Goal: Information Seeking & Learning: Learn about a topic

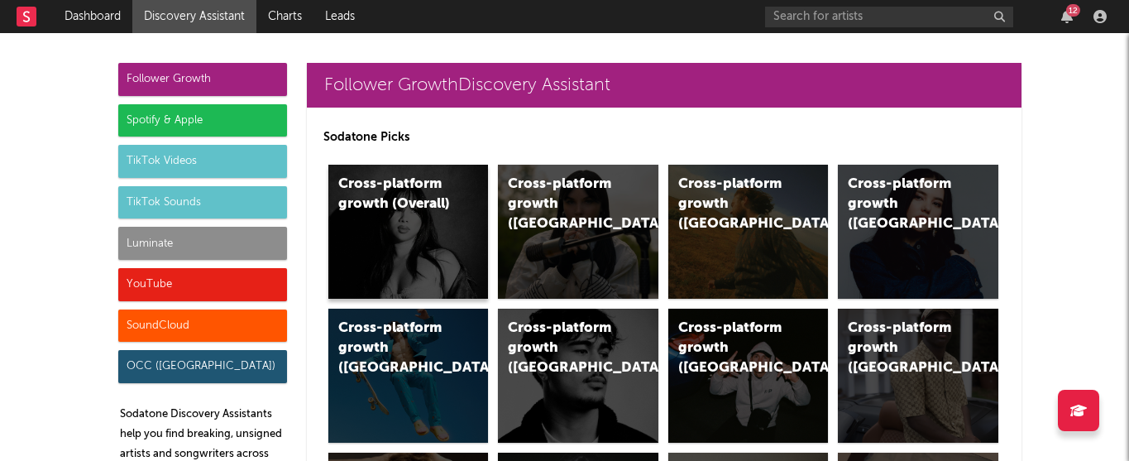
click at [400, 246] on div "Cross-platform growth (Overall)" at bounding box center [408, 232] width 160 height 134
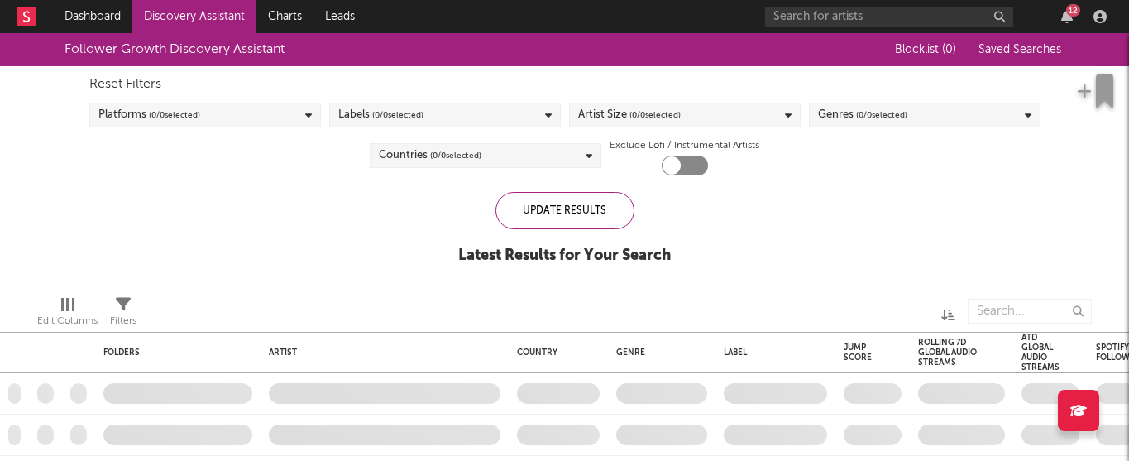
checkbox input "true"
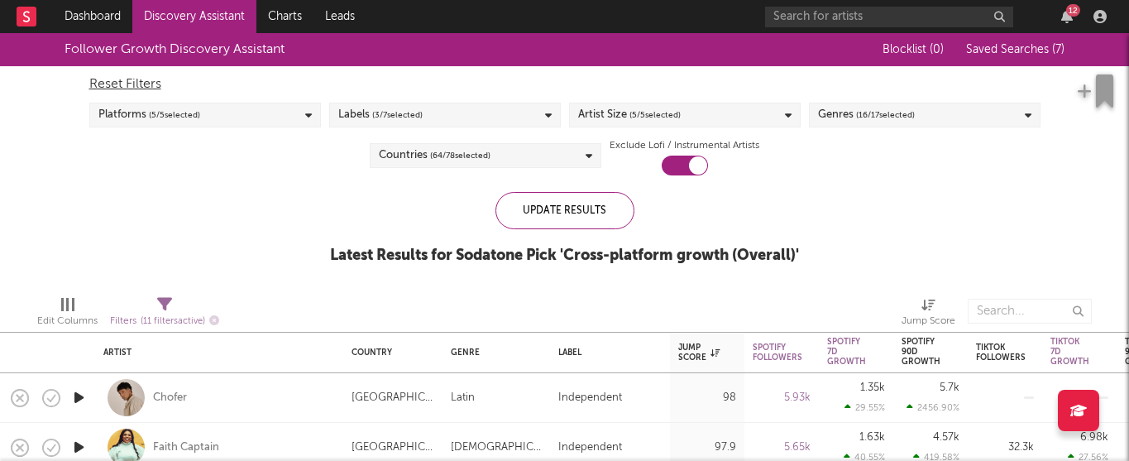
click at [993, 52] on span "Saved Searches ( 7 )" at bounding box center [1015, 50] width 98 height 12
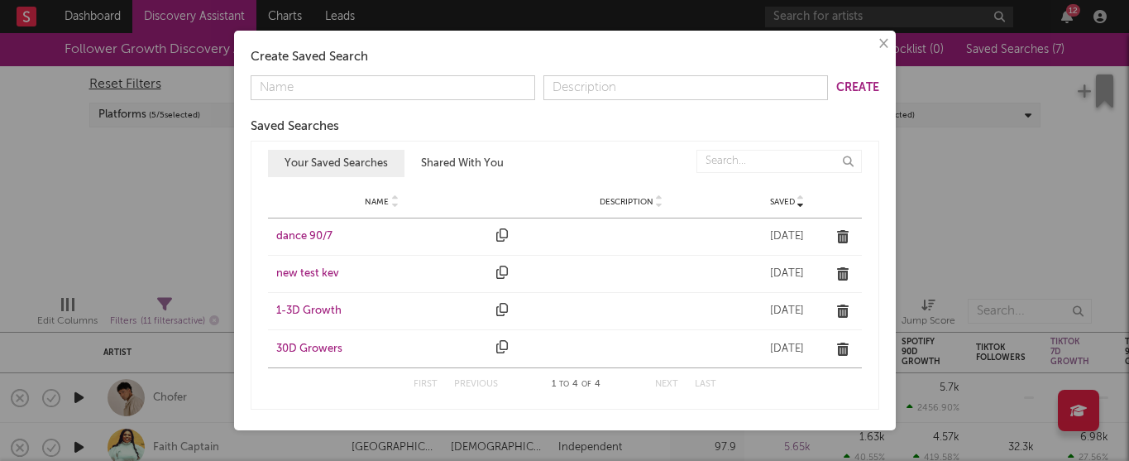
click at [296, 240] on div "dance 90/7" at bounding box center [382, 236] width 213 height 17
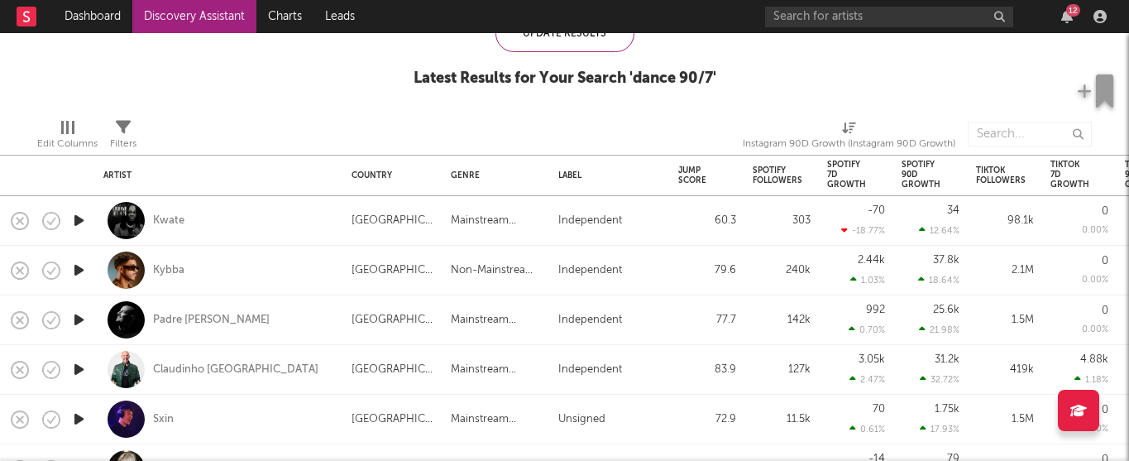
click at [81, 217] on icon "button" at bounding box center [78, 220] width 17 height 21
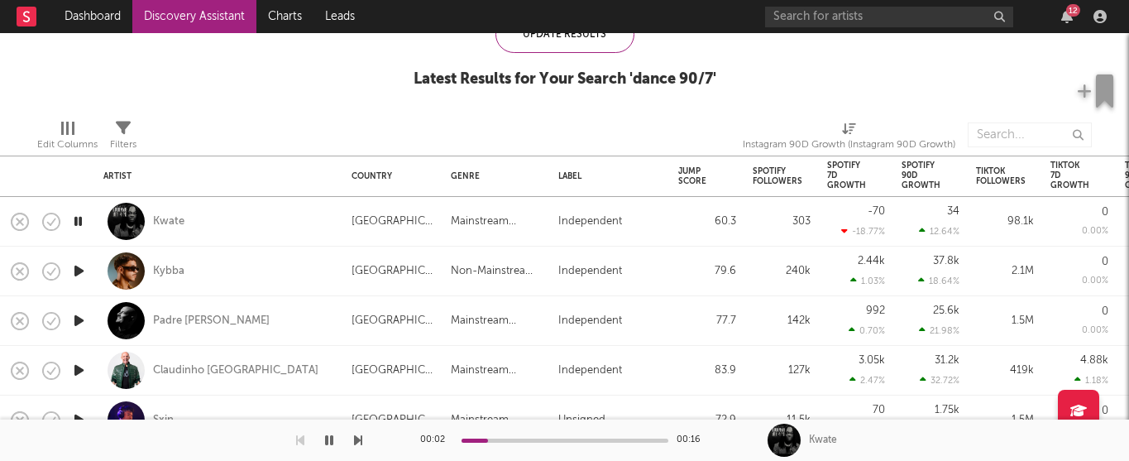
click at [80, 272] on icon "button" at bounding box center [78, 271] width 17 height 21
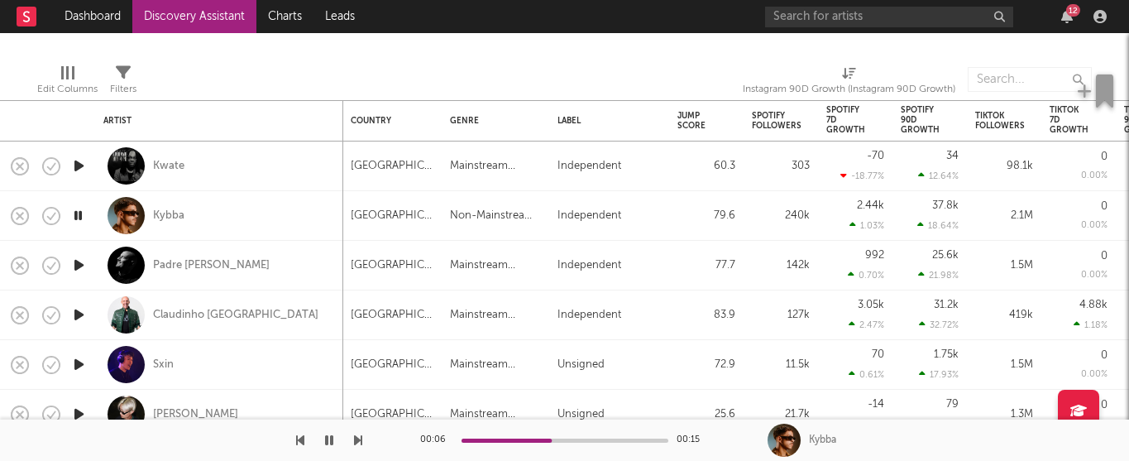
click at [80, 272] on icon "button" at bounding box center [78, 265] width 17 height 21
click at [78, 311] on icon "button" at bounding box center [78, 314] width 17 height 21
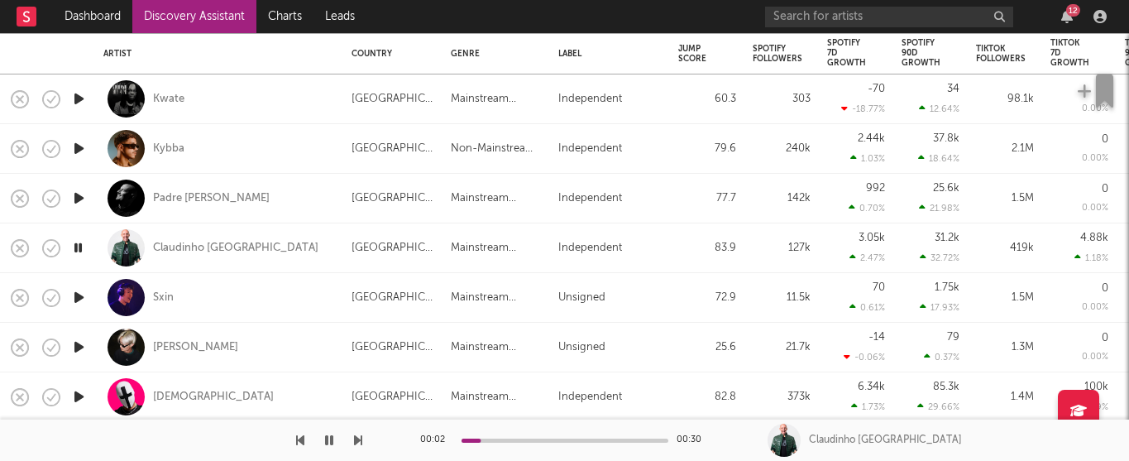
click at [74, 301] on icon "button" at bounding box center [78, 297] width 17 height 21
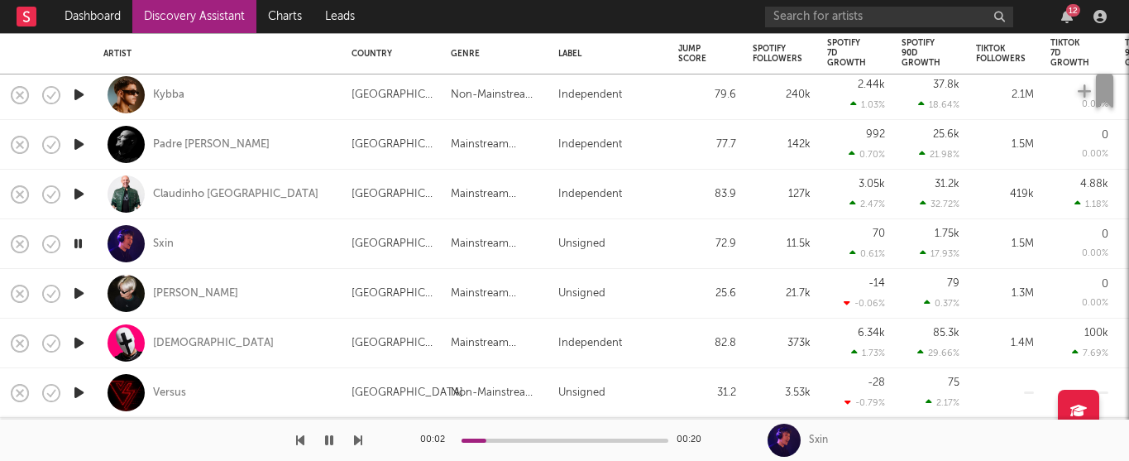
click at [511, 438] on div at bounding box center [565, 440] width 207 height 4
click at [166, 241] on div "Sxin" at bounding box center [163, 244] width 21 height 15
click at [76, 342] on icon "button" at bounding box center [78, 343] width 17 height 21
click at [79, 396] on icon "button" at bounding box center [78, 392] width 17 height 21
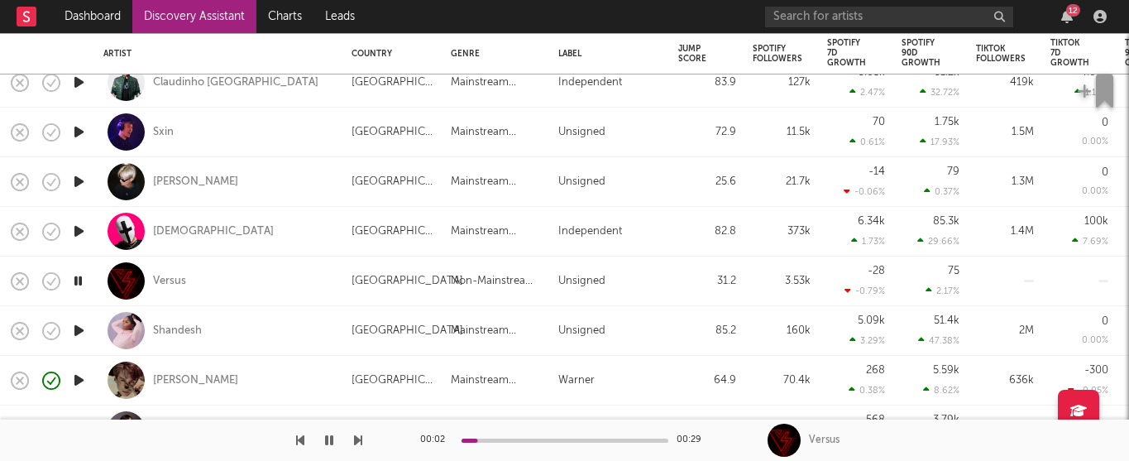
click at [80, 331] on icon "button" at bounding box center [78, 330] width 17 height 21
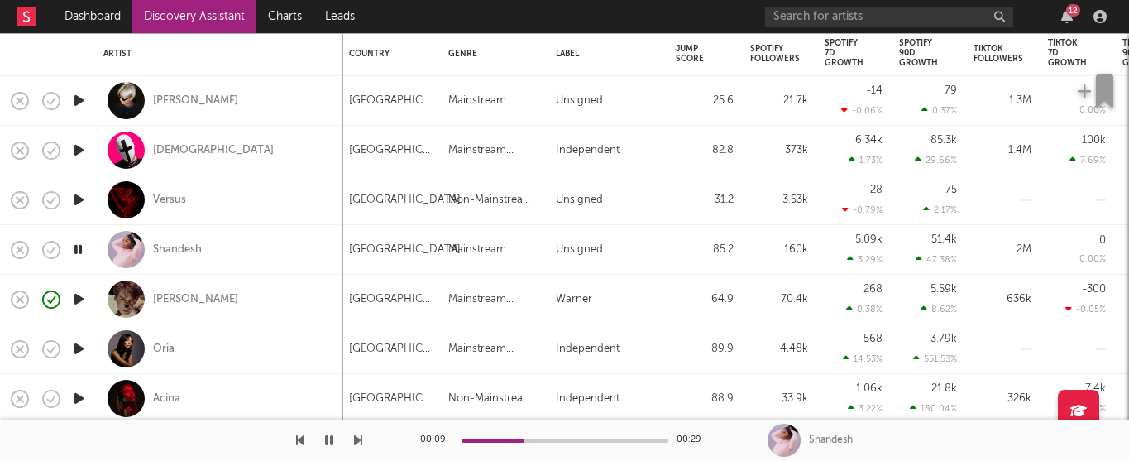
click at [80, 344] on icon "button" at bounding box center [78, 348] width 17 height 21
click at [84, 400] on icon "button" at bounding box center [78, 398] width 17 height 21
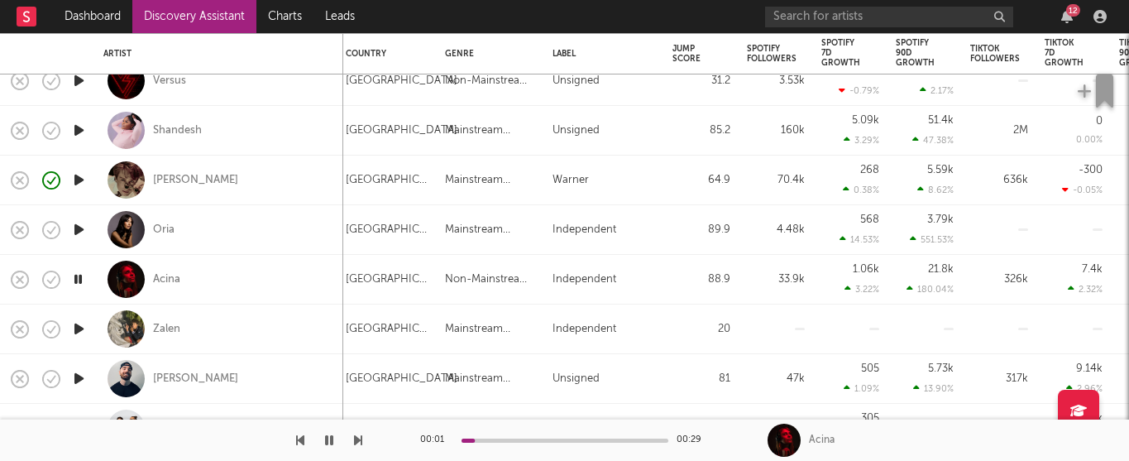
click at [81, 329] on icon "button" at bounding box center [78, 328] width 17 height 21
click at [80, 371] on icon "button" at bounding box center [78, 378] width 17 height 21
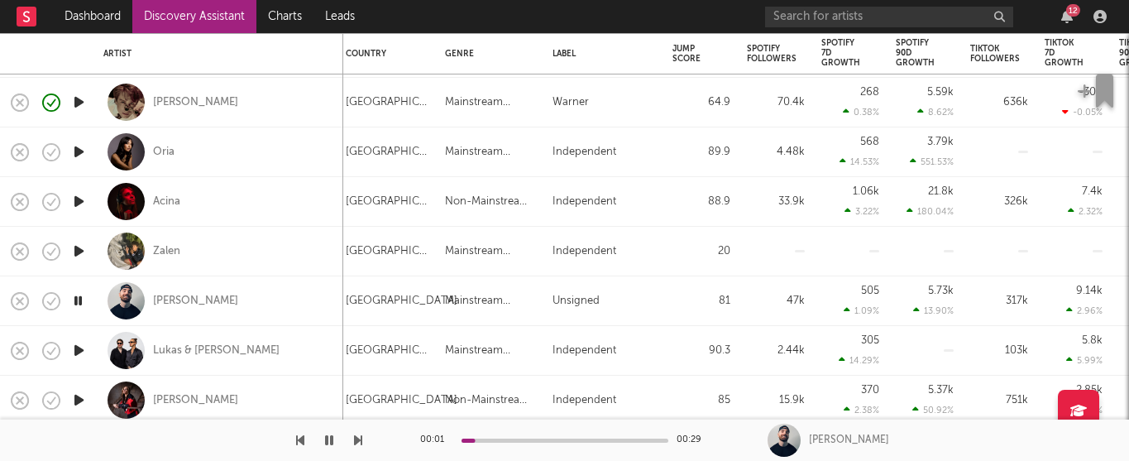
click at [80, 346] on icon "button" at bounding box center [78, 350] width 17 height 21
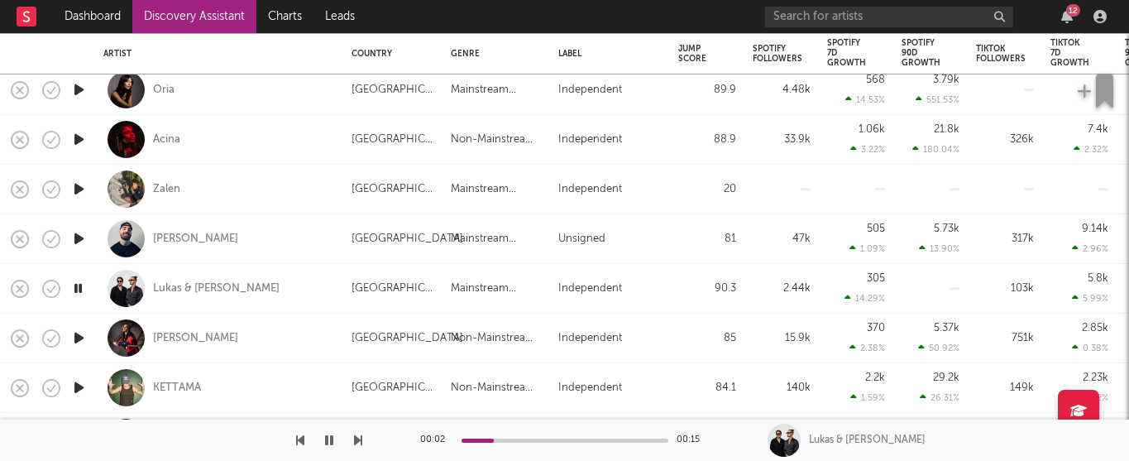
click at [80, 346] on icon "button" at bounding box center [78, 338] width 17 height 21
click at [189, 337] on div "Stephani B" at bounding box center [195, 338] width 85 height 15
click at [81, 387] on icon "button" at bounding box center [78, 387] width 17 height 21
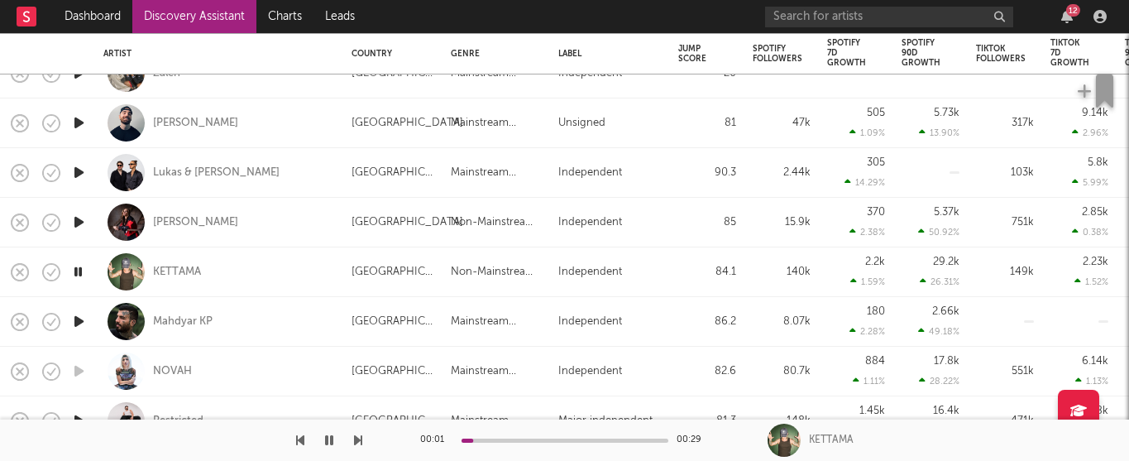
click at [85, 318] on icon "button" at bounding box center [78, 321] width 17 height 21
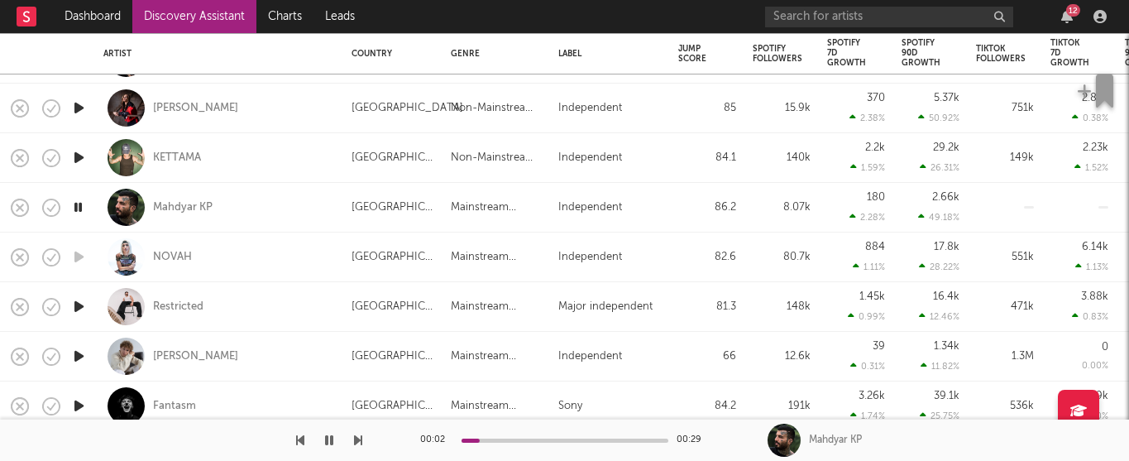
click at [76, 307] on icon "button" at bounding box center [78, 306] width 17 height 21
click at [76, 359] on icon "button" at bounding box center [78, 356] width 17 height 21
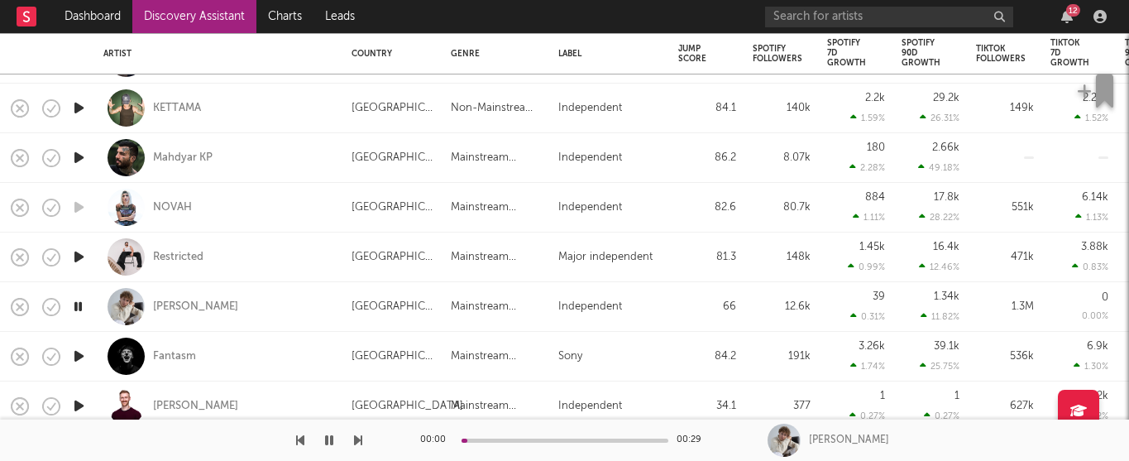
click at [76, 359] on icon "button" at bounding box center [78, 356] width 17 height 21
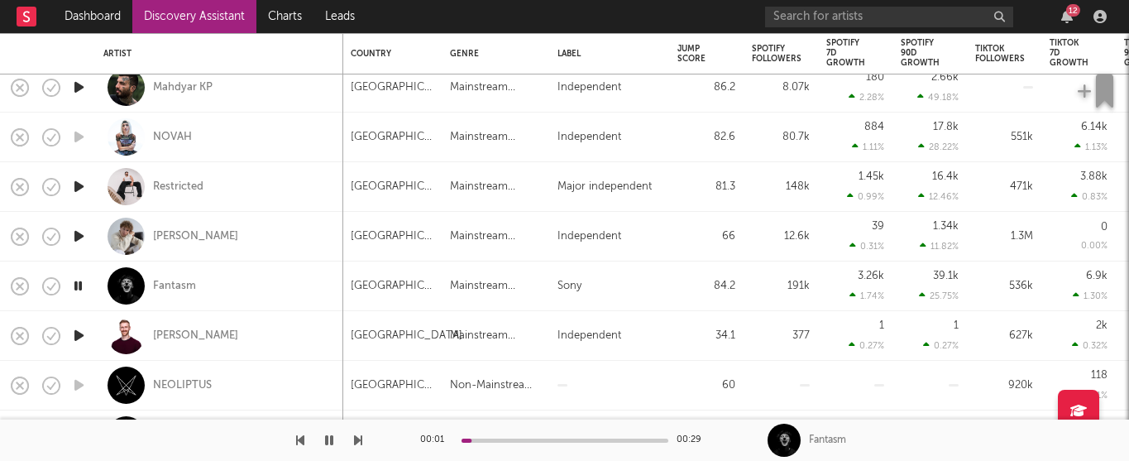
click at [76, 335] on icon "button" at bounding box center [78, 335] width 17 height 21
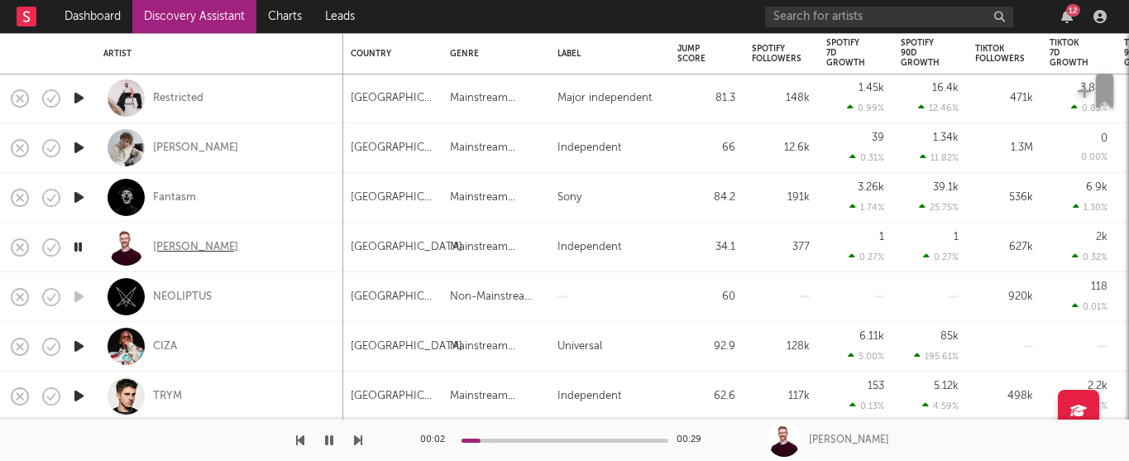
click at [177, 243] on div "Fred Asquith" at bounding box center [195, 247] width 85 height 15
click at [165, 345] on div "CIZA" at bounding box center [165, 346] width 24 height 15
click at [80, 400] on icon "button" at bounding box center [78, 395] width 17 height 21
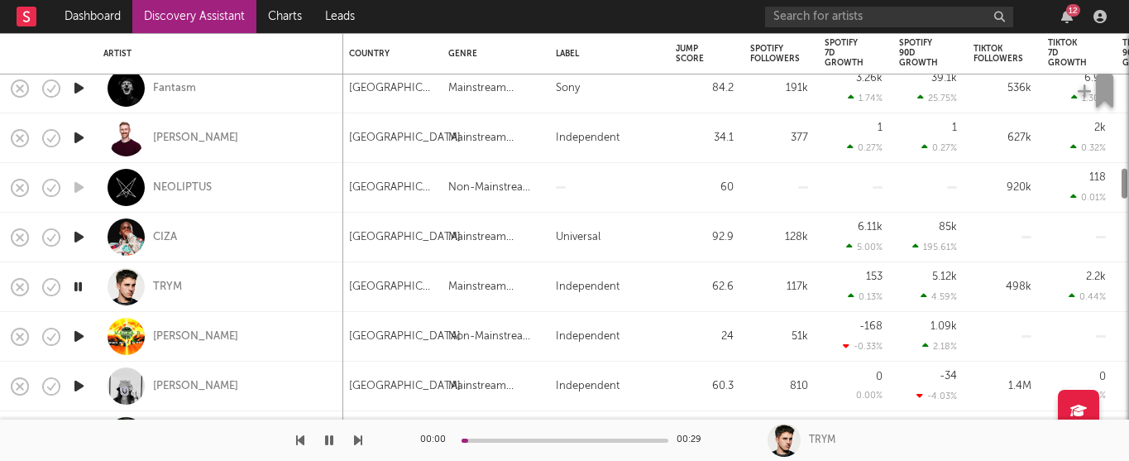
click at [81, 340] on icon "button" at bounding box center [78, 336] width 17 height 21
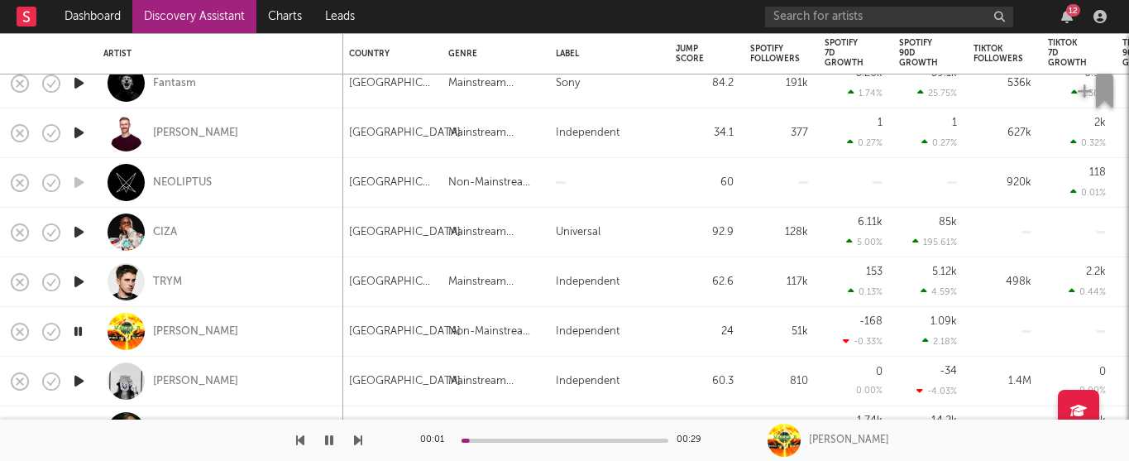
click at [78, 277] on icon "button" at bounding box center [78, 281] width 17 height 21
click at [510, 443] on div "00:00 00:29" at bounding box center [565, 439] width 290 height 41
click at [512, 439] on div at bounding box center [565, 440] width 207 height 4
click at [79, 332] on icon "button" at bounding box center [78, 331] width 17 height 21
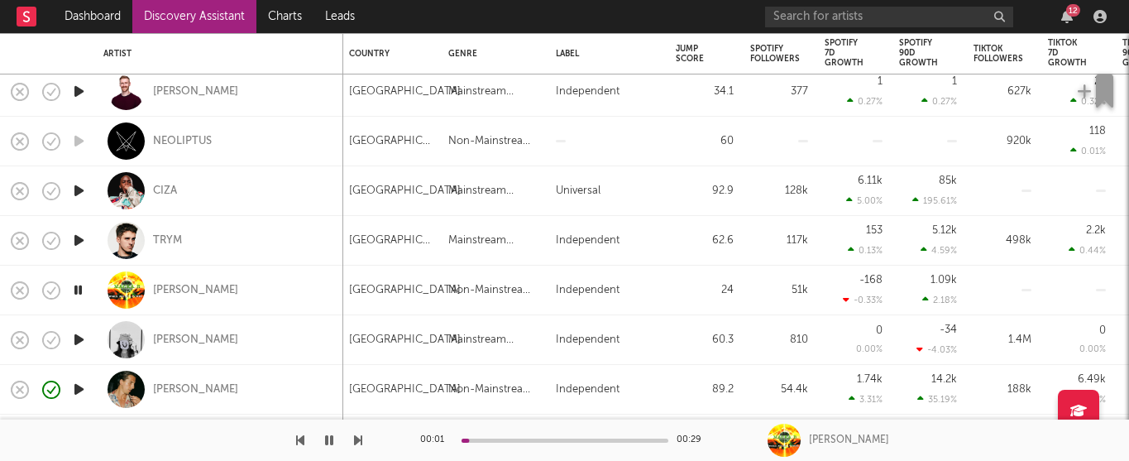
click at [79, 340] on icon "button" at bounding box center [78, 339] width 17 height 21
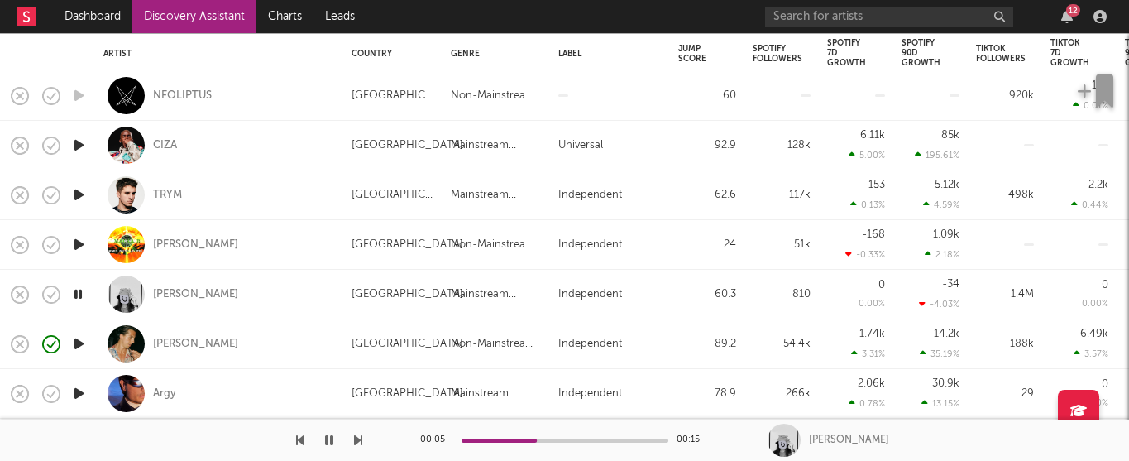
click at [76, 342] on icon "button" at bounding box center [78, 343] width 17 height 21
click at [83, 395] on icon "button" at bounding box center [78, 393] width 17 height 21
click at [1072, 16] on div "12" at bounding box center [1073, 10] width 14 height 12
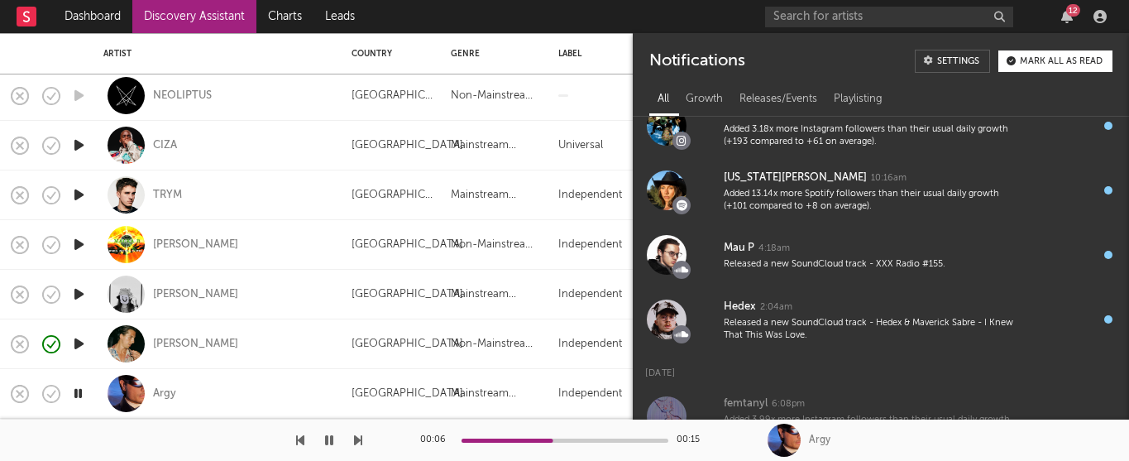
scroll to position [577, 0]
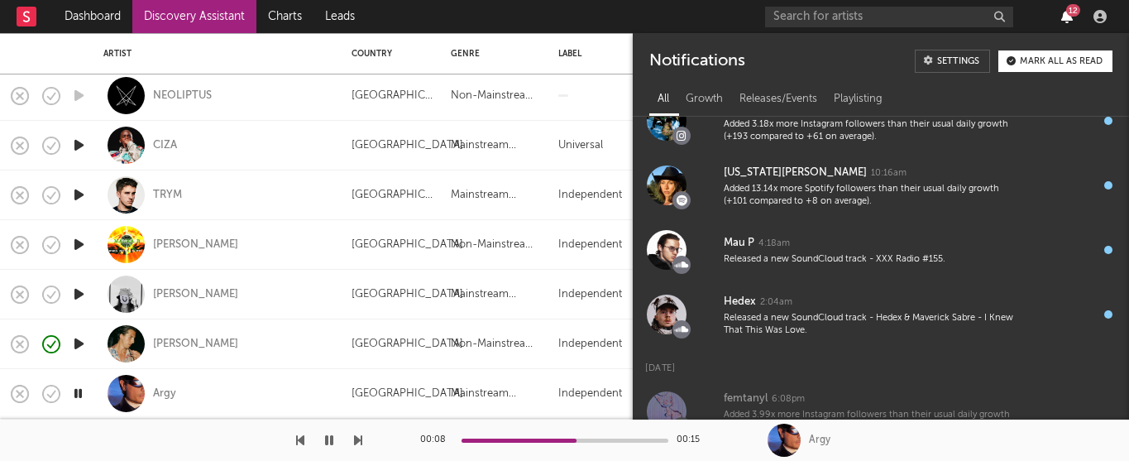
click at [1062, 16] on icon "button" at bounding box center [1067, 16] width 12 height 13
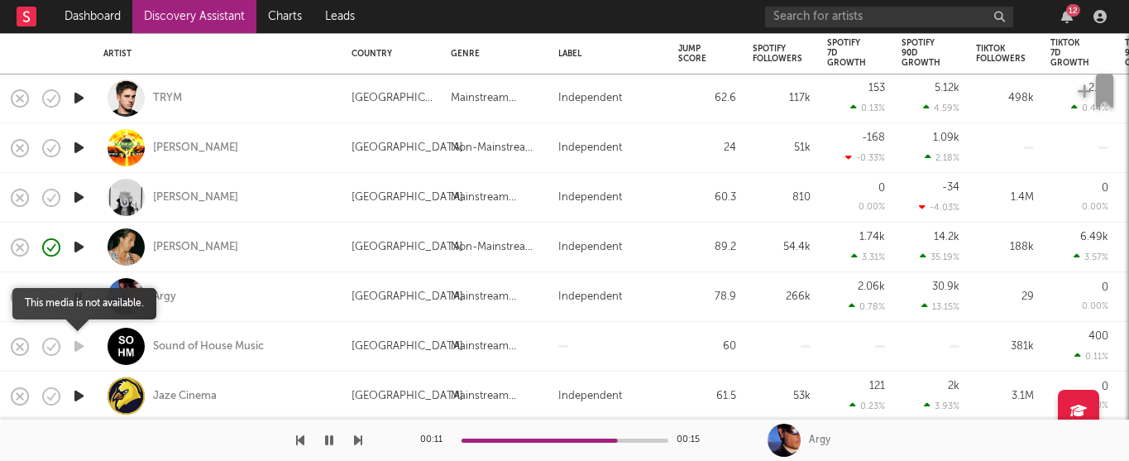
click at [84, 347] on icon "button" at bounding box center [78, 346] width 17 height 21
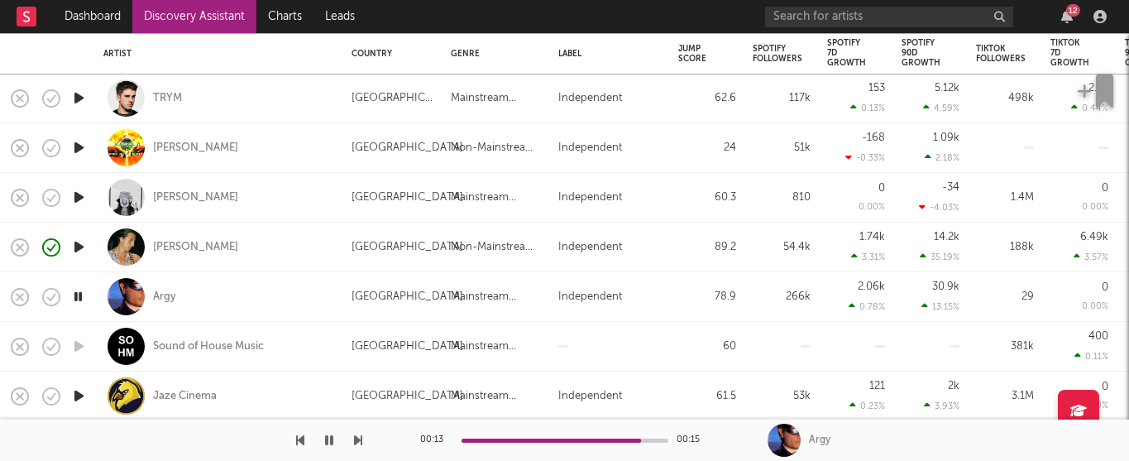
click at [79, 397] on icon "button" at bounding box center [78, 395] width 17 height 21
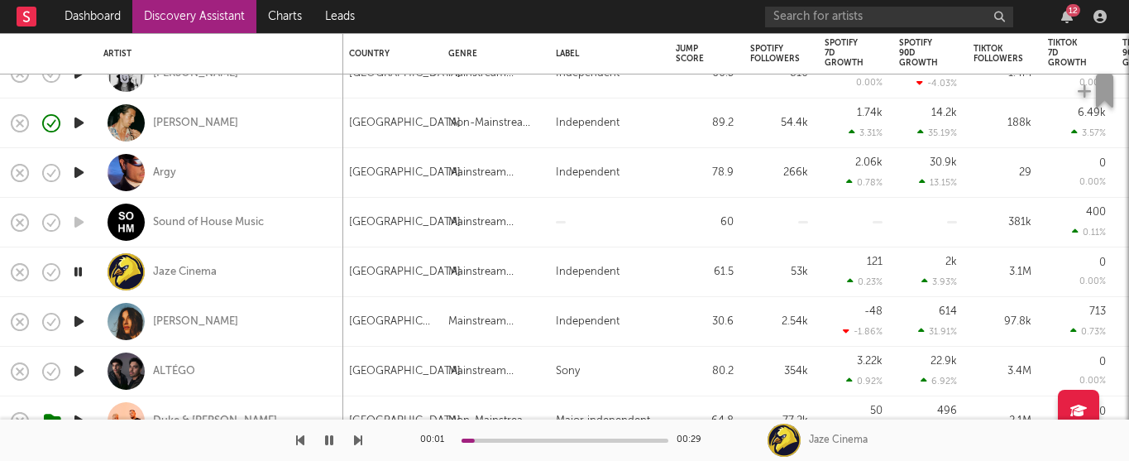
click at [84, 321] on icon "button" at bounding box center [78, 321] width 17 height 21
click at [177, 320] on div "Manon Lisa" at bounding box center [195, 321] width 85 height 15
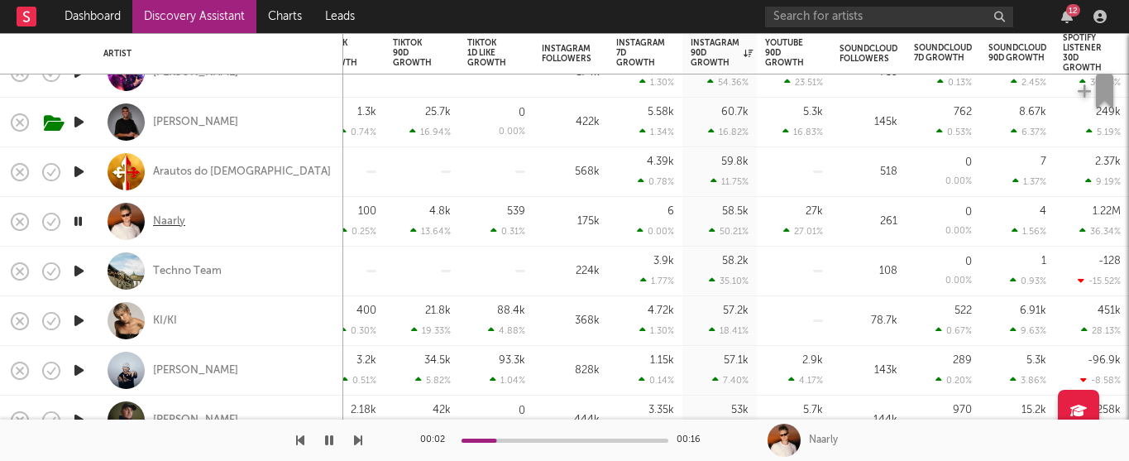
click at [167, 223] on div "Naarly" at bounding box center [169, 221] width 32 height 15
click at [72, 323] on icon "button" at bounding box center [78, 320] width 17 height 21
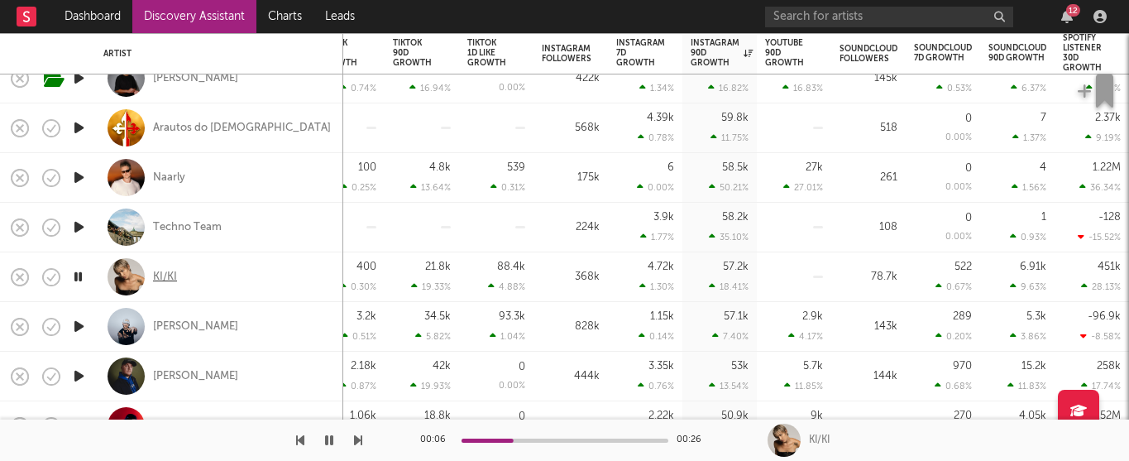
click at [160, 274] on div "KI/KI" at bounding box center [165, 277] width 24 height 15
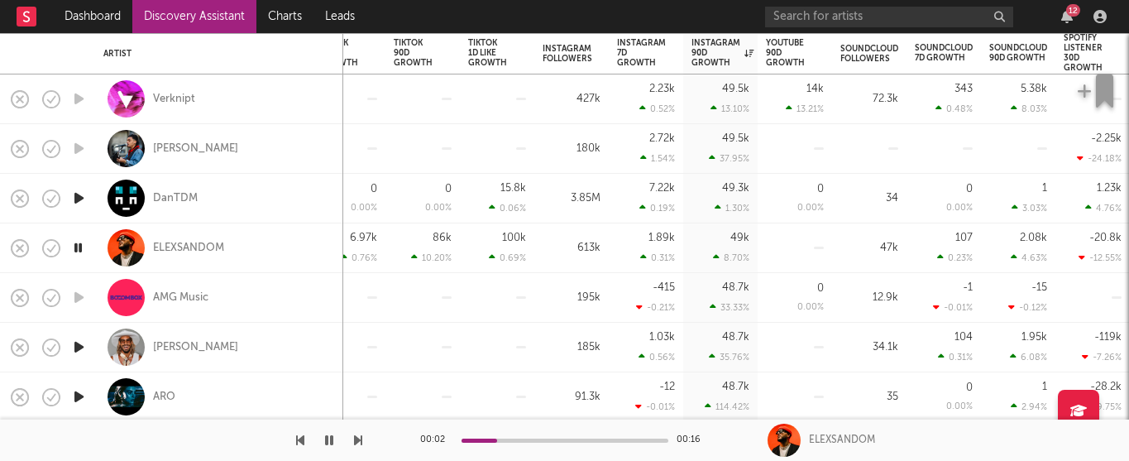
click at [534, 437] on div "00:02 00:16" at bounding box center [565, 439] width 290 height 41
click at [554, 442] on div "00:03 00:16" at bounding box center [565, 439] width 290 height 41
click at [573, 443] on div "00:04 00:16" at bounding box center [565, 439] width 290 height 41
click at [578, 442] on div at bounding box center [565, 440] width 207 height 4
click at [185, 347] on div "Yann Muller" at bounding box center [195, 347] width 85 height 15
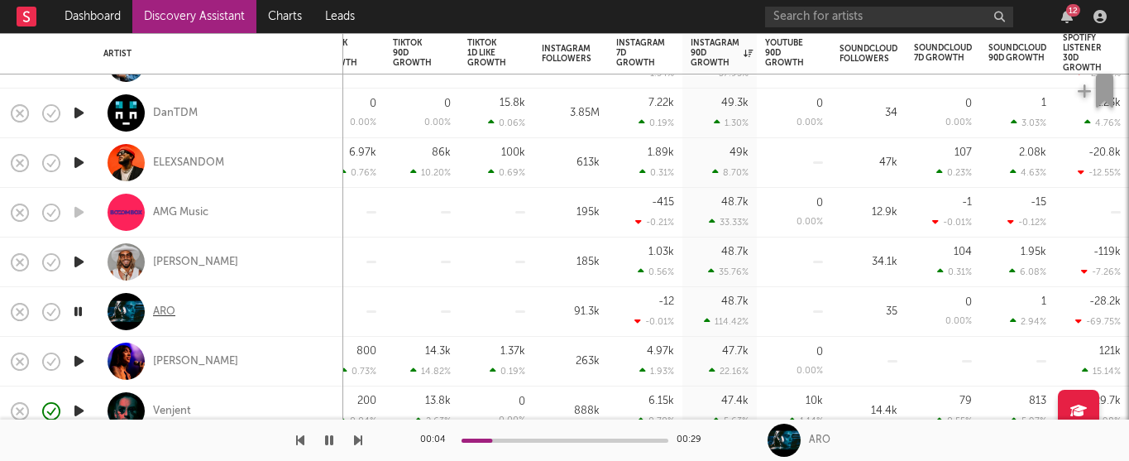
click at [168, 311] on div "ARO" at bounding box center [164, 311] width 22 height 15
click at [220, 364] on div "Samantha Machado" at bounding box center [195, 361] width 85 height 15
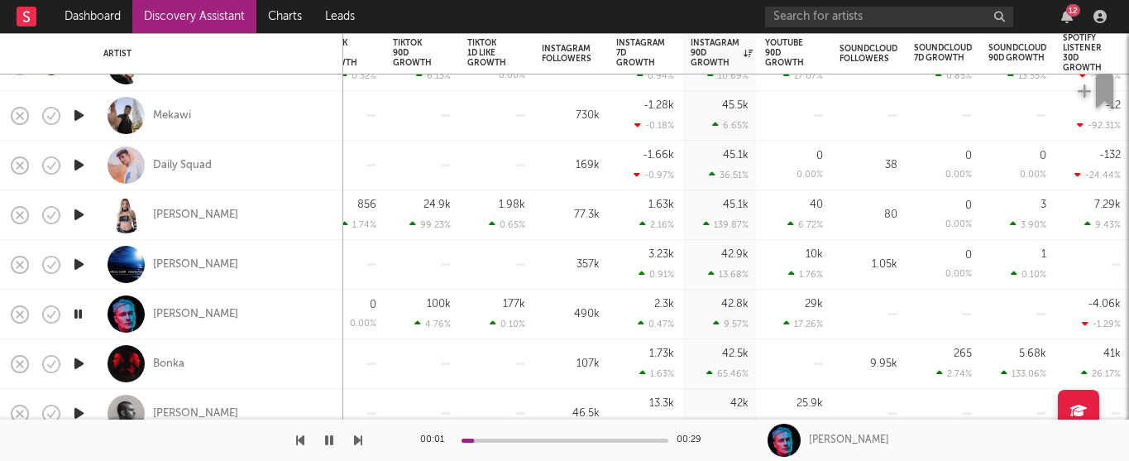
click at [78, 365] on icon "button" at bounding box center [78, 363] width 17 height 21
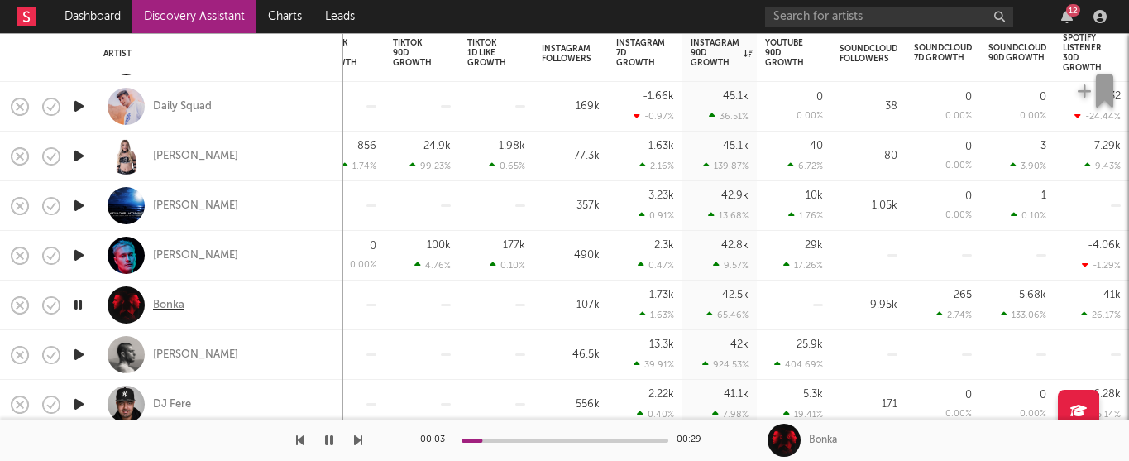
click at [168, 304] on div "Bonka" at bounding box center [168, 305] width 31 height 15
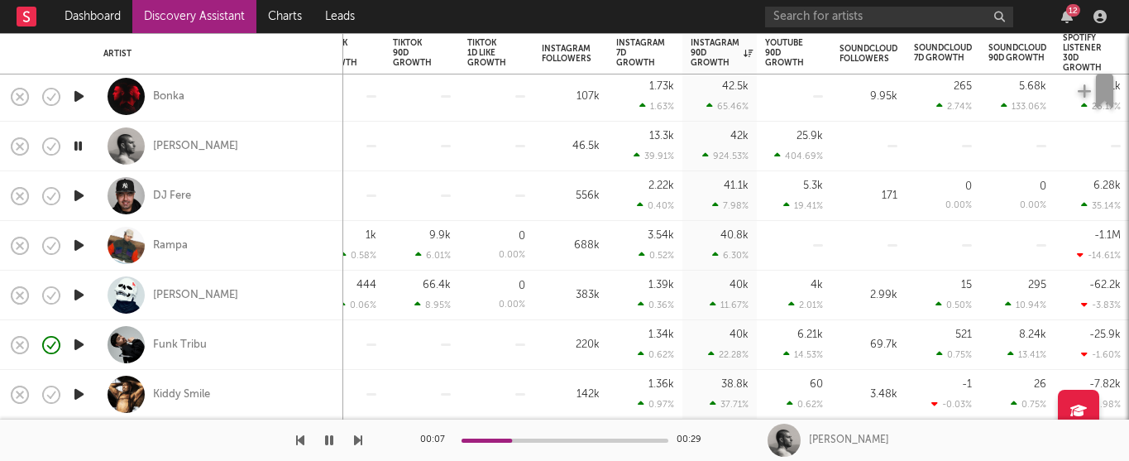
click at [82, 346] on icon "button" at bounding box center [78, 344] width 17 height 21
click at [171, 347] on div "Funk Tribu" at bounding box center [180, 344] width 54 height 15
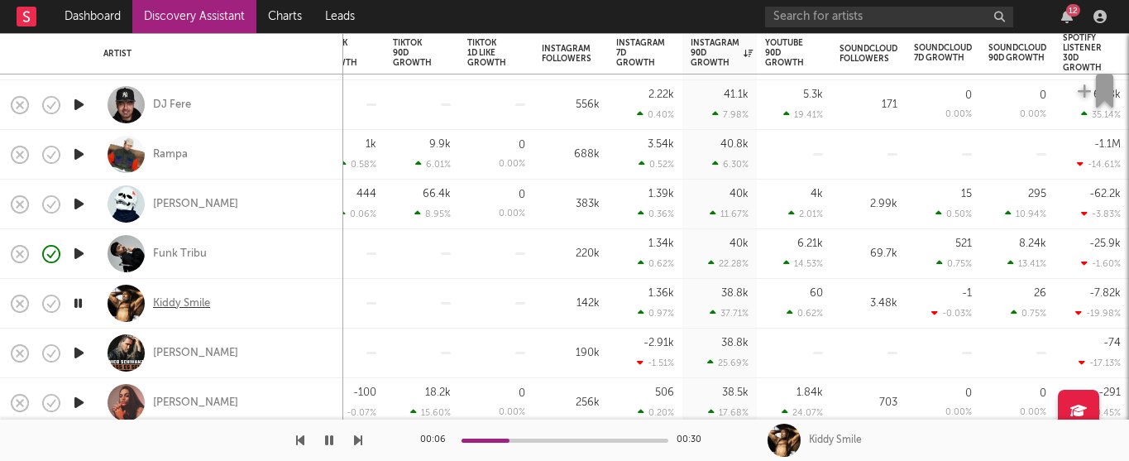
click at [198, 306] on div "Kiddy Smile" at bounding box center [181, 303] width 57 height 15
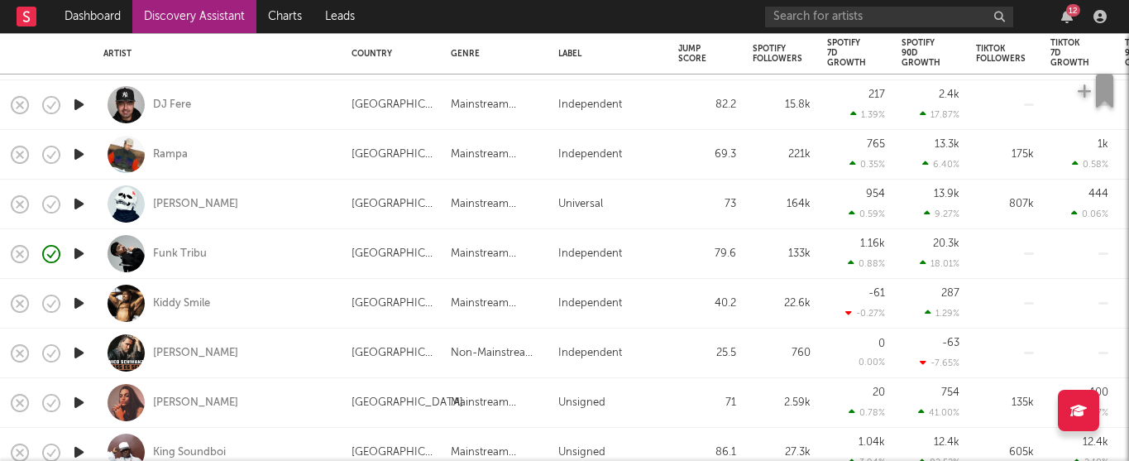
click at [82, 299] on icon "button" at bounding box center [78, 303] width 17 height 21
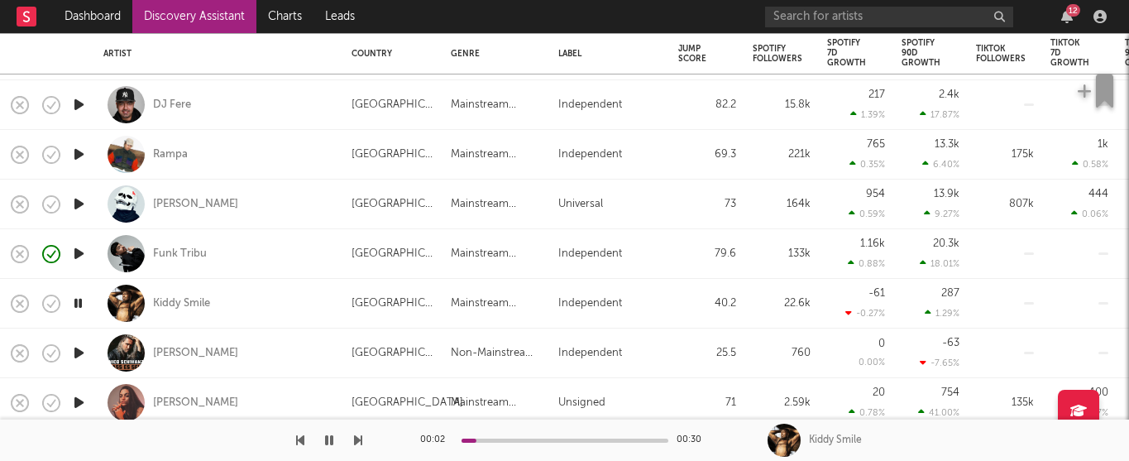
click at [515, 453] on div "00:02 00:30" at bounding box center [565, 439] width 290 height 41
click at [524, 437] on div "00:02 00:30" at bounding box center [565, 439] width 290 height 41
click at [524, 437] on div "00:03 00:30" at bounding box center [565, 439] width 290 height 41
click at [529, 441] on div at bounding box center [565, 440] width 207 height 4
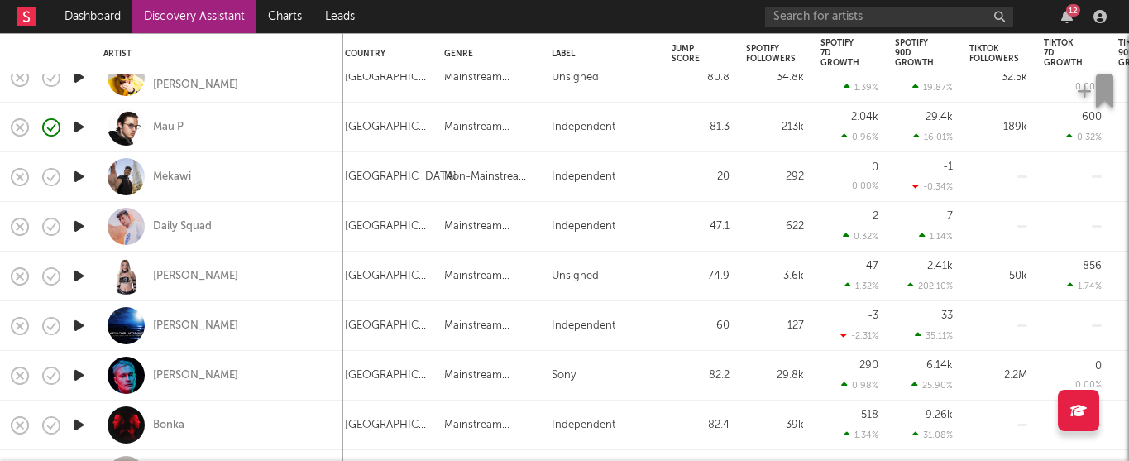
click at [81, 328] on icon "button" at bounding box center [78, 325] width 17 height 21
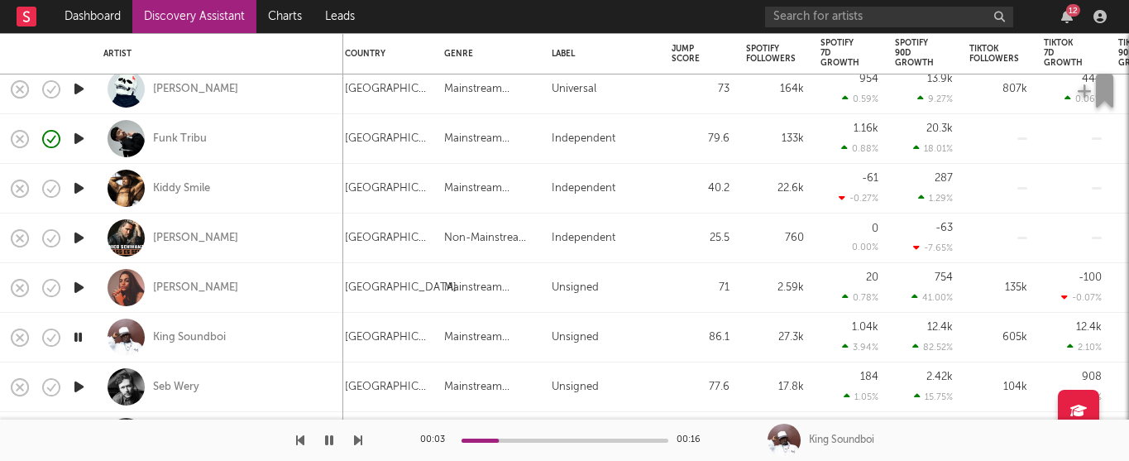
click at [559, 440] on div at bounding box center [565, 440] width 207 height 4
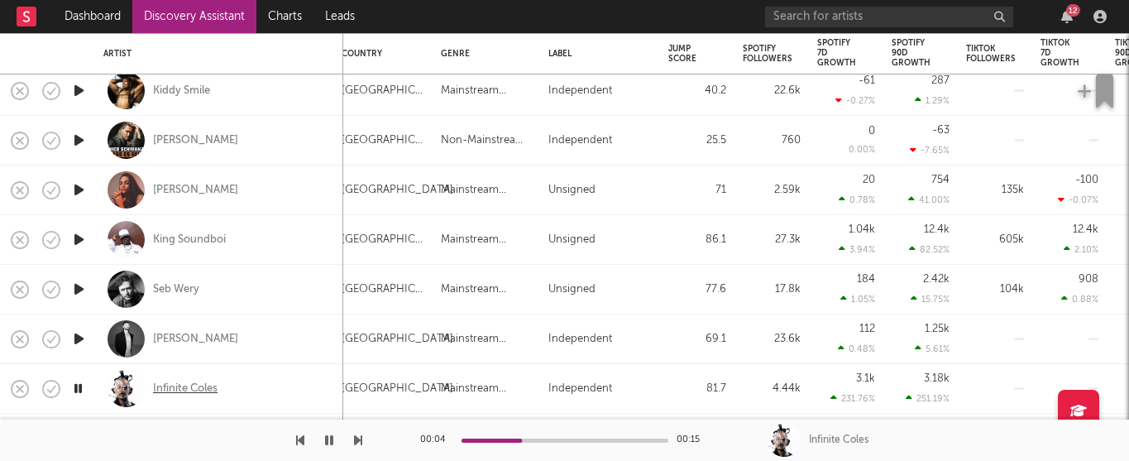
click at [182, 391] on div "Infinite Coles" at bounding box center [185, 388] width 65 height 15
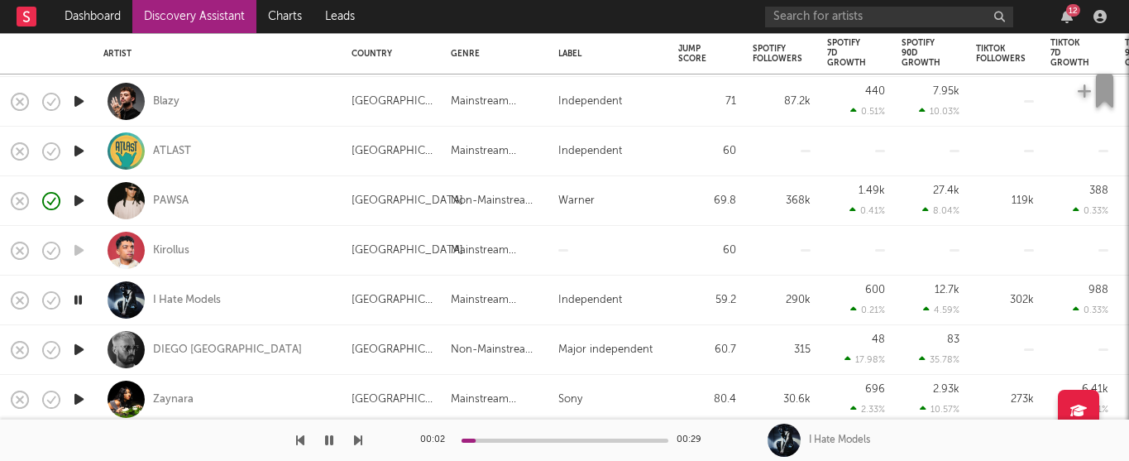
click at [524, 439] on div at bounding box center [565, 440] width 207 height 4
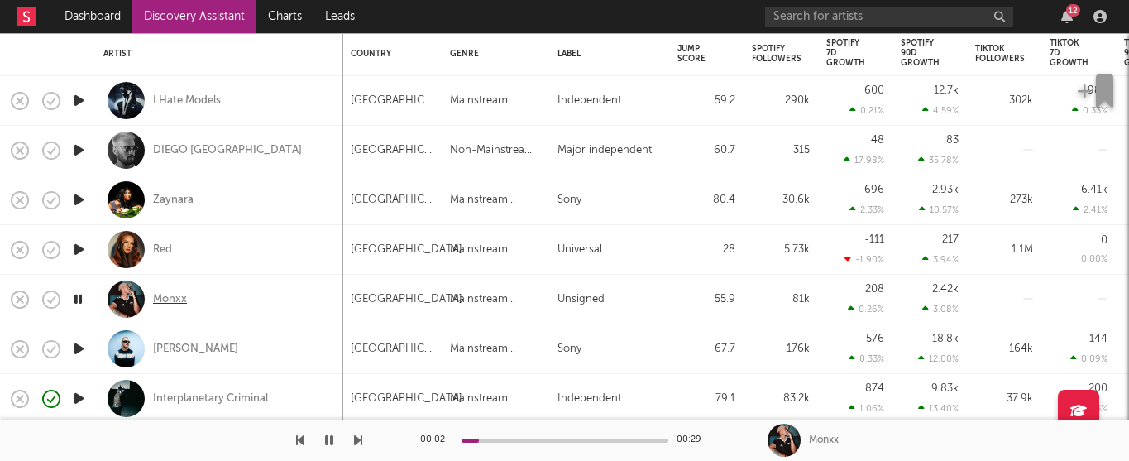
click at [173, 294] on div "Monxx" at bounding box center [170, 299] width 34 height 15
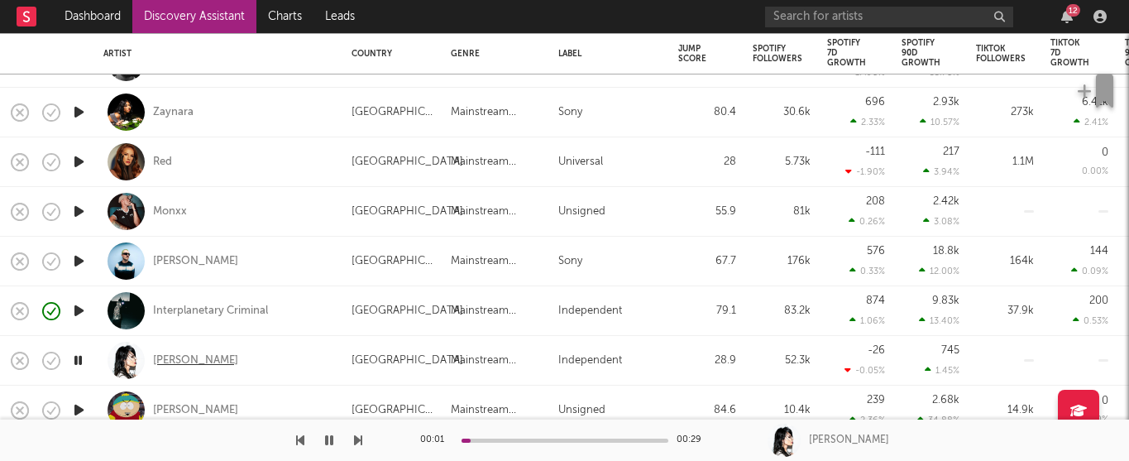
click at [179, 358] on div "Rebekah" at bounding box center [195, 360] width 85 height 15
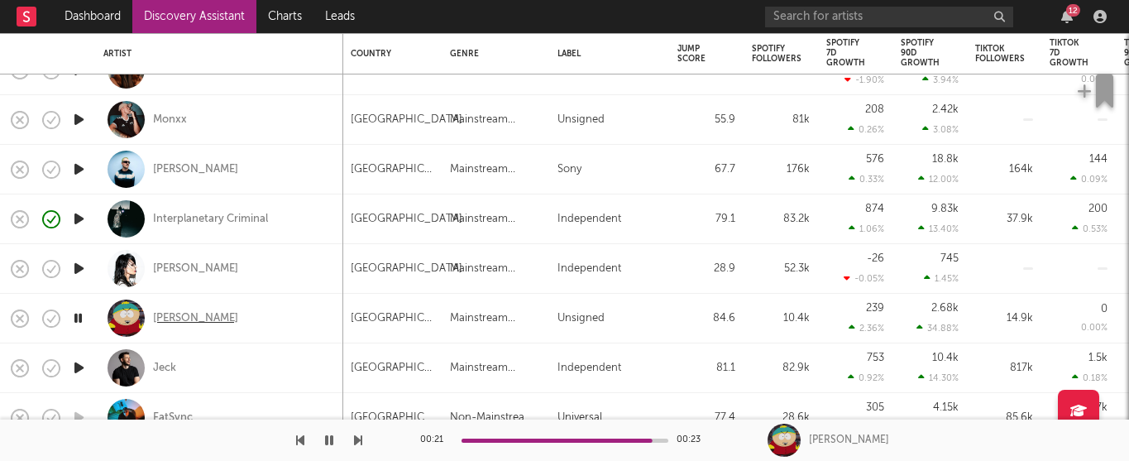
click at [166, 317] on div "Adi T" at bounding box center [195, 318] width 85 height 15
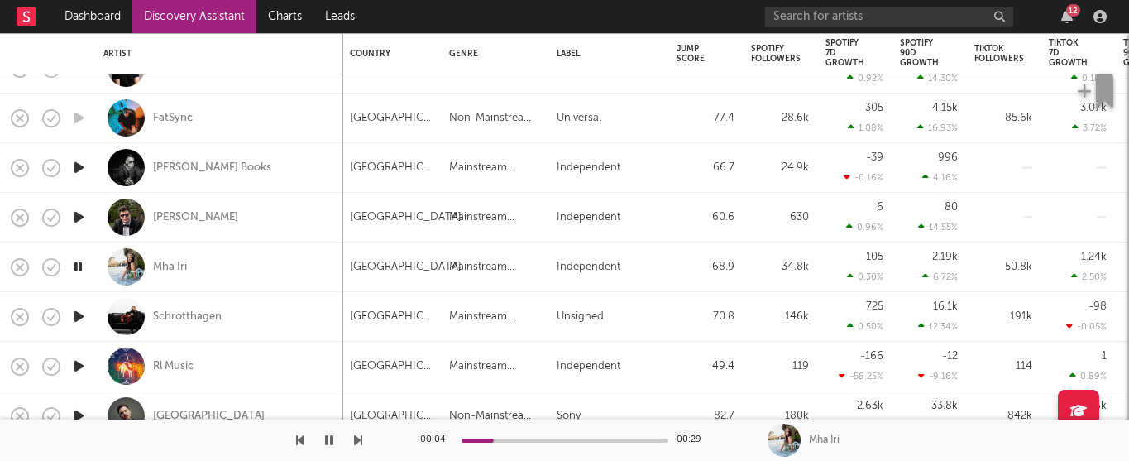
click at [174, 257] on div "Mha Iri" at bounding box center [219, 266] width 232 height 49
select select "1w"
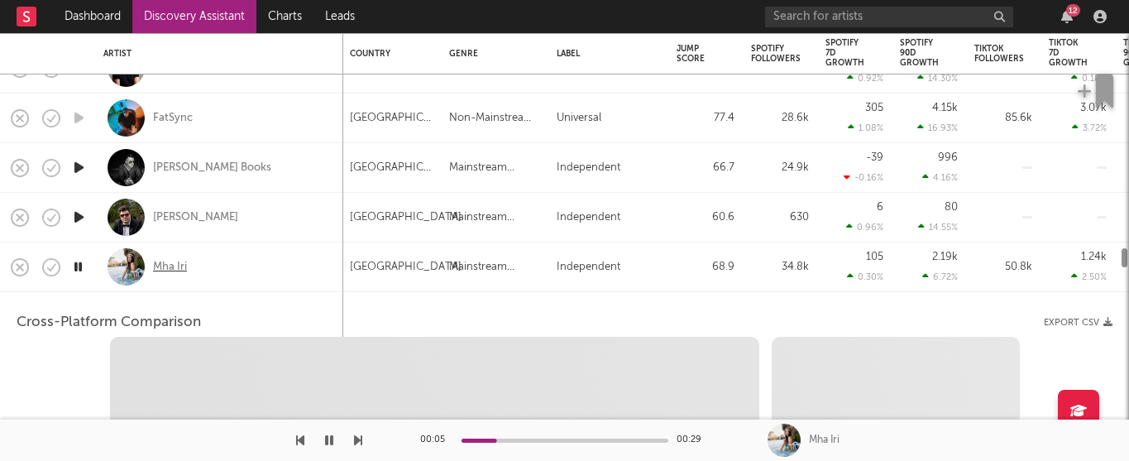
click at [175, 261] on div "Mha Iri" at bounding box center [170, 267] width 34 height 15
click at [311, 266] on div "Mha Iri" at bounding box center [219, 266] width 232 height 49
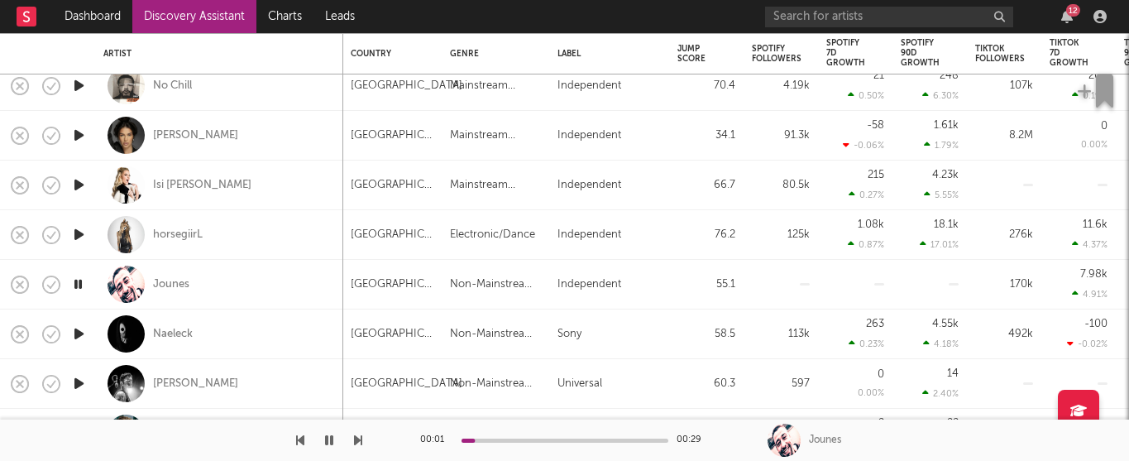
click at [511, 439] on div at bounding box center [565, 440] width 207 height 4
click at [574, 441] on div at bounding box center [565, 440] width 207 height 4
click at [170, 278] on div "Jounes" at bounding box center [171, 284] width 36 height 15
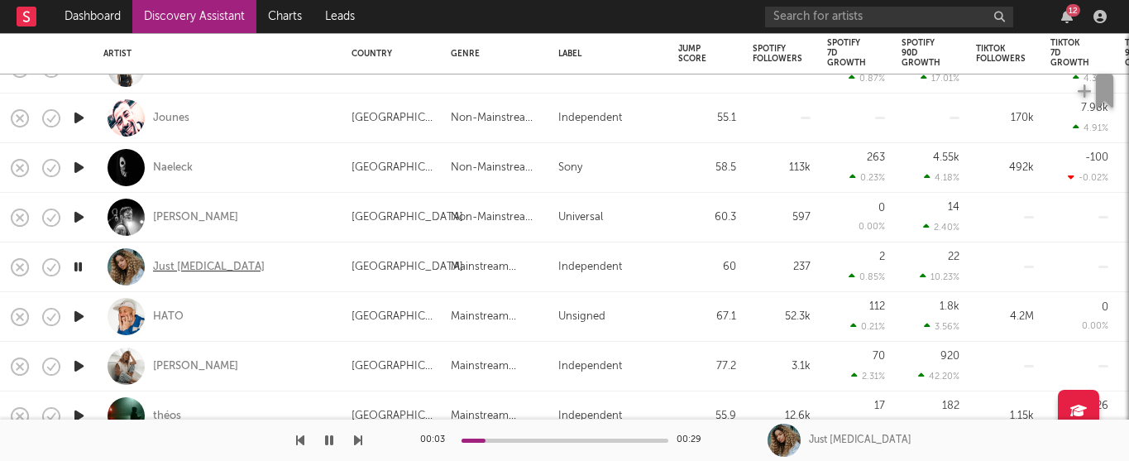
click at [178, 266] on div "Just Yaz" at bounding box center [209, 267] width 112 height 15
click at [168, 313] on div "HATO" at bounding box center [168, 316] width 31 height 15
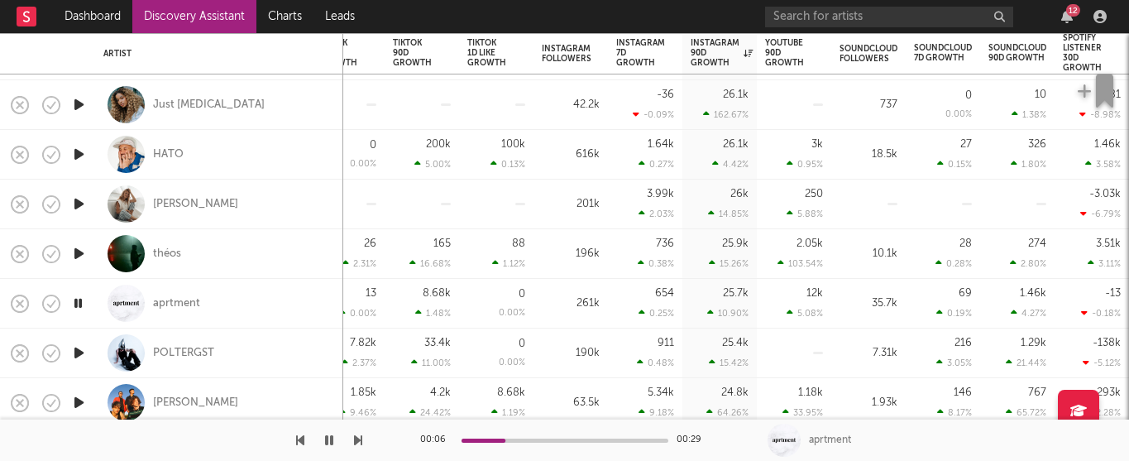
click at [538, 438] on div at bounding box center [565, 440] width 207 height 4
click at [182, 299] on div "aprtment" at bounding box center [176, 303] width 47 height 15
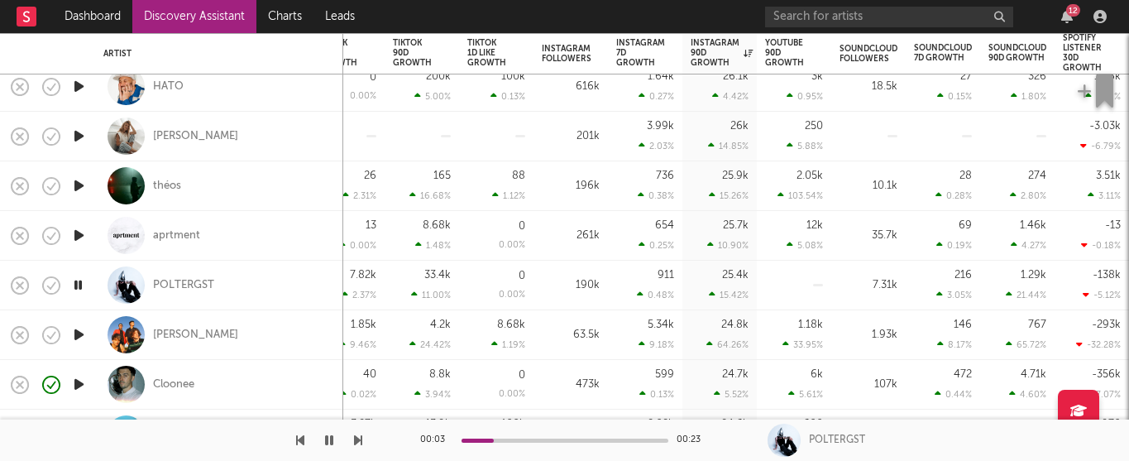
click at [545, 437] on div "00:03 00:23" at bounding box center [565, 439] width 290 height 41
click at [562, 439] on div at bounding box center [565, 440] width 207 height 4
click at [192, 289] on div "POLTERGST" at bounding box center [183, 285] width 61 height 15
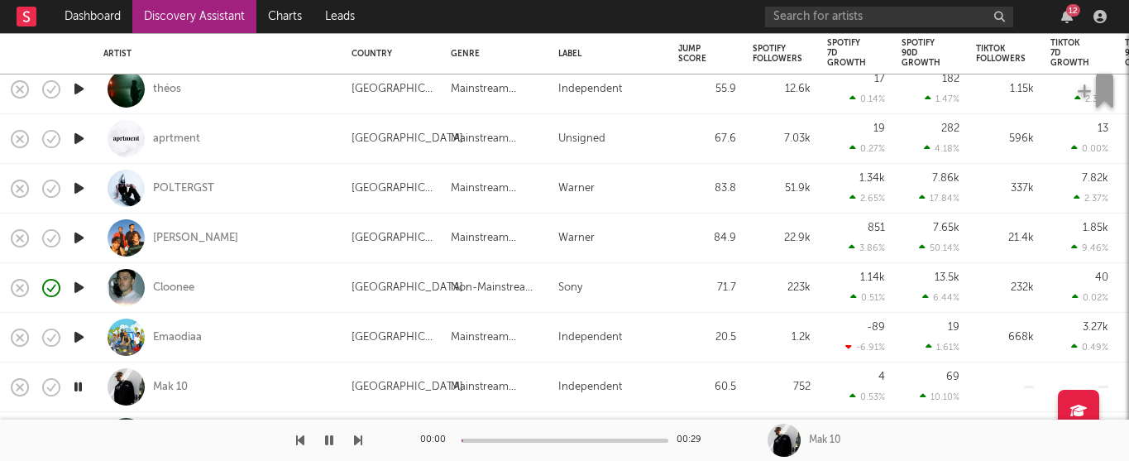
click at [583, 285] on div "Sony" at bounding box center [609, 288] width 103 height 20
select select "1w"
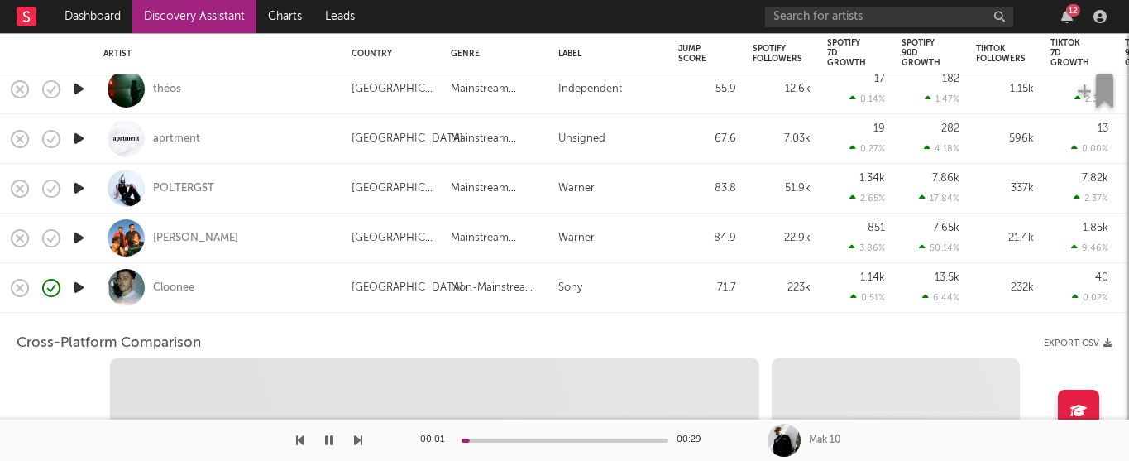
select select "6m"
click at [416, 344] on div "Cross-Platform Comparison Export CSV" at bounding box center [565, 343] width 1096 height 28
click at [274, 302] on div "Cloonee" at bounding box center [219, 287] width 232 height 49
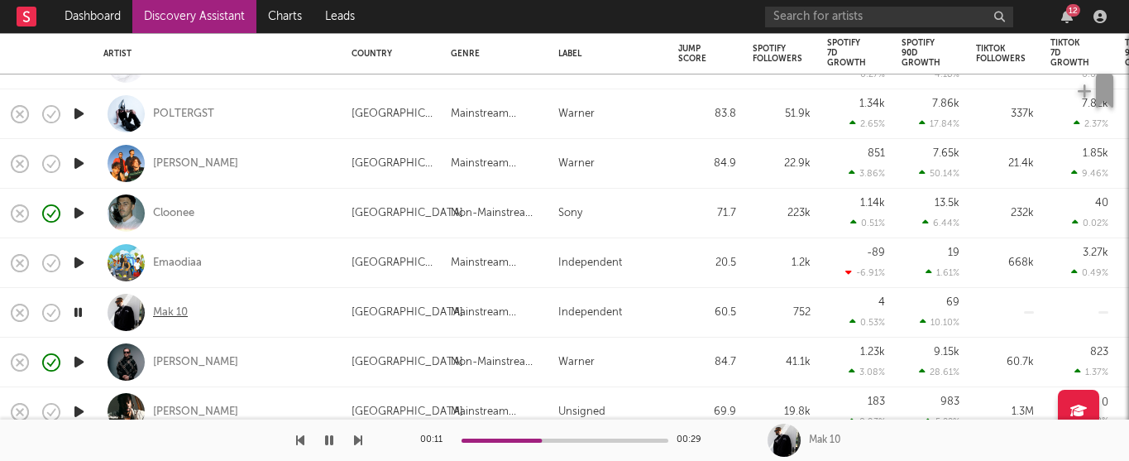
click at [173, 310] on div "Mak 10" at bounding box center [170, 312] width 35 height 15
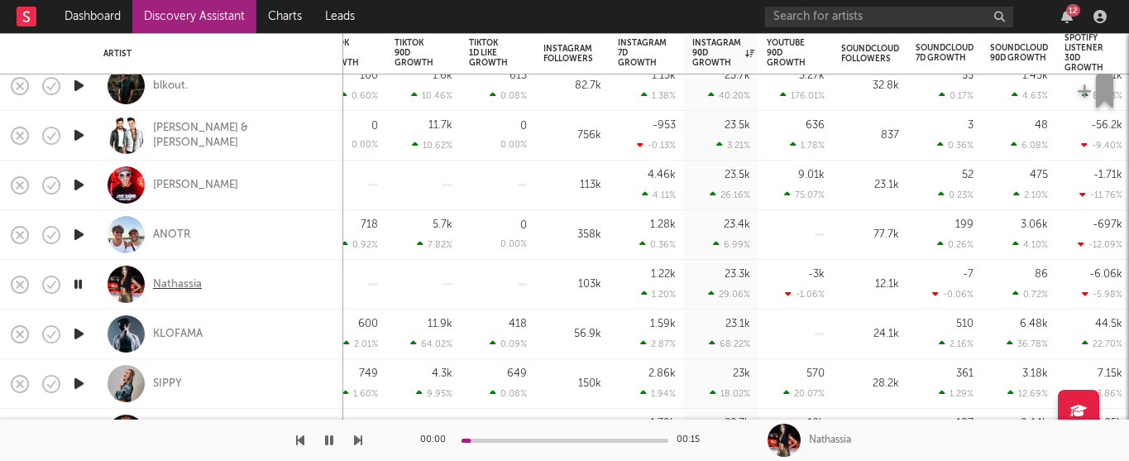
click at [172, 285] on div "Nathassia" at bounding box center [177, 284] width 49 height 15
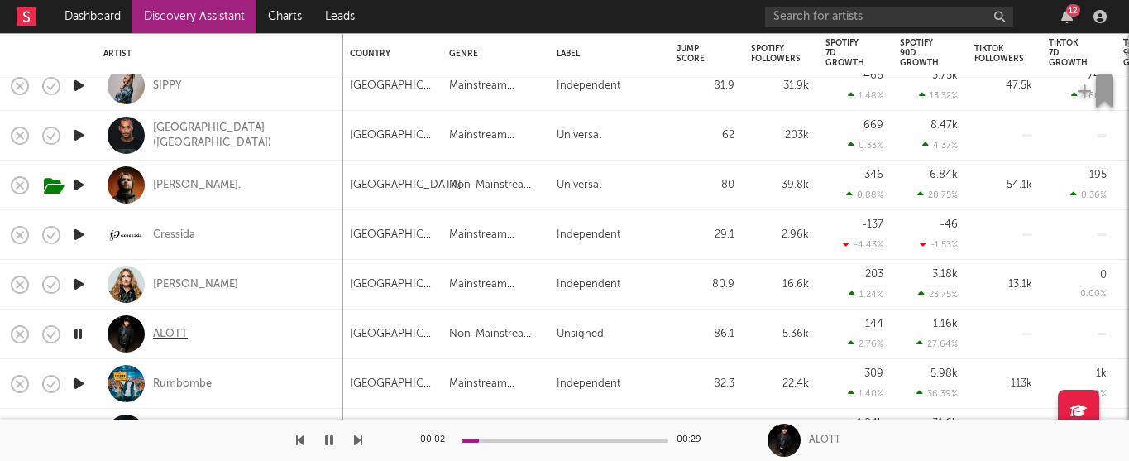
click at [178, 337] on div "ALOTT" at bounding box center [170, 334] width 35 height 15
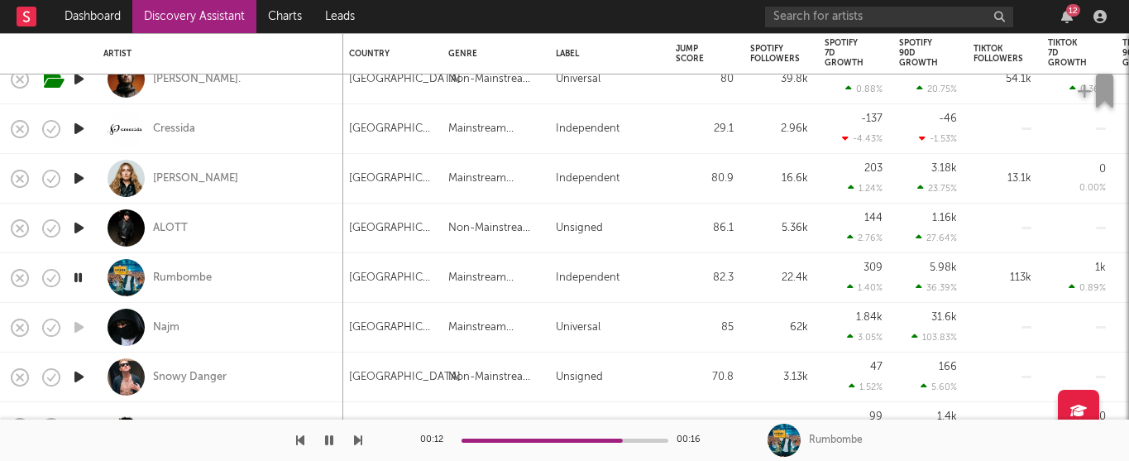
click at [84, 372] on icon "button" at bounding box center [78, 376] width 17 height 21
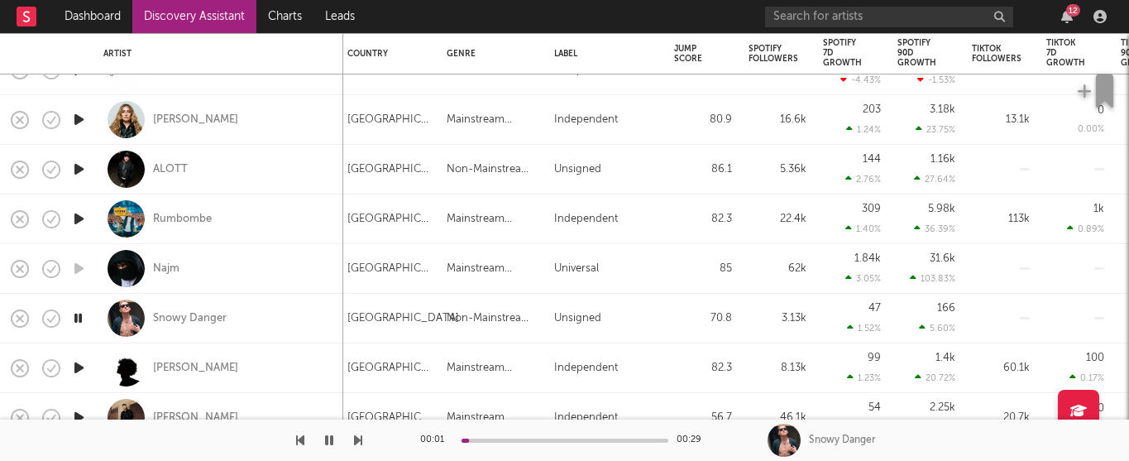
click at [82, 370] on icon "button" at bounding box center [78, 367] width 17 height 21
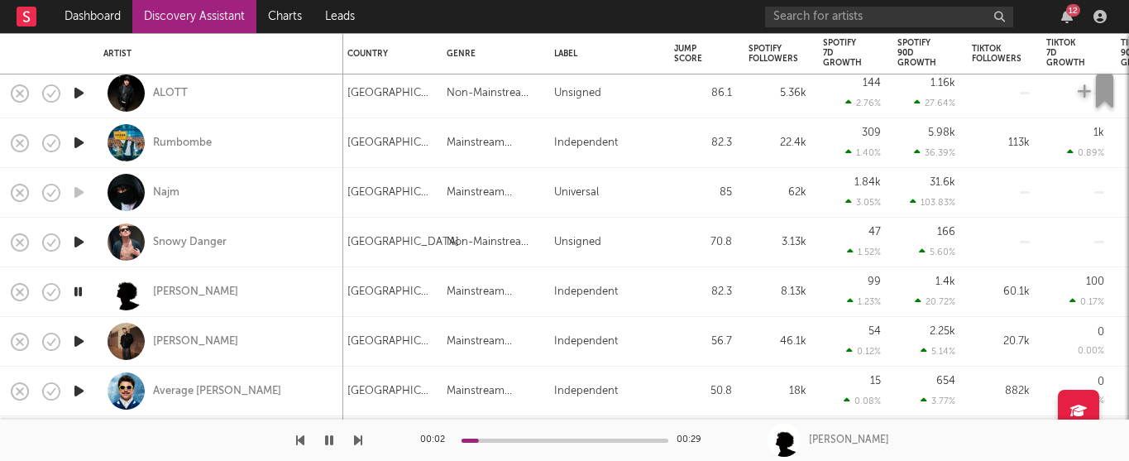
click at [517, 440] on div at bounding box center [565, 440] width 207 height 4
click at [81, 338] on icon "button" at bounding box center [78, 341] width 17 height 21
click at [517, 442] on div at bounding box center [565, 440] width 207 height 4
click at [185, 341] on div "Héctor Oaks" at bounding box center [195, 341] width 85 height 15
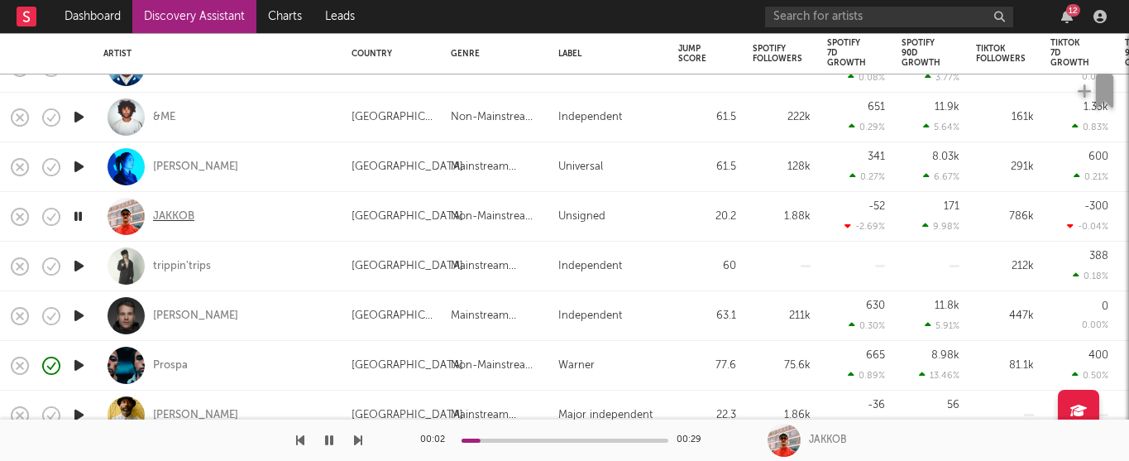
click at [167, 222] on div "JAKKOB" at bounding box center [173, 216] width 41 height 15
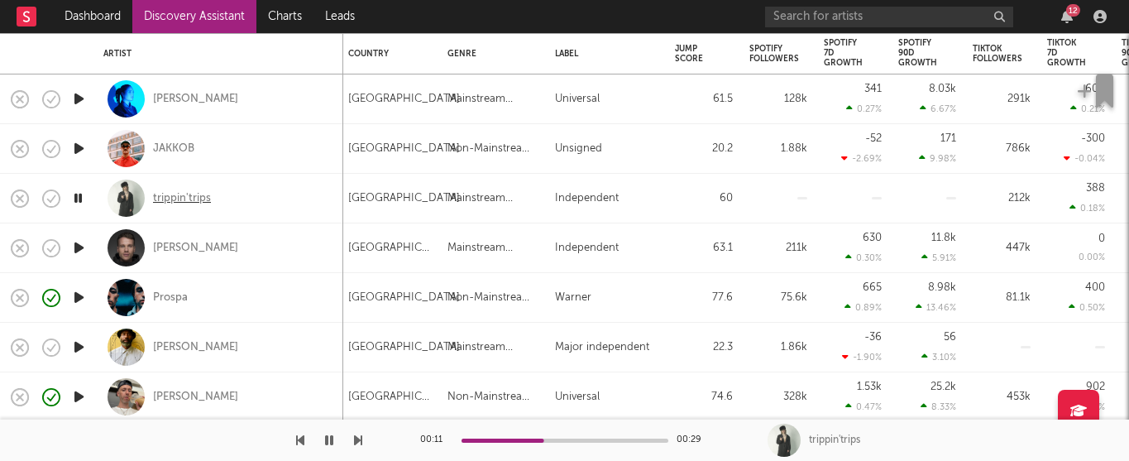
click at [198, 199] on div "trippin'trips" at bounding box center [182, 198] width 58 height 15
click at [176, 198] on div "trippin'trips" at bounding box center [182, 198] width 58 height 15
click at [77, 294] on icon "button" at bounding box center [78, 297] width 16 height 21
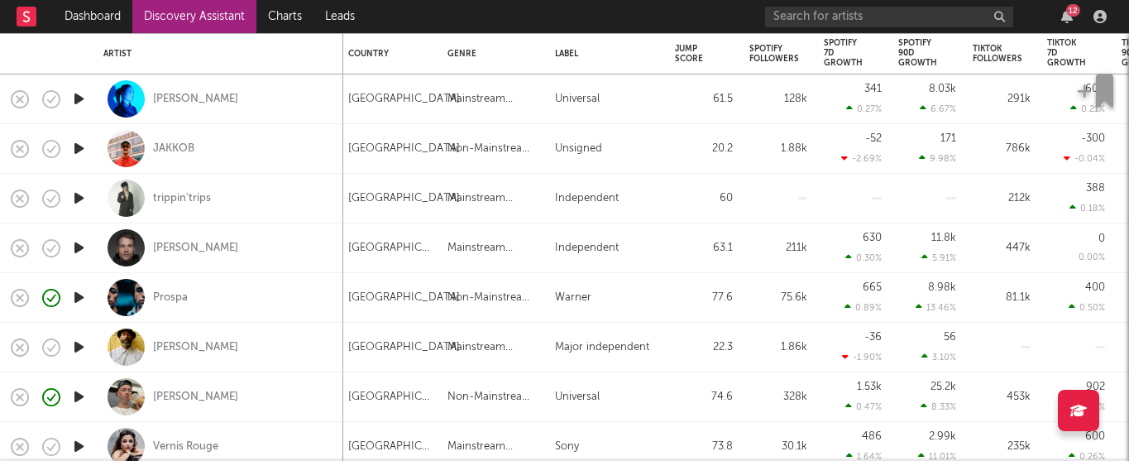
click at [77, 294] on icon "button" at bounding box center [78, 297] width 17 height 21
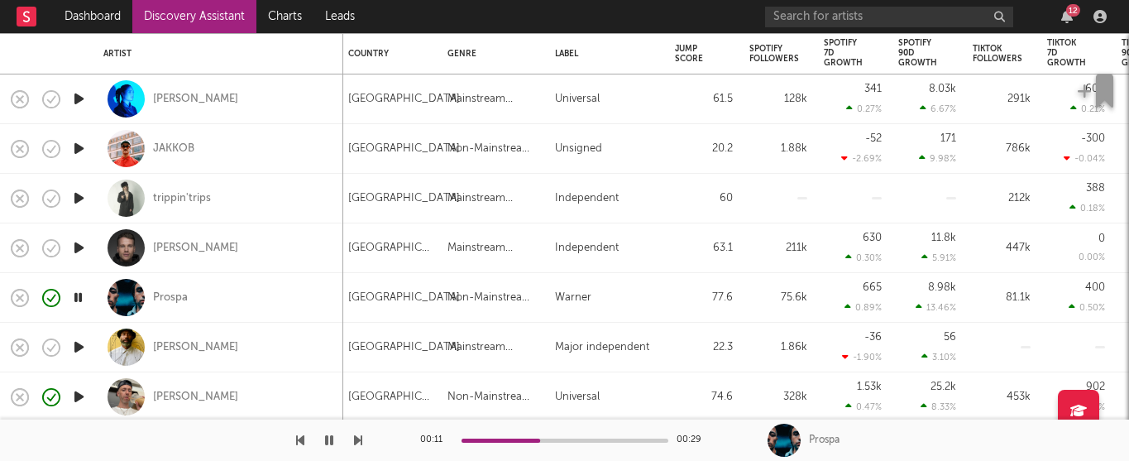
click at [79, 299] on icon "button" at bounding box center [78, 297] width 16 height 21
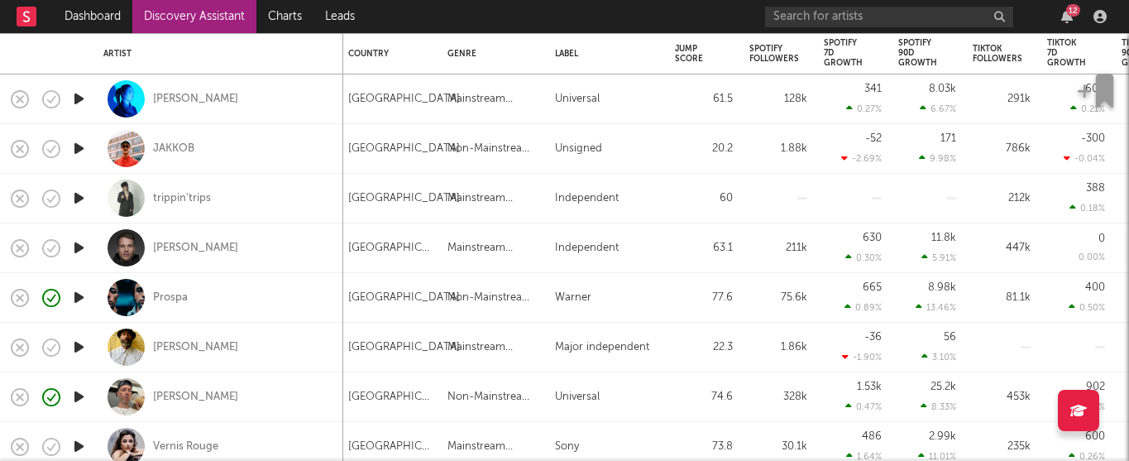
click at [74, 345] on icon "button" at bounding box center [78, 347] width 17 height 21
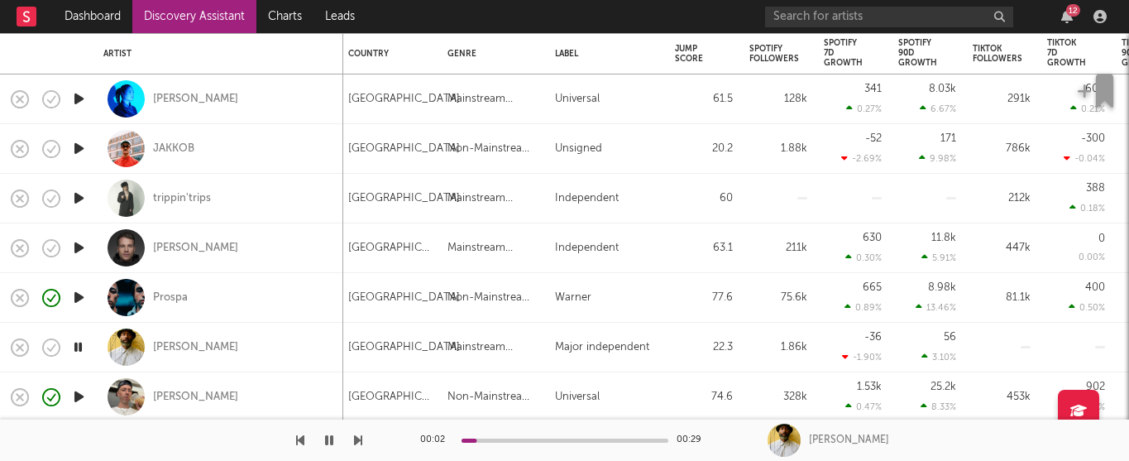
click at [82, 299] on icon "button" at bounding box center [78, 297] width 17 height 21
click at [652, 440] on div at bounding box center [565, 440] width 207 height 4
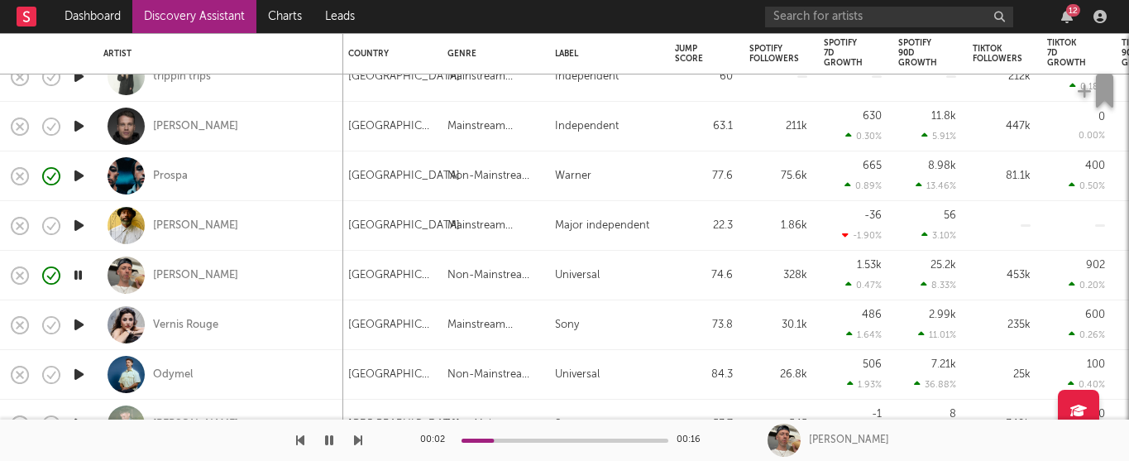
click at [80, 225] on icon "button" at bounding box center [78, 225] width 17 height 21
click at [187, 228] on div "Damon Trueitt" at bounding box center [195, 225] width 85 height 15
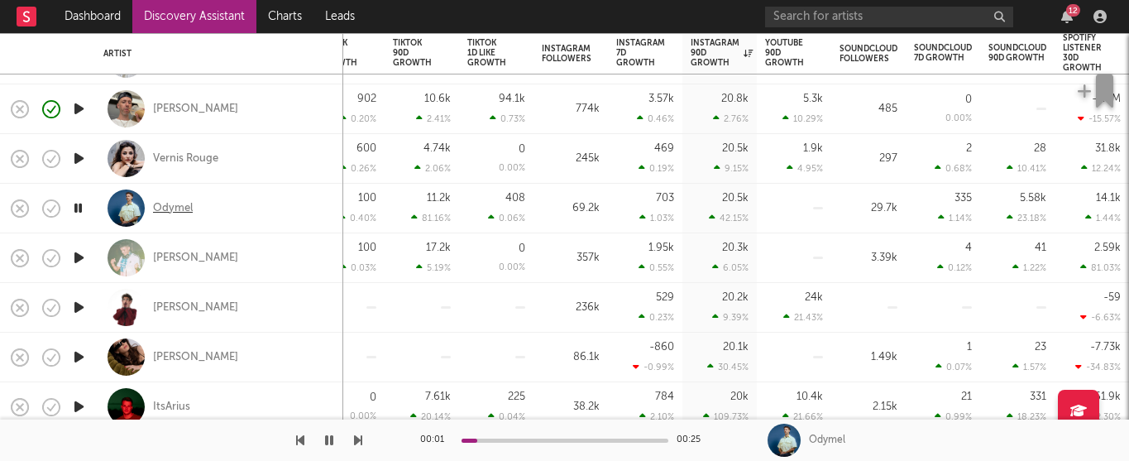
click at [175, 207] on div "Odymel" at bounding box center [173, 208] width 40 height 15
click at [502, 439] on div at bounding box center [565, 440] width 207 height 4
click at [543, 435] on div "00:06 00:29" at bounding box center [565, 439] width 290 height 41
click at [548, 439] on div at bounding box center [565, 440] width 207 height 4
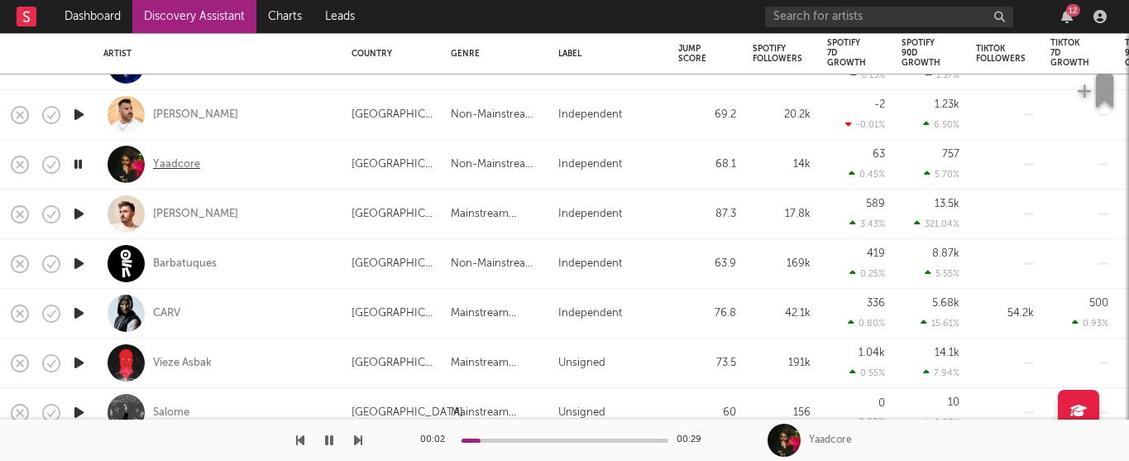
click at [187, 164] on div "Yaadcore" at bounding box center [176, 164] width 47 height 15
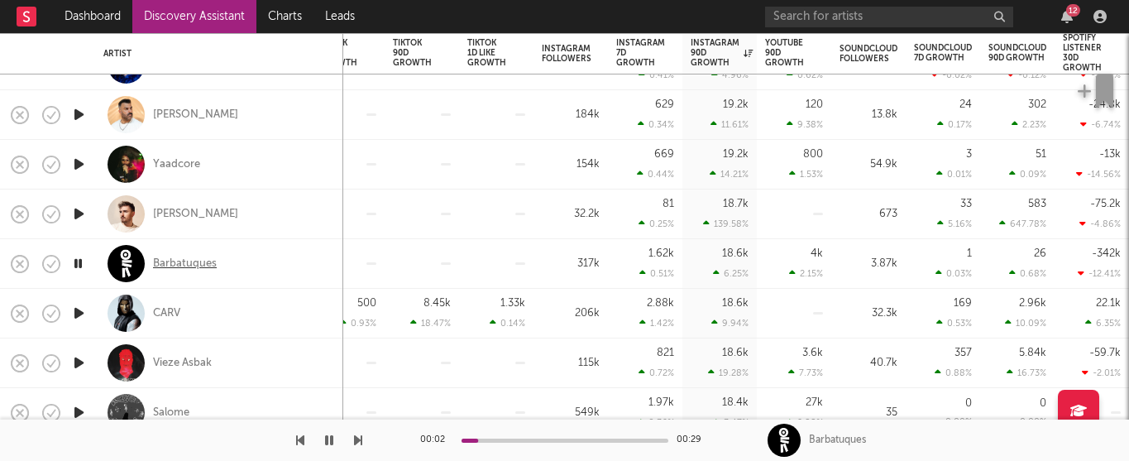
click at [175, 259] on div "Barbatuques" at bounding box center [185, 263] width 64 height 15
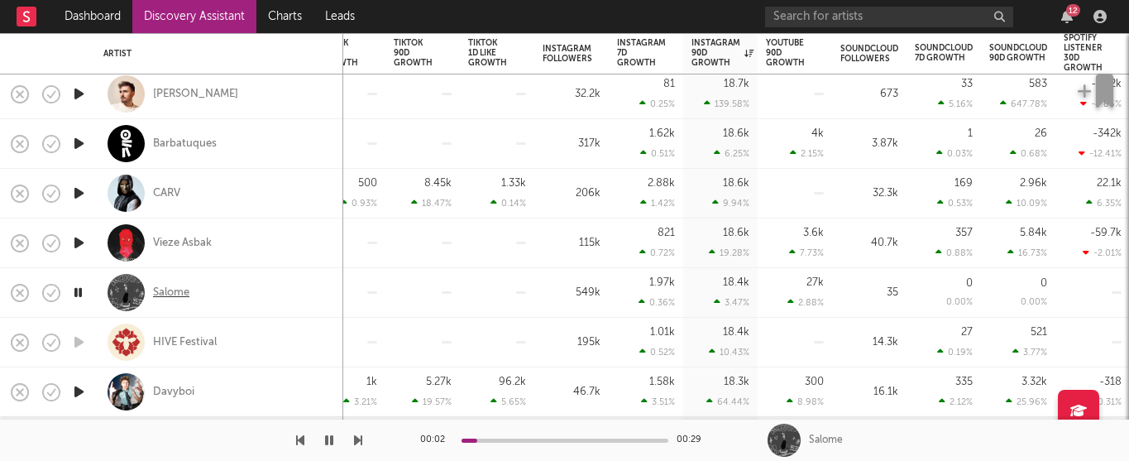
click at [169, 294] on div "Salome" at bounding box center [171, 292] width 36 height 15
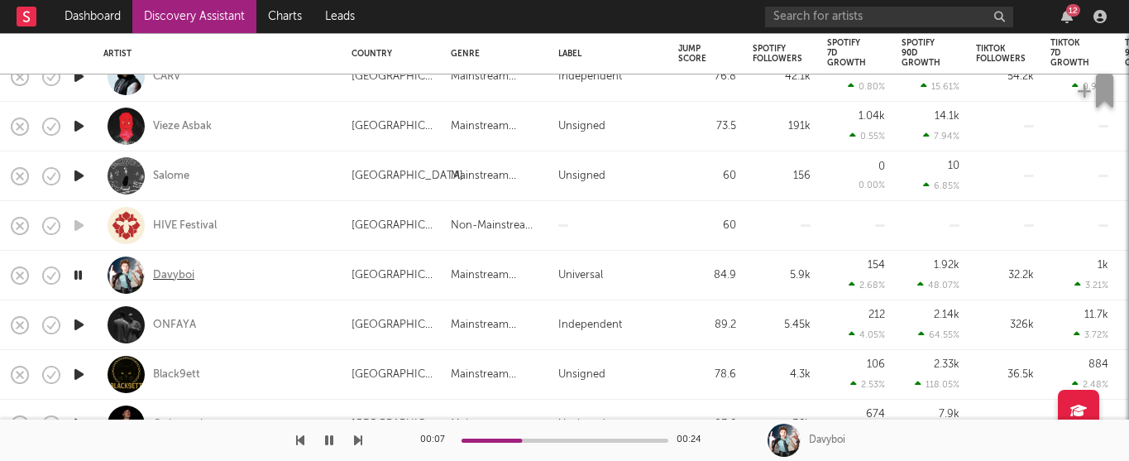
click at [165, 278] on div "Davyboi" at bounding box center [173, 275] width 41 height 15
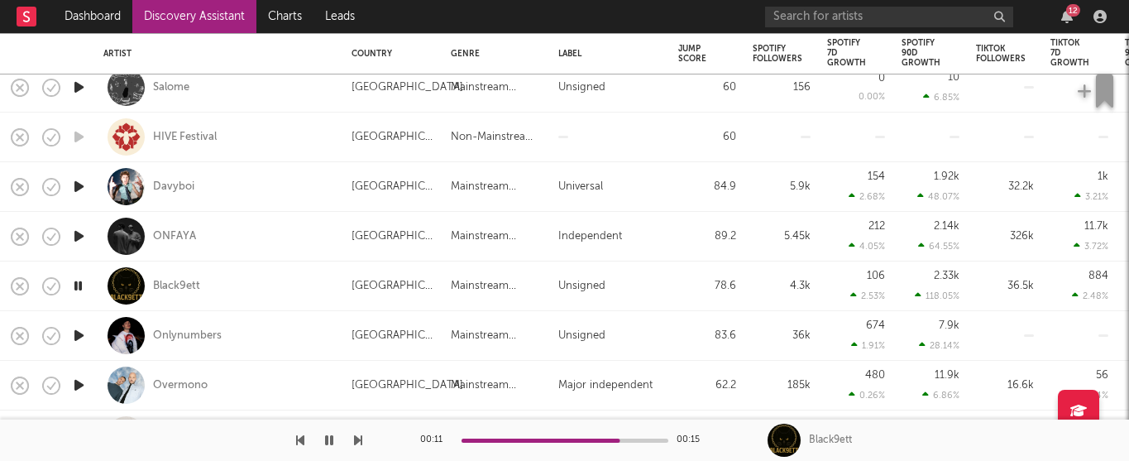
click at [80, 337] on icon "button" at bounding box center [78, 335] width 17 height 21
click at [180, 339] on div "Onlynumbers" at bounding box center [187, 335] width 69 height 15
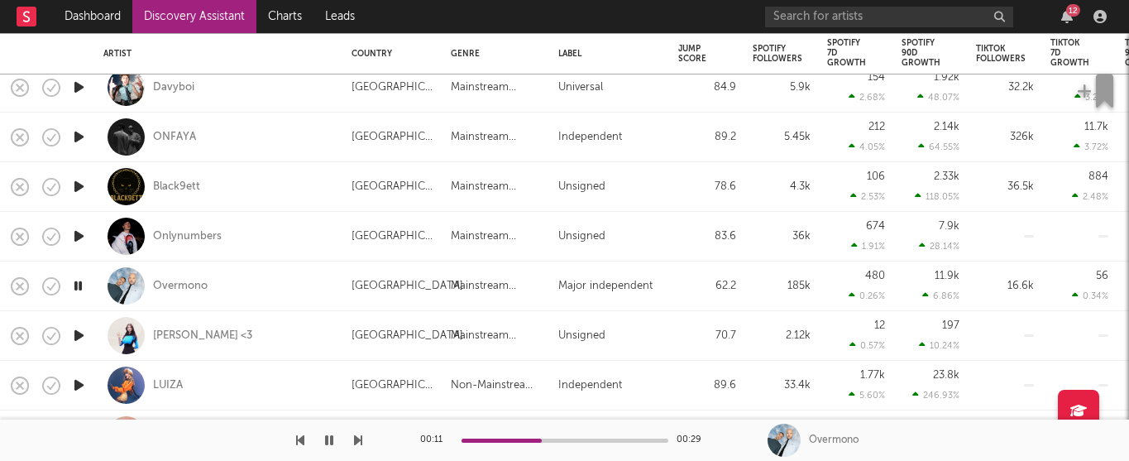
click at [85, 334] on icon "button" at bounding box center [78, 335] width 17 height 21
click at [190, 337] on div "Gracie Anne <3" at bounding box center [202, 335] width 99 height 15
click at [160, 385] on div "LUIZA" at bounding box center [168, 385] width 30 height 15
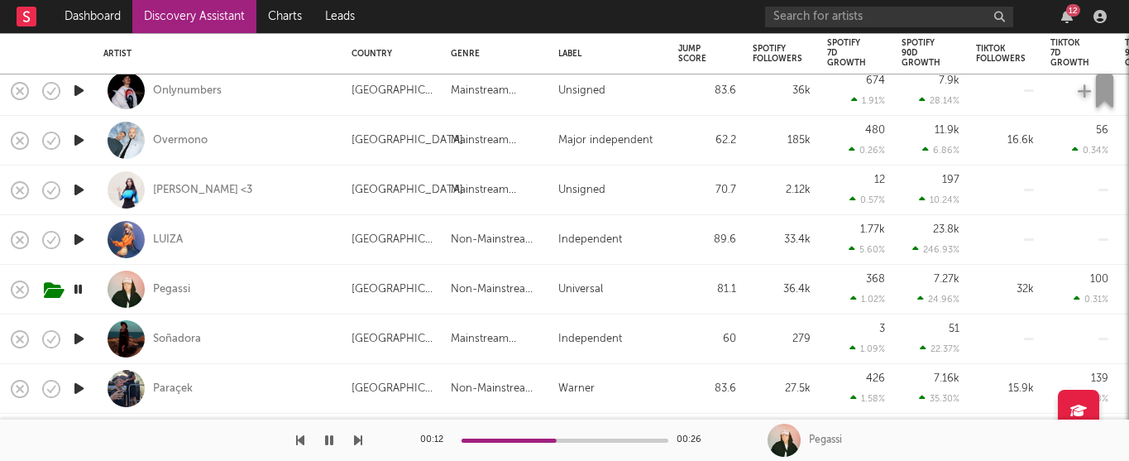
click at [590, 433] on div "00:12 00:26" at bounding box center [565, 439] width 290 height 41
click at [601, 446] on div "00:12 00:26" at bounding box center [565, 439] width 290 height 41
click at [594, 439] on div at bounding box center [565, 440] width 207 height 4
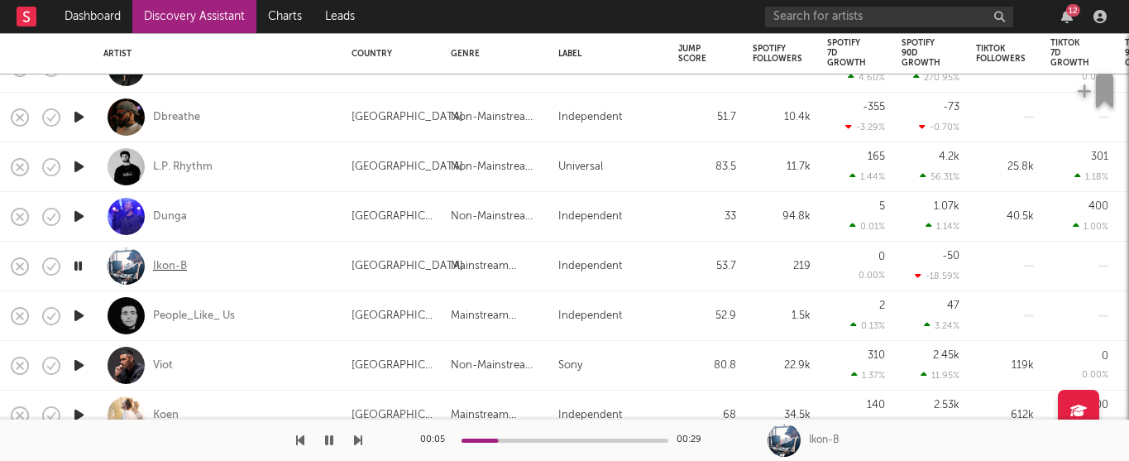
click at [176, 266] on div "Ikon-B" at bounding box center [170, 266] width 34 height 15
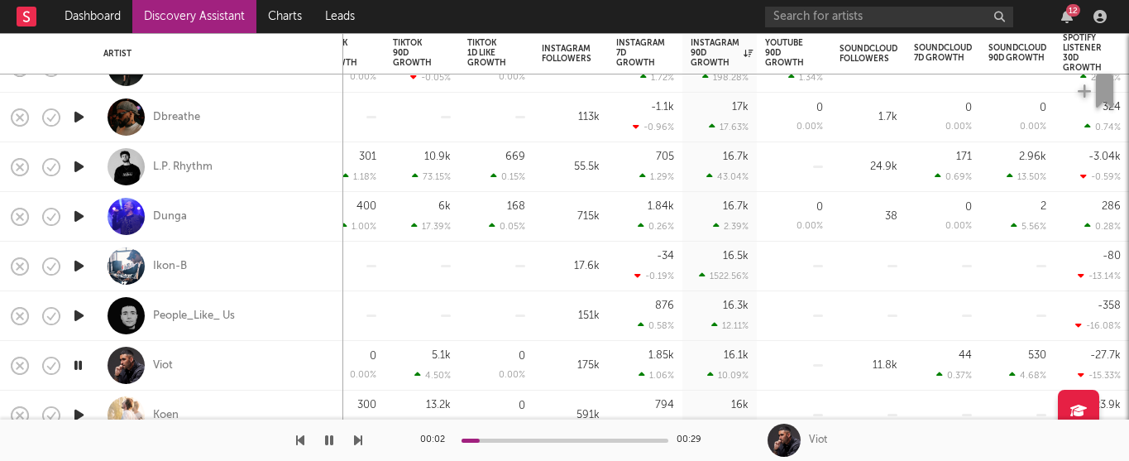
click at [522, 440] on div at bounding box center [565, 440] width 207 height 4
click at [555, 437] on div "00:09 00:29" at bounding box center [565, 439] width 290 height 41
click at [563, 443] on div "00:09 00:29" at bounding box center [565, 439] width 290 height 41
click at [577, 438] on div at bounding box center [565, 440] width 207 height 4
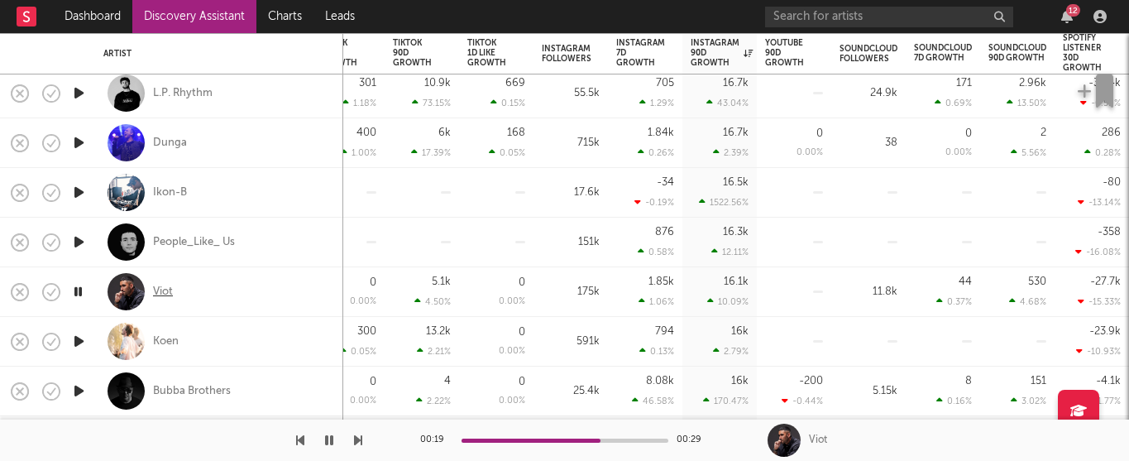
click at [169, 294] on div "Viot" at bounding box center [163, 292] width 20 height 15
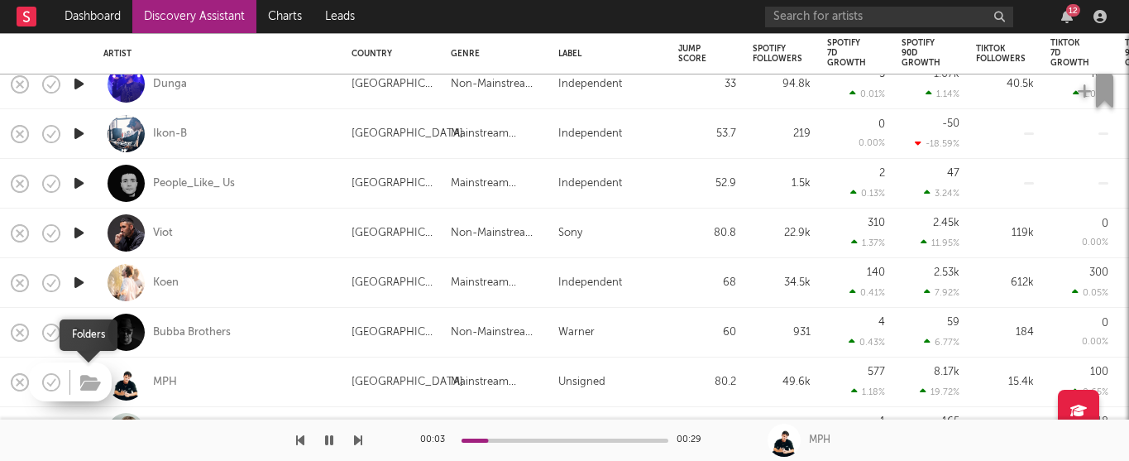
click at [91, 388] on icon "button" at bounding box center [90, 383] width 21 height 18
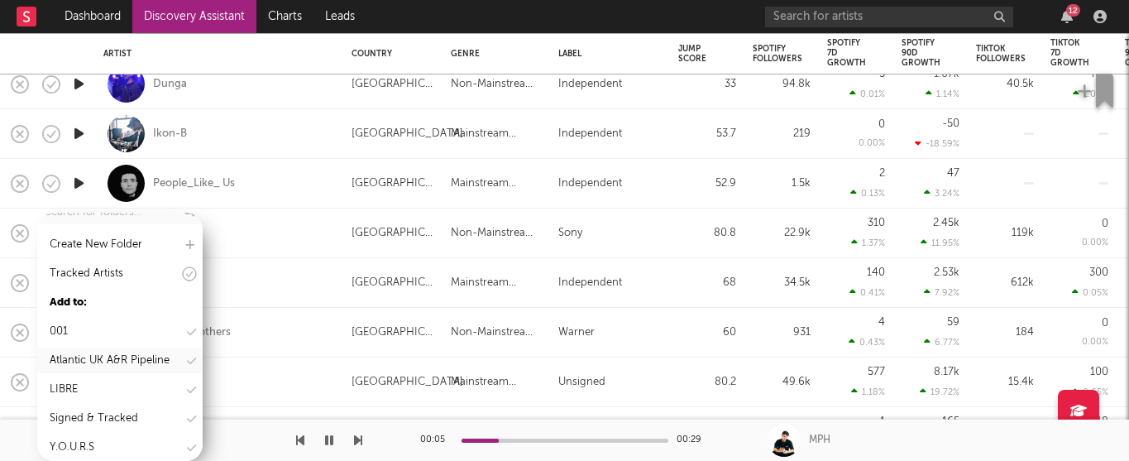
scroll to position [44, 0]
click at [104, 389] on div "LIBRE" at bounding box center [119, 387] width 165 height 25
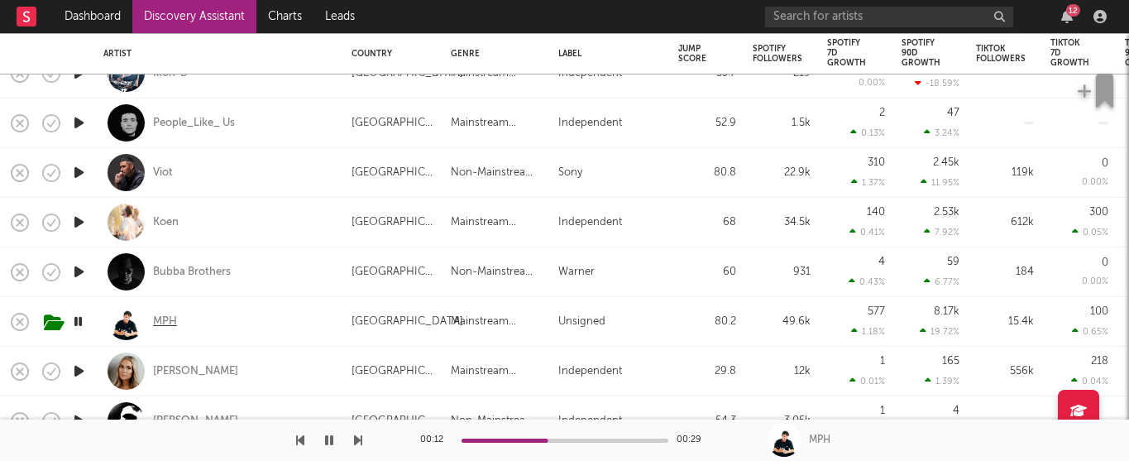
click at [170, 317] on div "MPH" at bounding box center [165, 321] width 24 height 15
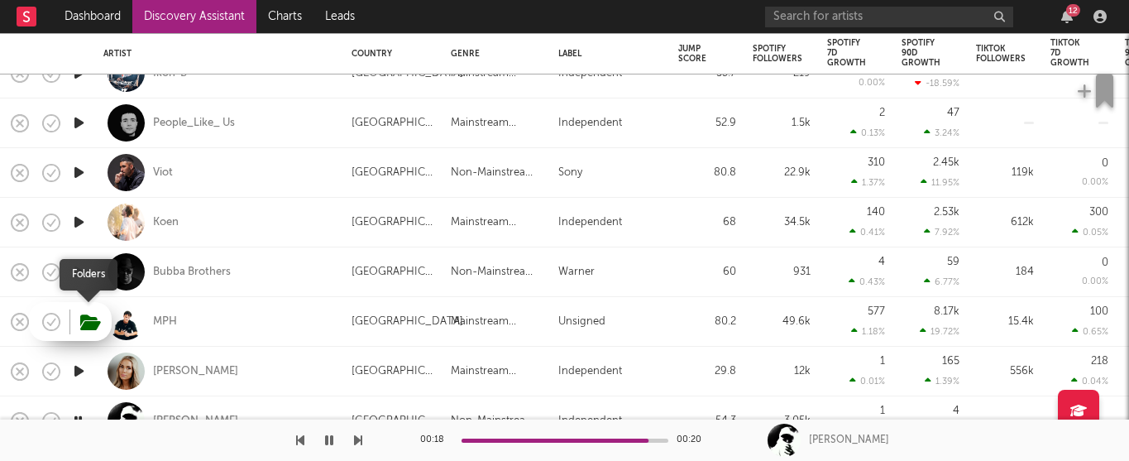
click at [94, 325] on icon "button" at bounding box center [90, 322] width 21 height 18
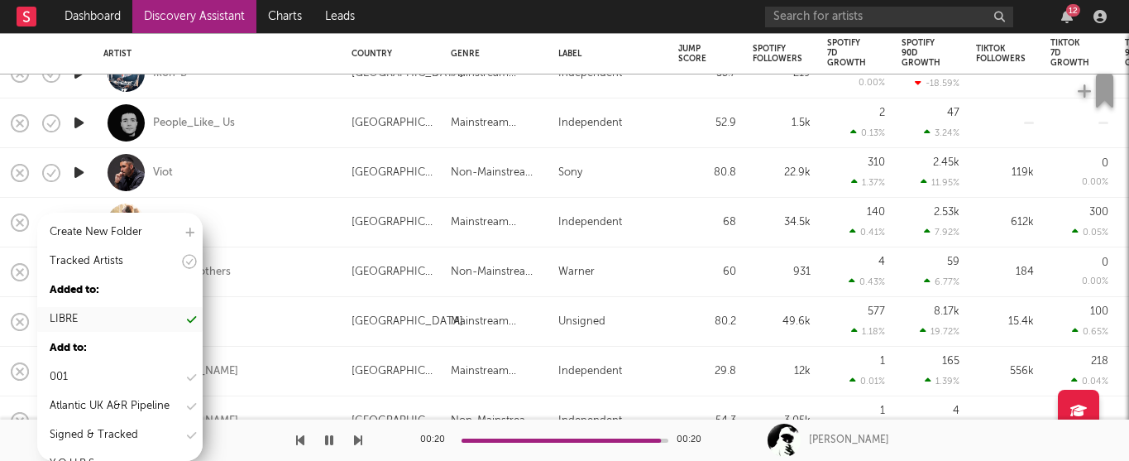
scroll to position [79, 0]
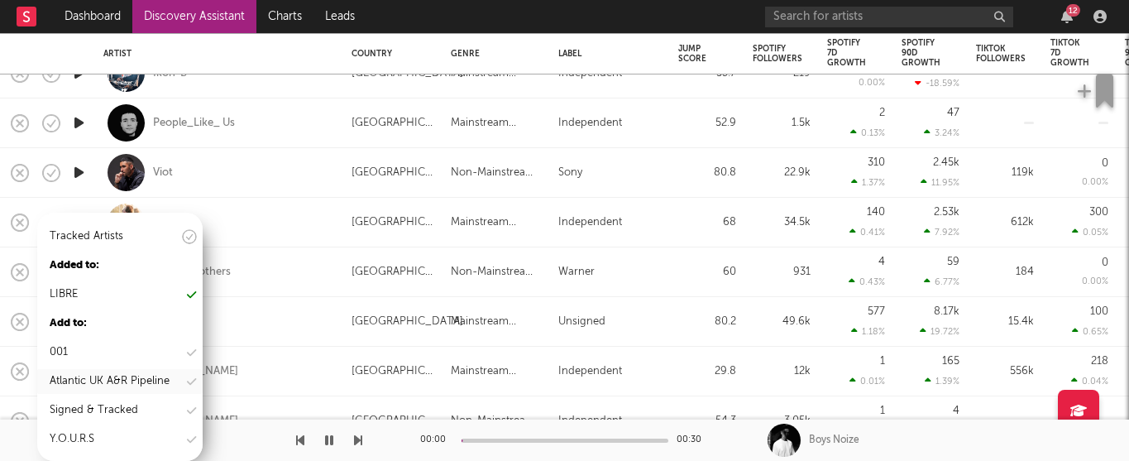
click at [137, 386] on div "Atlantic UK A&R Pipeline" at bounding box center [110, 381] width 120 height 20
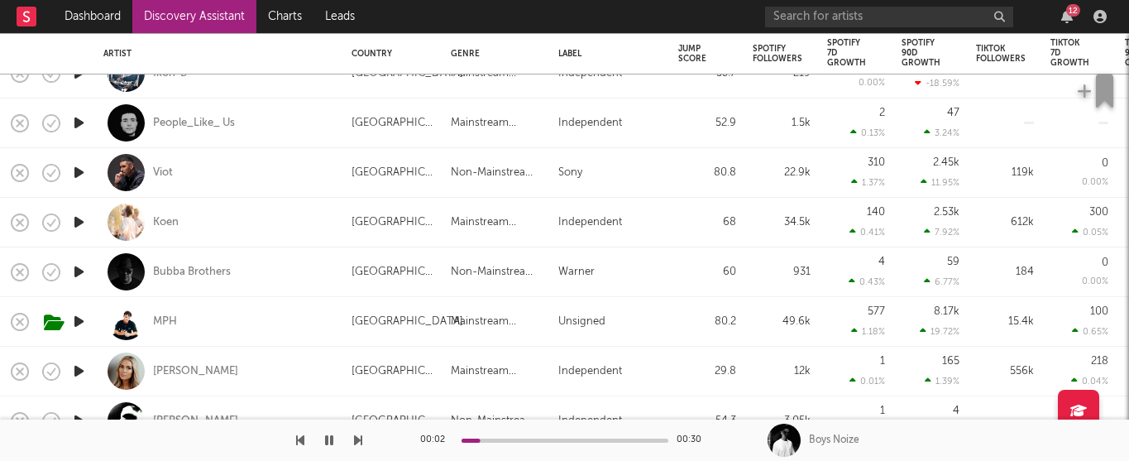
click at [80, 364] on icon "button" at bounding box center [78, 371] width 17 height 21
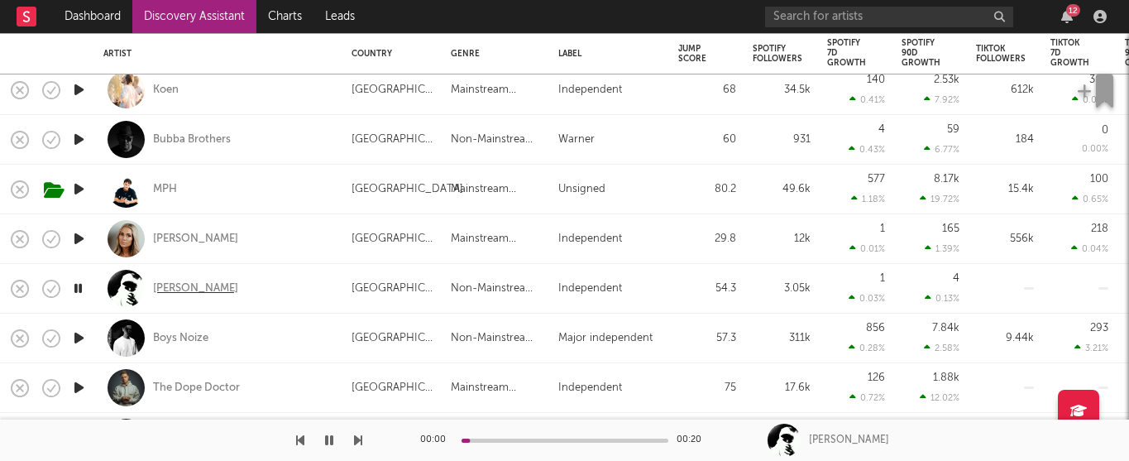
click at [163, 284] on div "Fatih" at bounding box center [195, 288] width 85 height 15
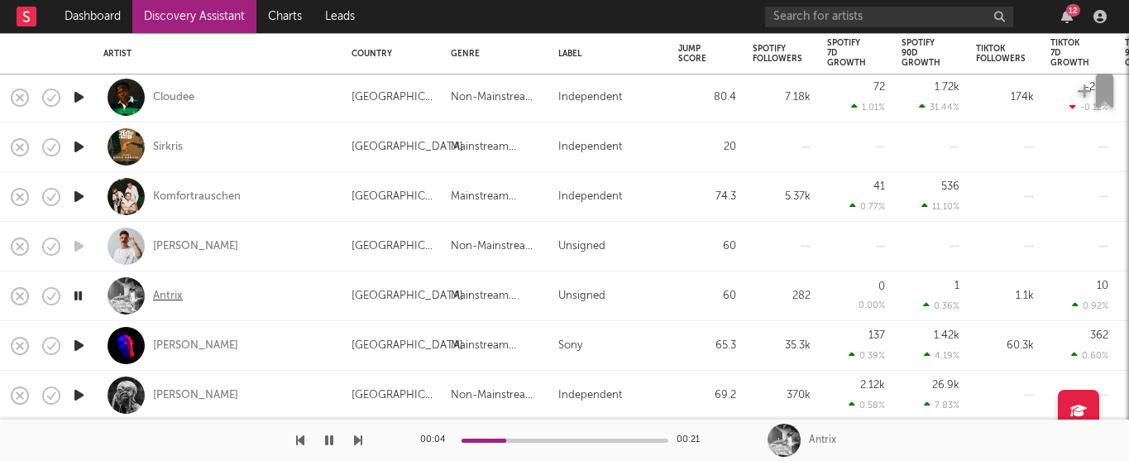
click at [166, 298] on div "Antrix" at bounding box center [168, 296] width 30 height 15
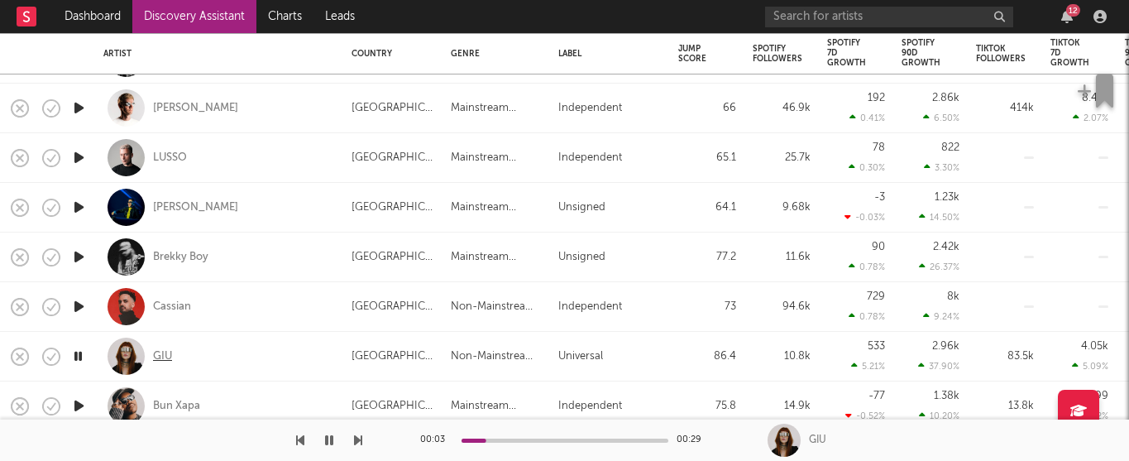
click at [159, 356] on div "GIU" at bounding box center [162, 356] width 19 height 15
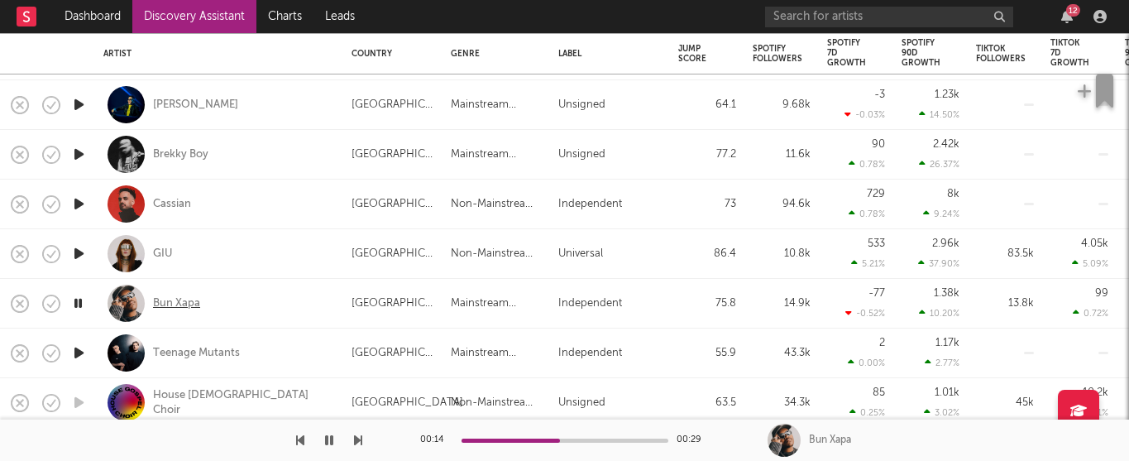
click at [182, 306] on div "Bun Xapa" at bounding box center [176, 303] width 47 height 15
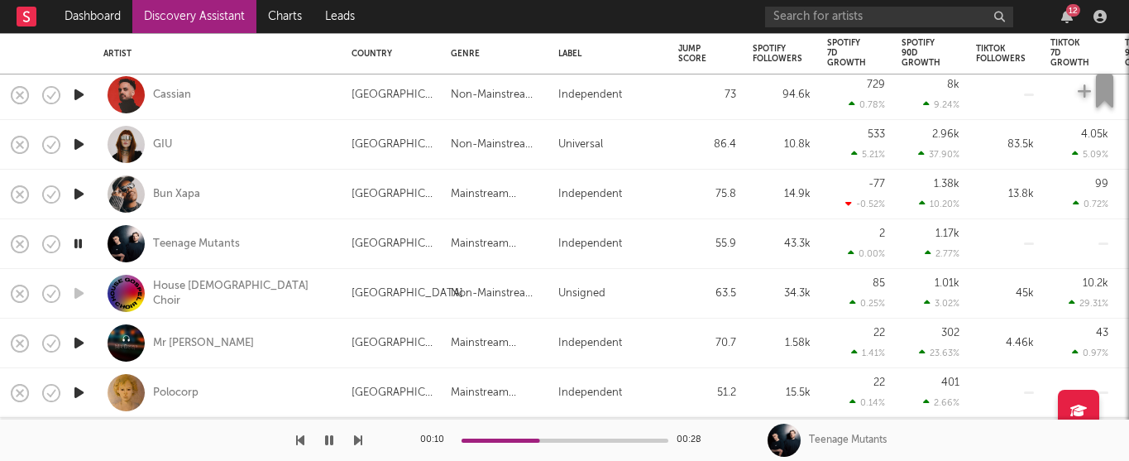
click at [79, 346] on icon "button" at bounding box center [78, 343] width 17 height 21
click at [521, 442] on div "00:01 00:29" at bounding box center [565, 439] width 290 height 41
click at [532, 440] on div at bounding box center [565, 440] width 207 height 4
click at [77, 391] on icon "button" at bounding box center [78, 392] width 17 height 21
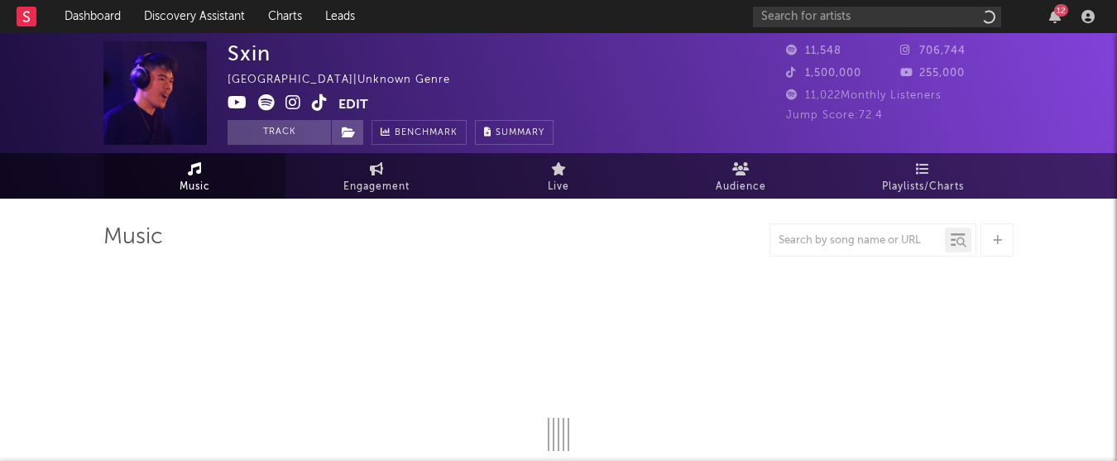
select select "6m"
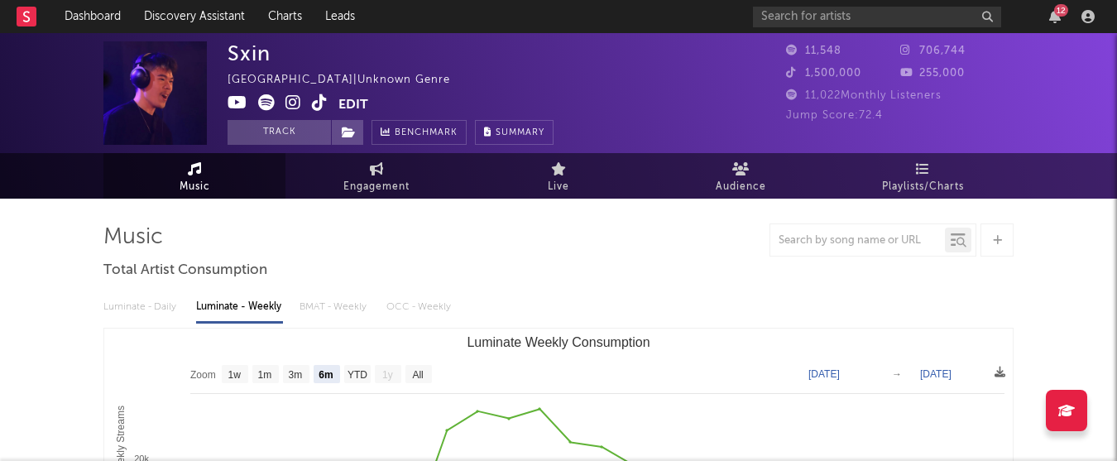
click at [300, 107] on span at bounding box center [282, 104] width 111 height 21
click at [290, 101] on icon at bounding box center [293, 102] width 16 height 17
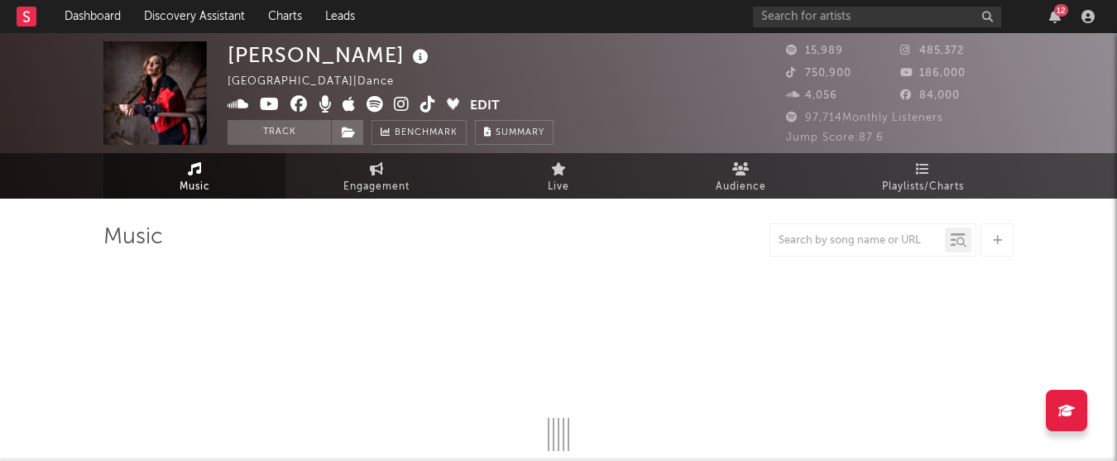
click at [403, 108] on icon at bounding box center [402, 104] width 16 height 17
select select "6m"
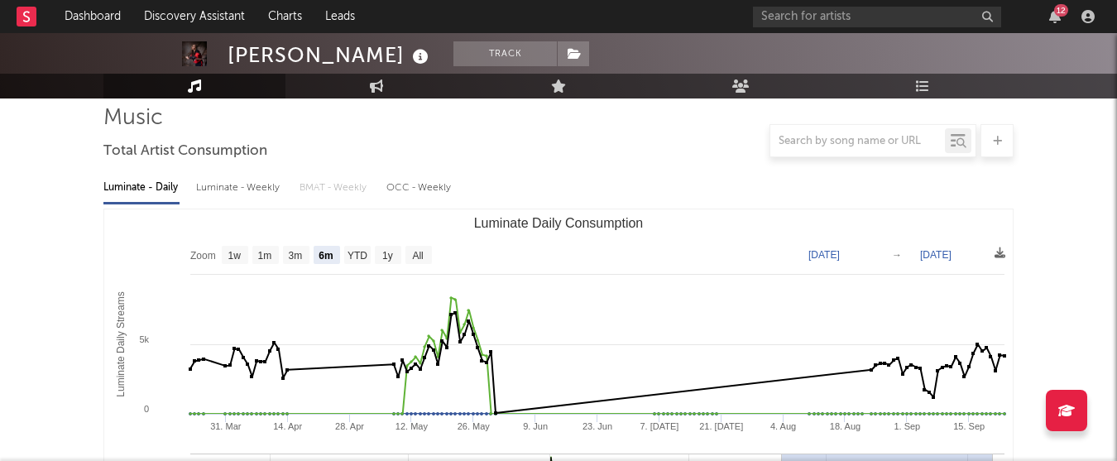
scroll to position [134, 0]
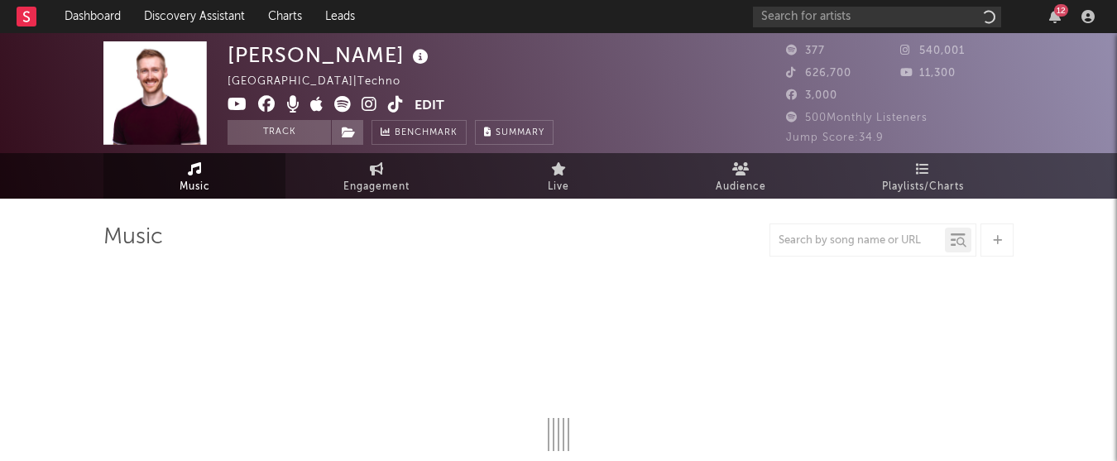
select select "6m"
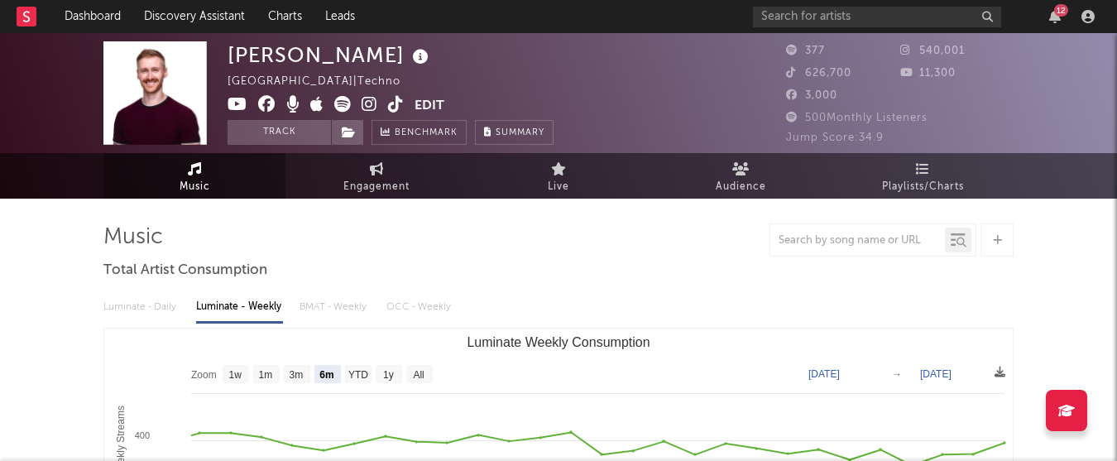
click at [363, 108] on icon at bounding box center [369, 104] width 16 height 17
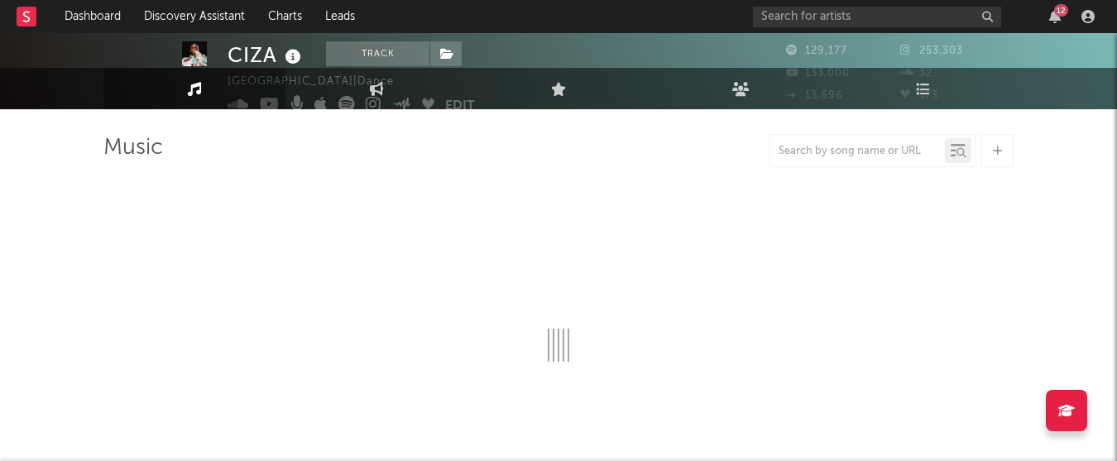
select select "6m"
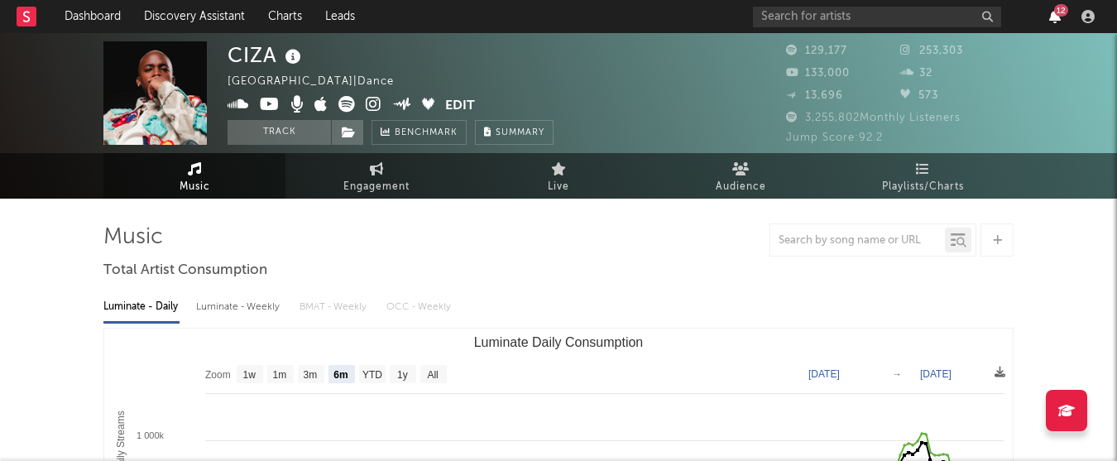
click at [1058, 18] on icon "button" at bounding box center [1055, 16] width 12 height 13
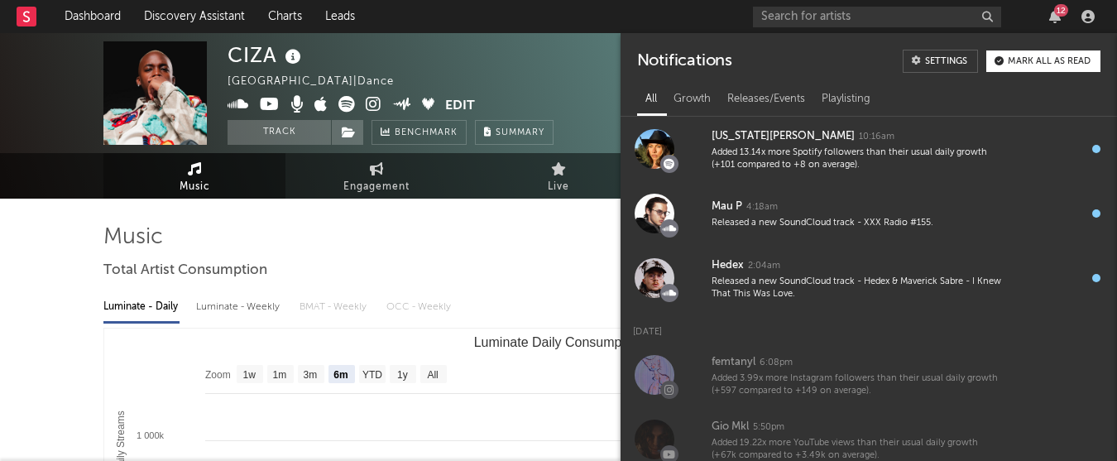
scroll to position [668, 0]
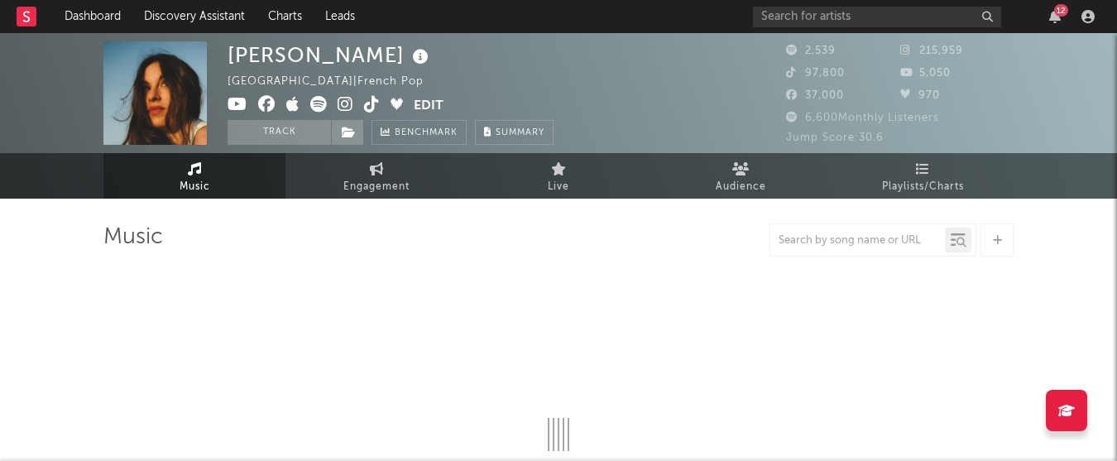
select select "6m"
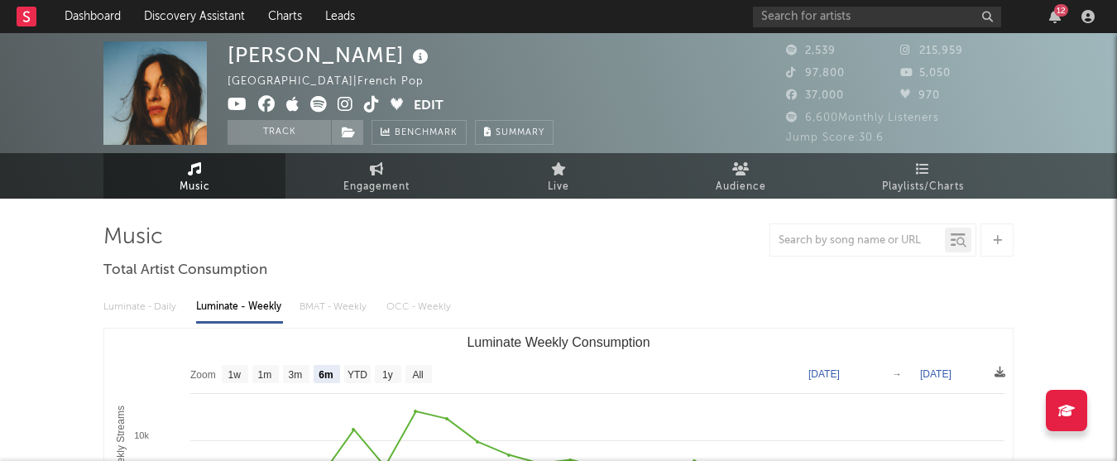
click at [342, 104] on icon at bounding box center [345, 104] width 16 height 17
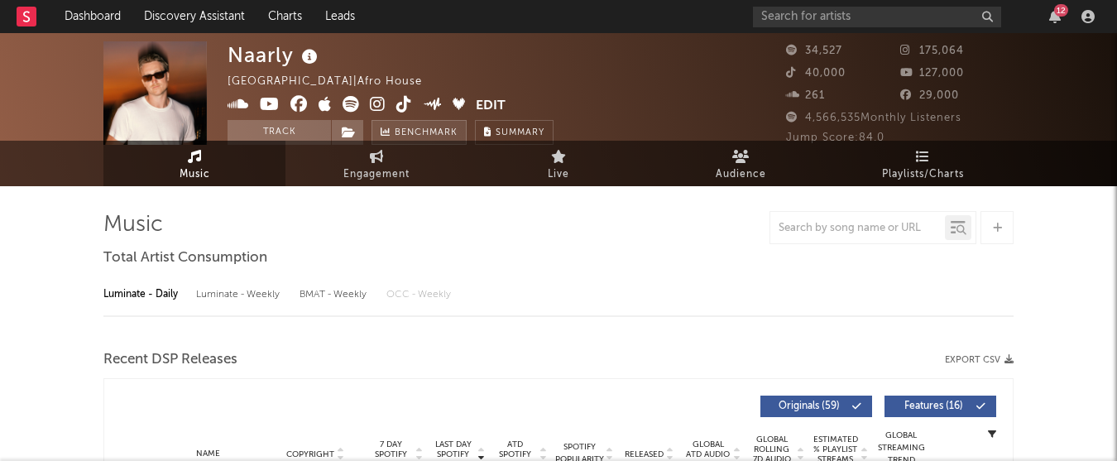
select select "6m"
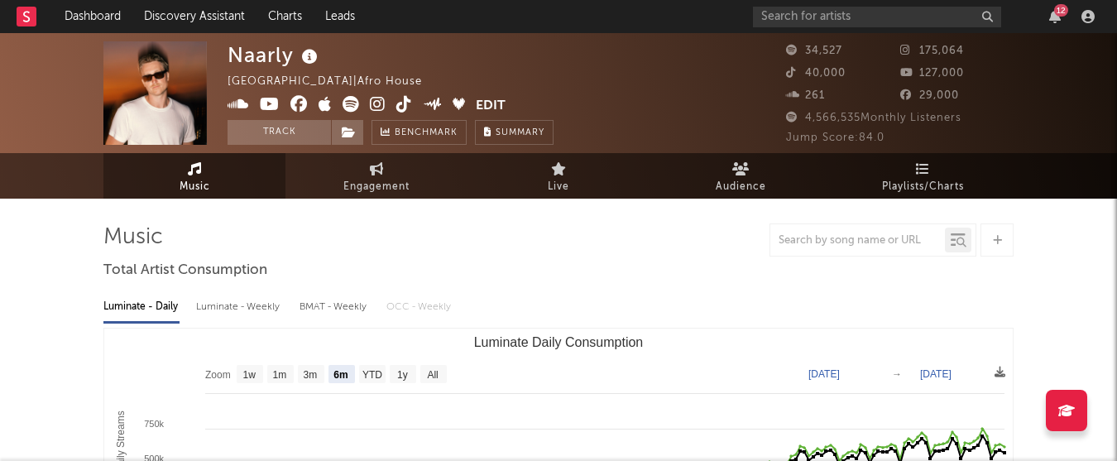
click at [371, 105] on icon at bounding box center [378, 104] width 16 height 17
click at [351, 127] on icon at bounding box center [349, 133] width 14 height 12
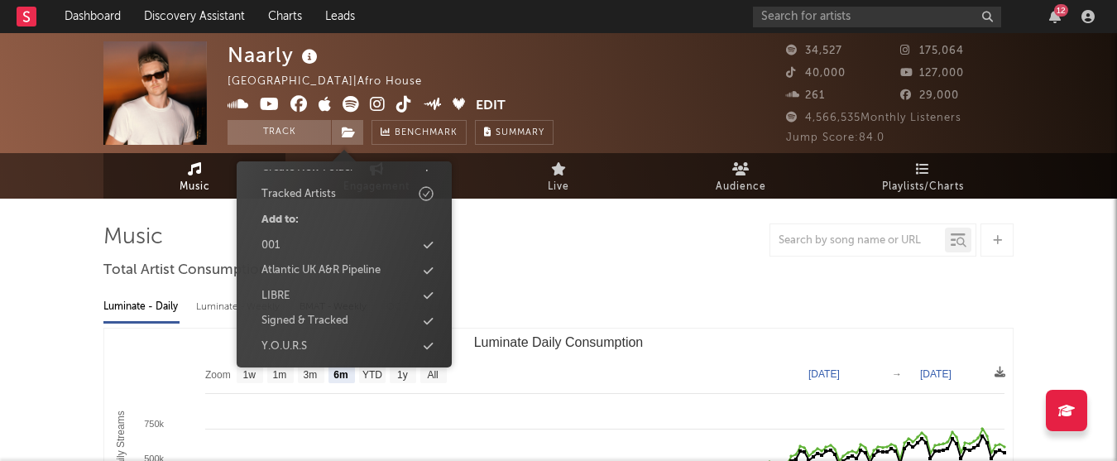
scroll to position [70, 0]
click at [342, 297] on div "LIBRE" at bounding box center [344, 295] width 190 height 22
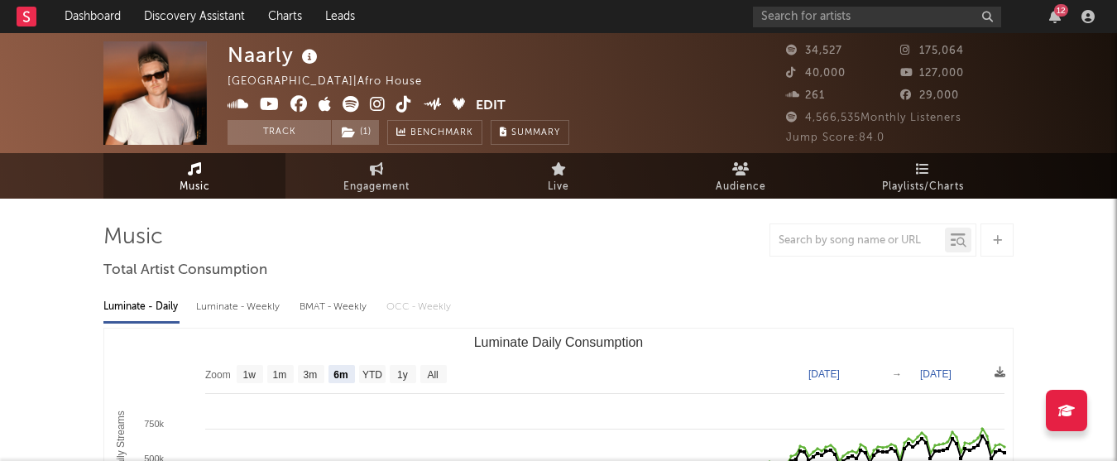
click at [410, 39] on div "Naarly South Africa | Afro House Edit Track ( 1 ) Benchmark Summary 34,527 175,…" at bounding box center [558, 93] width 1117 height 120
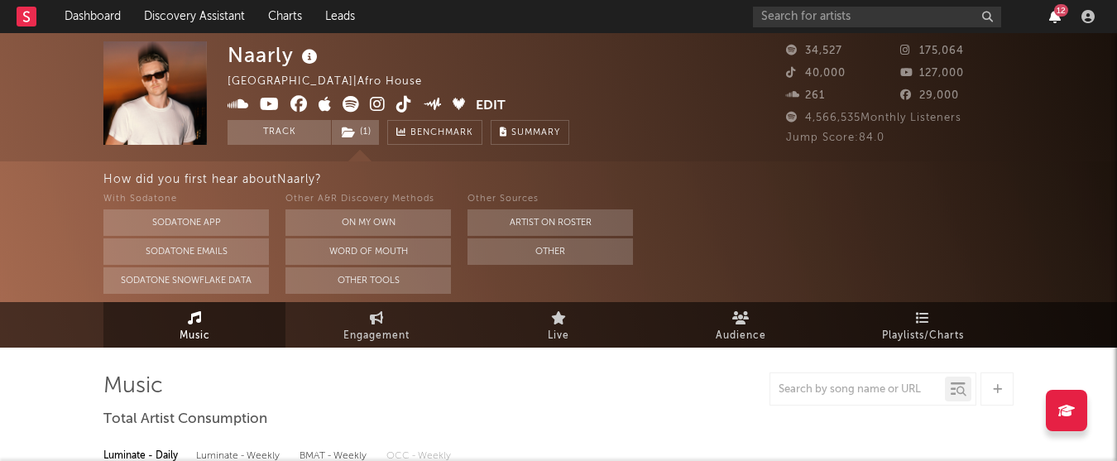
click at [1053, 22] on icon "button" at bounding box center [1055, 16] width 12 height 13
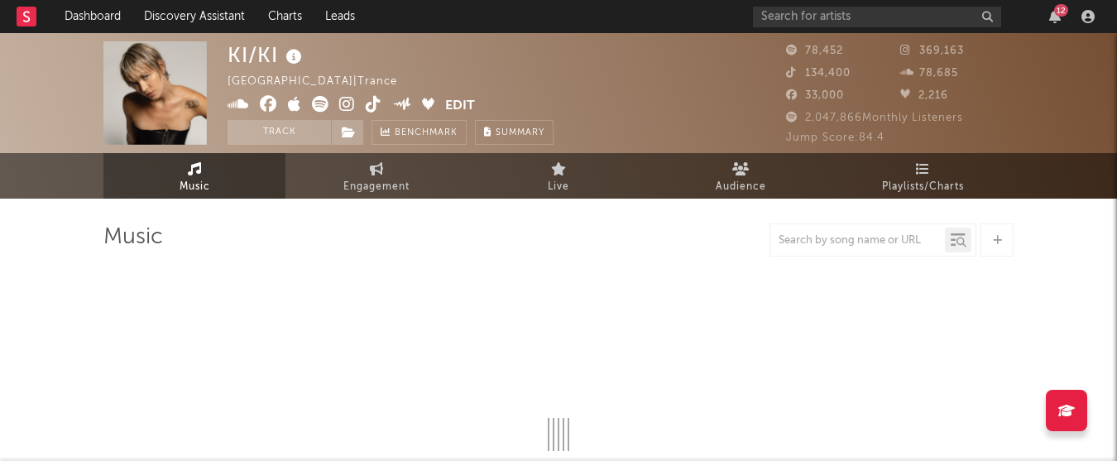
select select "6m"
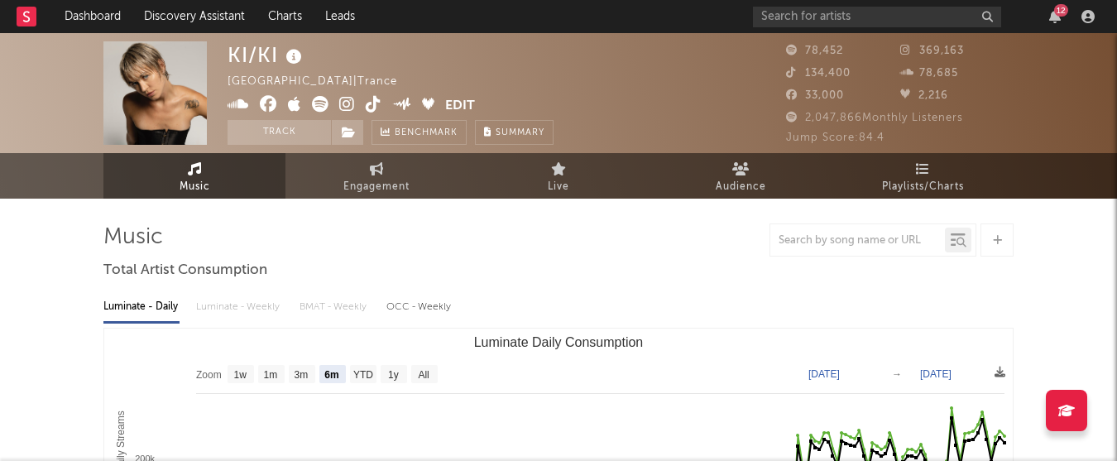
click at [340, 106] on icon at bounding box center [347, 104] width 16 height 17
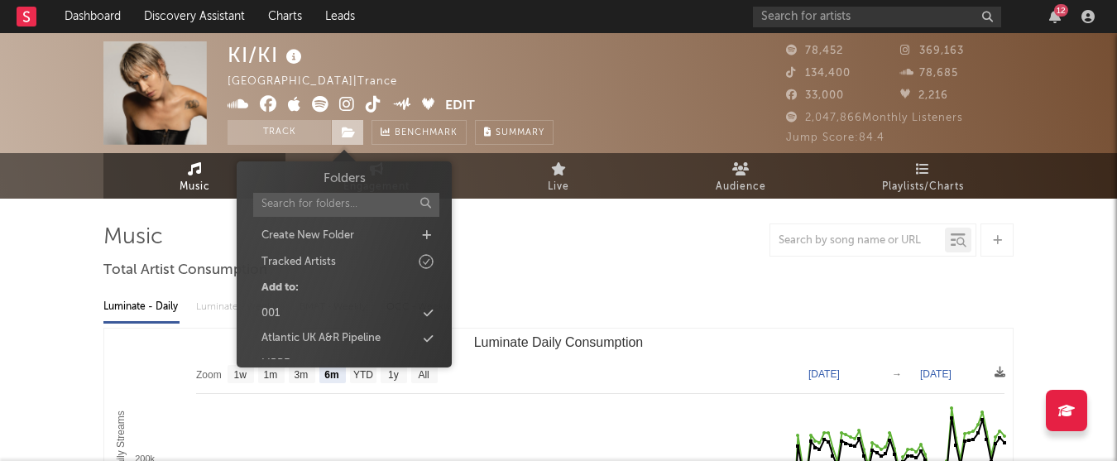
click at [349, 135] on icon at bounding box center [349, 133] width 14 height 12
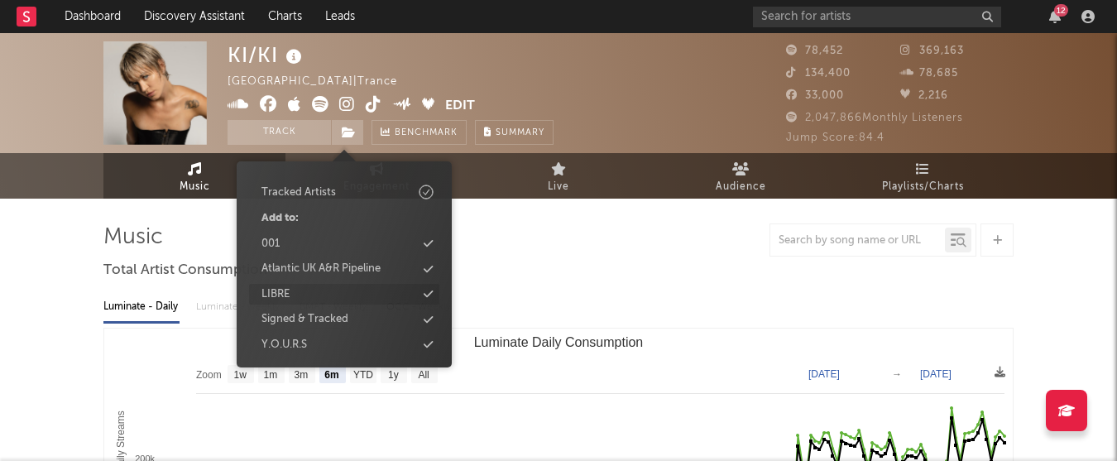
click at [302, 295] on div "LIBRE" at bounding box center [344, 295] width 190 height 22
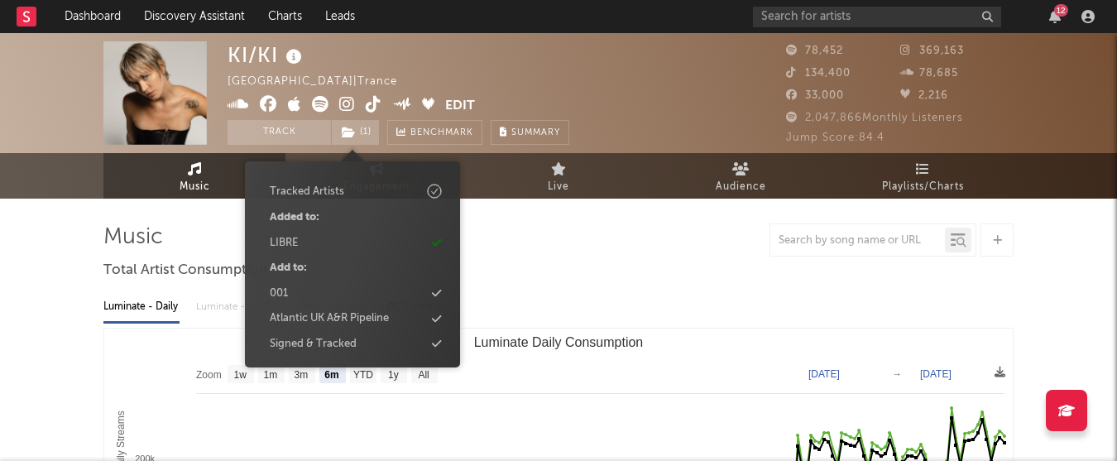
click at [653, 64] on div "KI/KI Netherlands | Trance Edit Track ( 1 ) Benchmark Summary" at bounding box center [496, 92] width 538 height 103
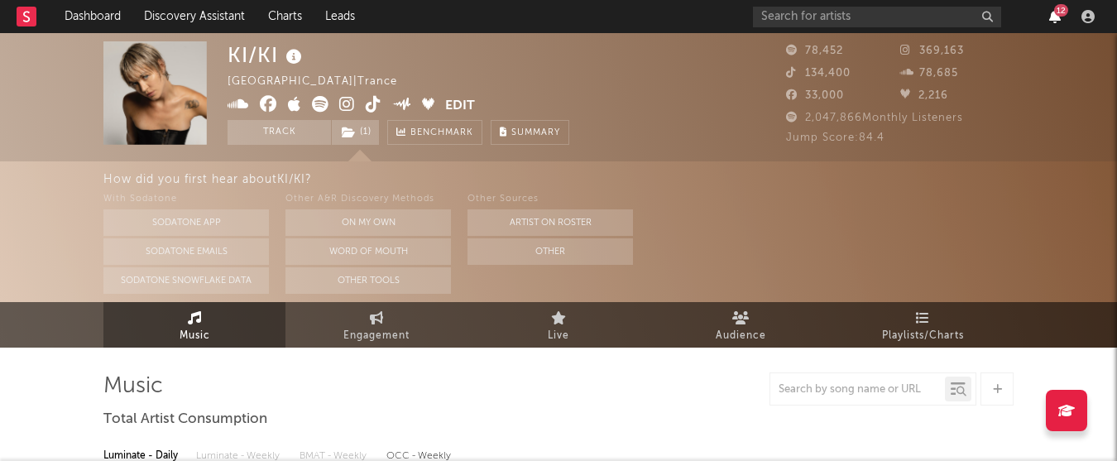
click at [1055, 15] on icon "button" at bounding box center [1055, 16] width 12 height 13
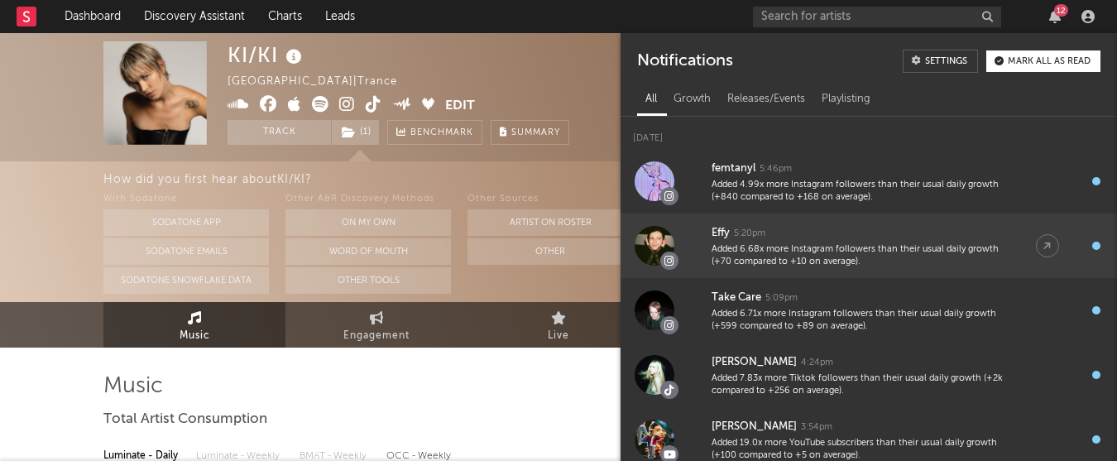
drag, startPoint x: 1055, startPoint y: 15, endPoint x: 904, endPoint y: 255, distance: 283.2
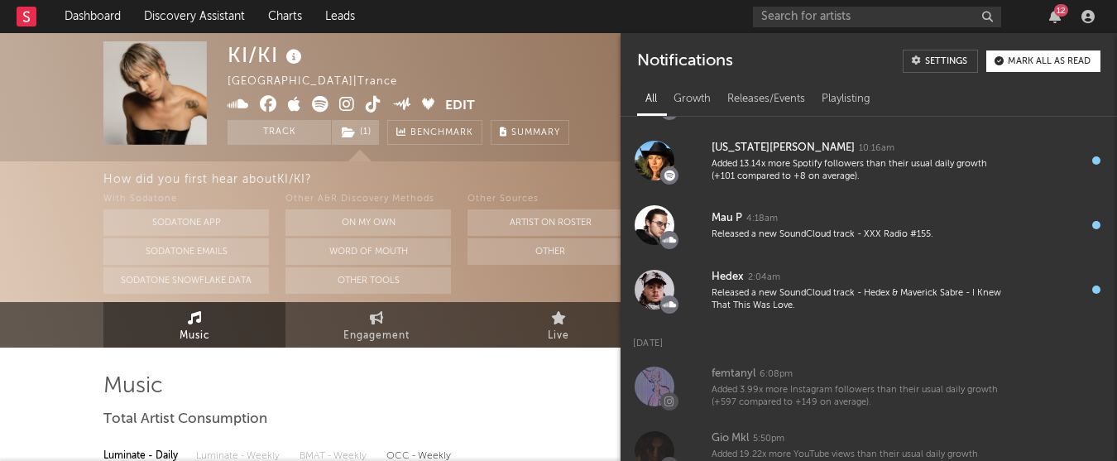
scroll to position [620, 0]
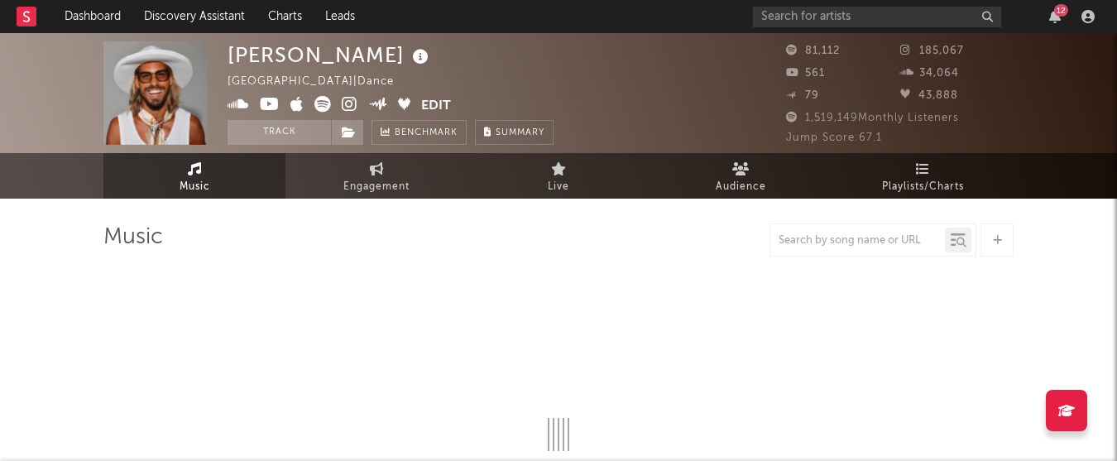
click at [350, 99] on icon at bounding box center [350, 104] width 16 height 17
select select "6m"
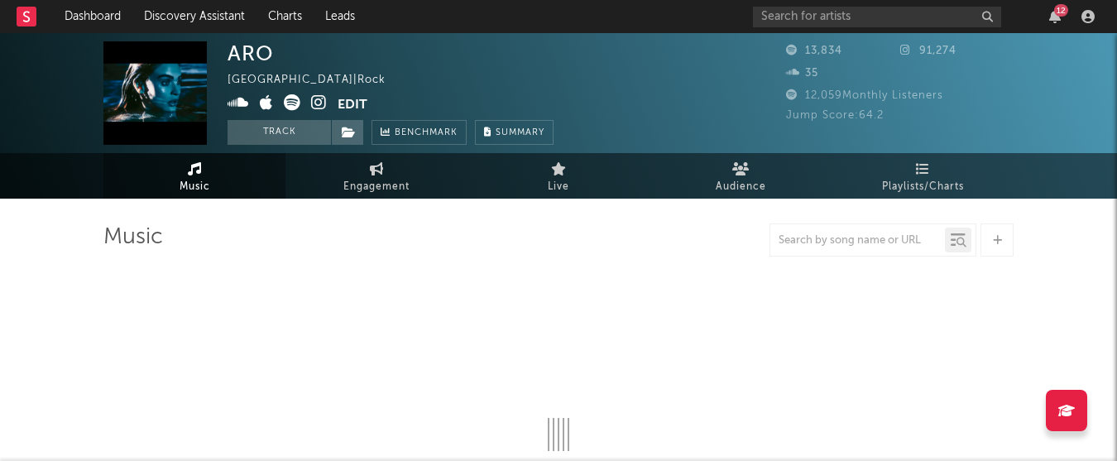
select select "1w"
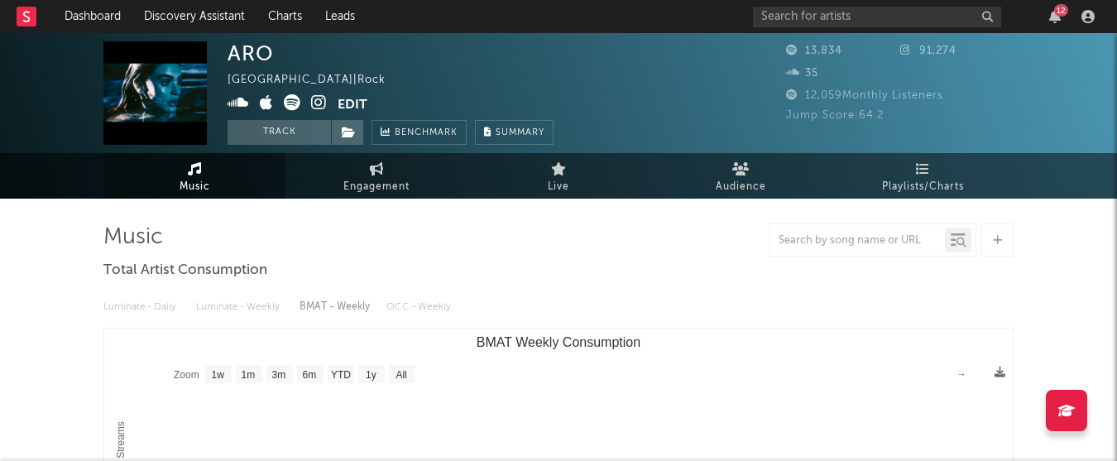
click at [318, 108] on icon at bounding box center [319, 102] width 16 height 17
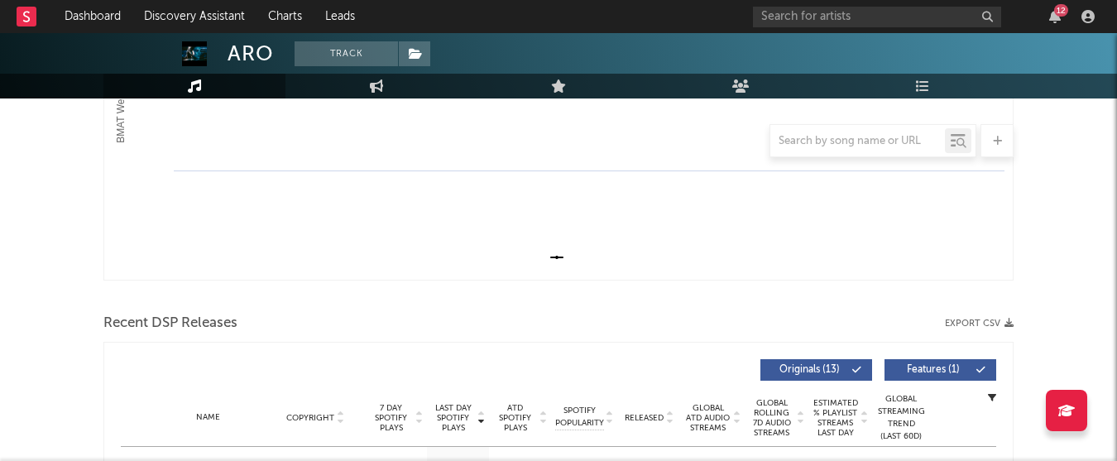
scroll to position [382, 0]
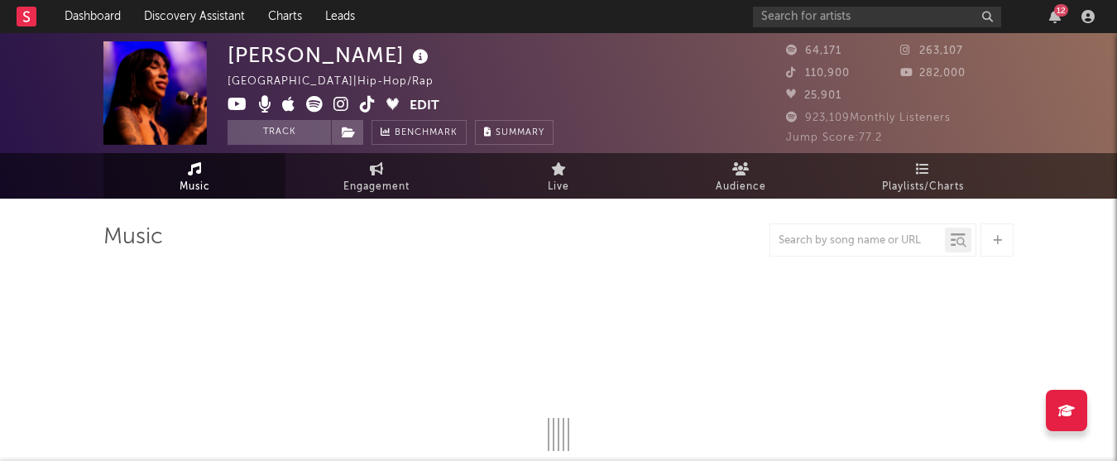
select select "6m"
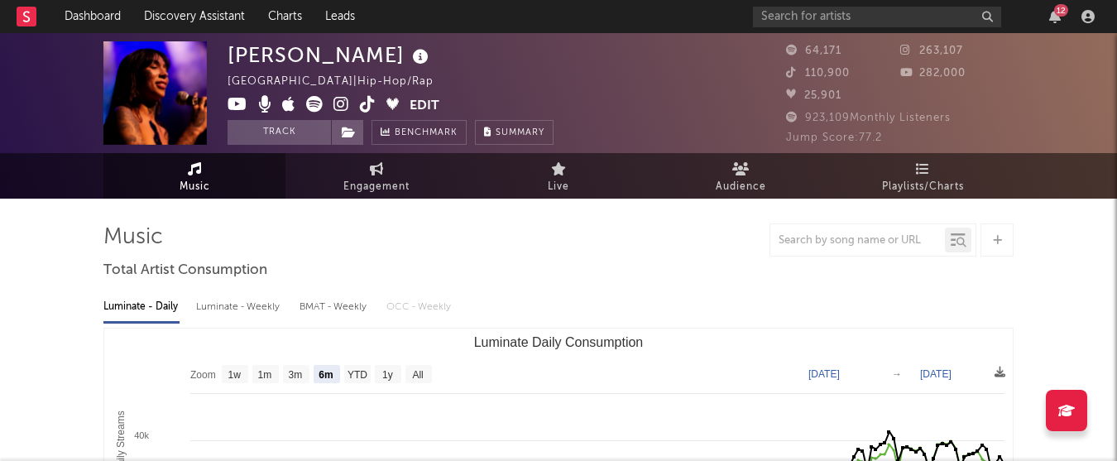
click at [341, 101] on icon at bounding box center [341, 104] width 16 height 17
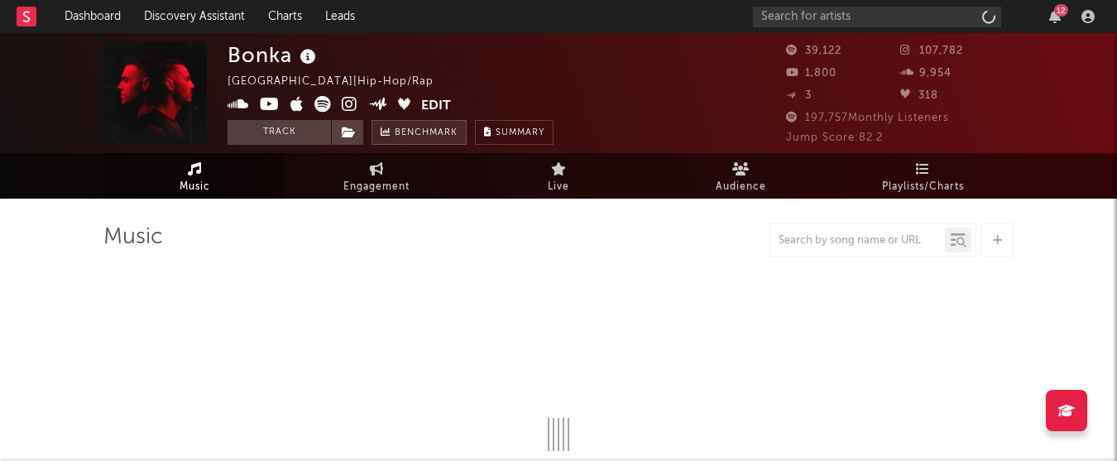
select select "6m"
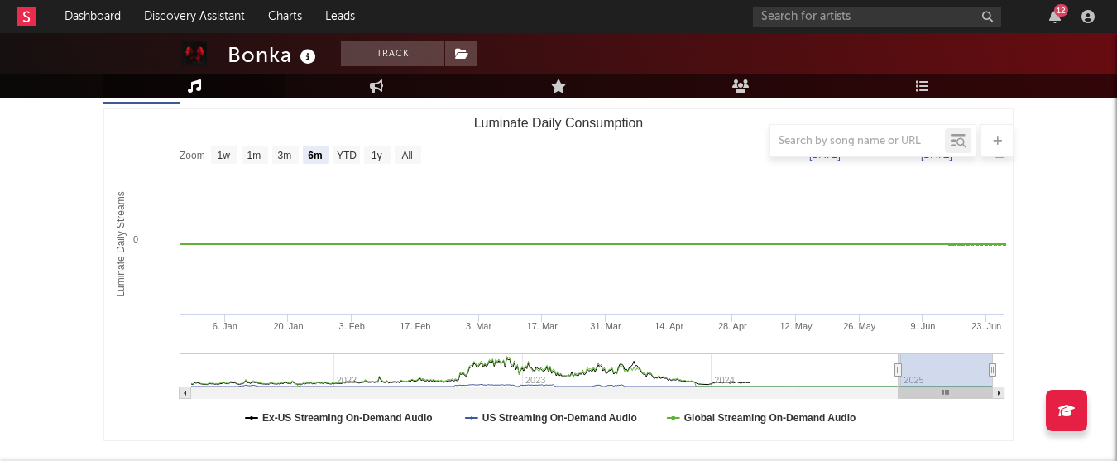
scroll to position [249, 0]
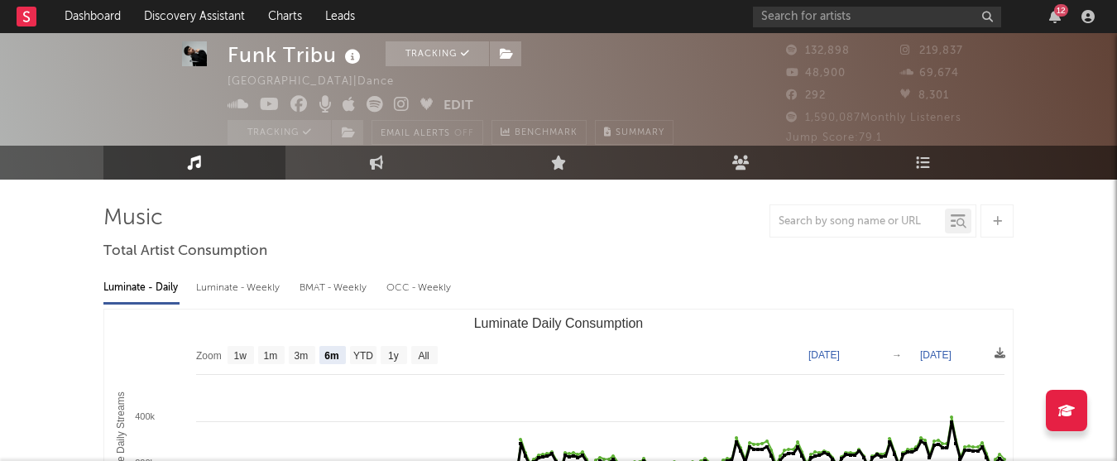
scroll to position [14, 0]
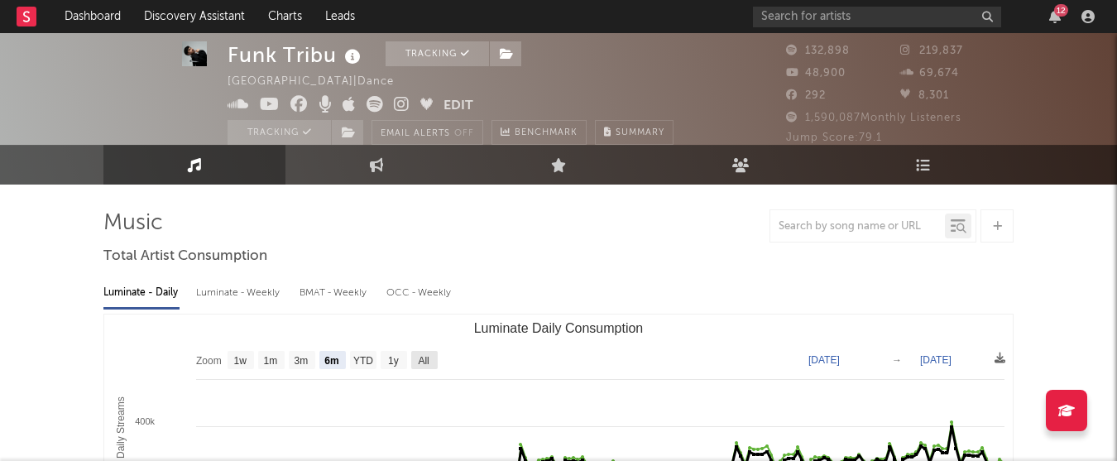
click at [424, 361] on text "All" at bounding box center [423, 361] width 11 height 12
select select "All"
type input "2021-04-04"
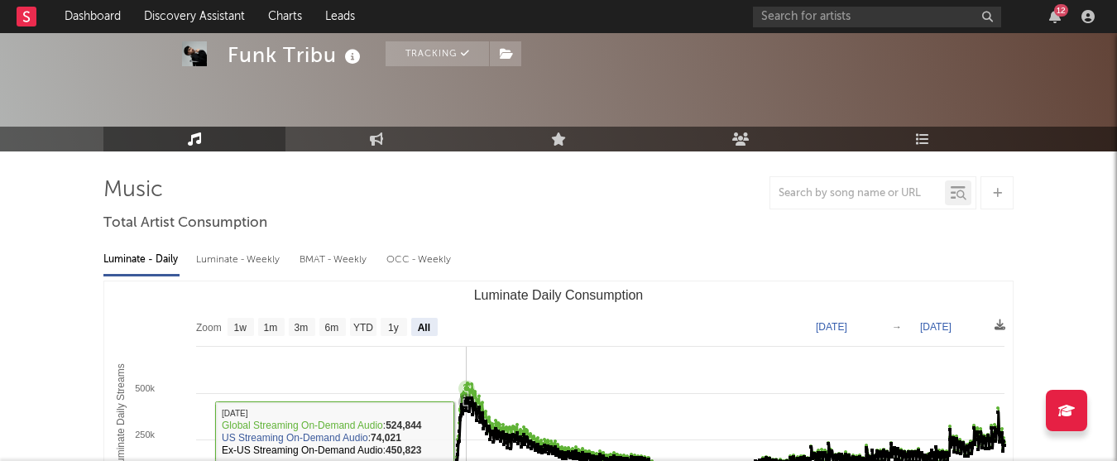
scroll to position [0, 0]
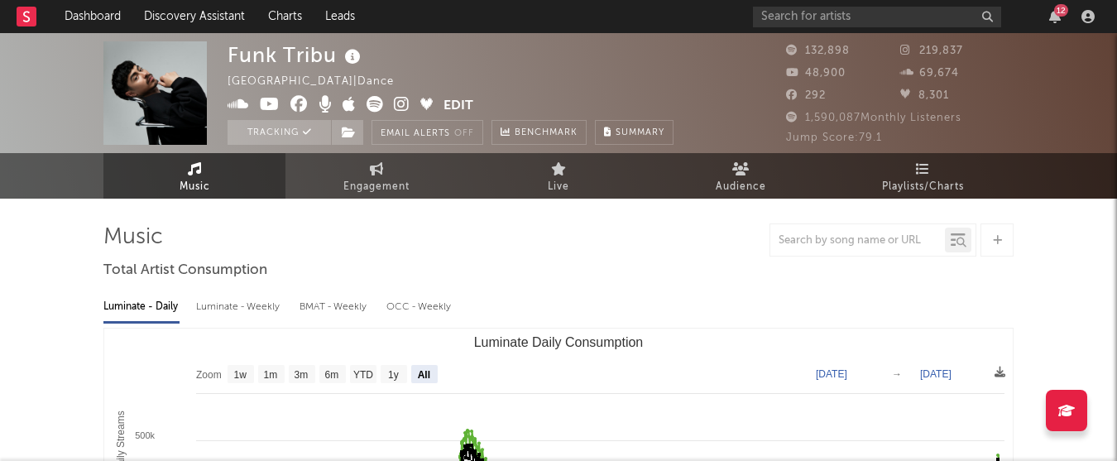
click at [399, 98] on icon at bounding box center [402, 104] width 16 height 17
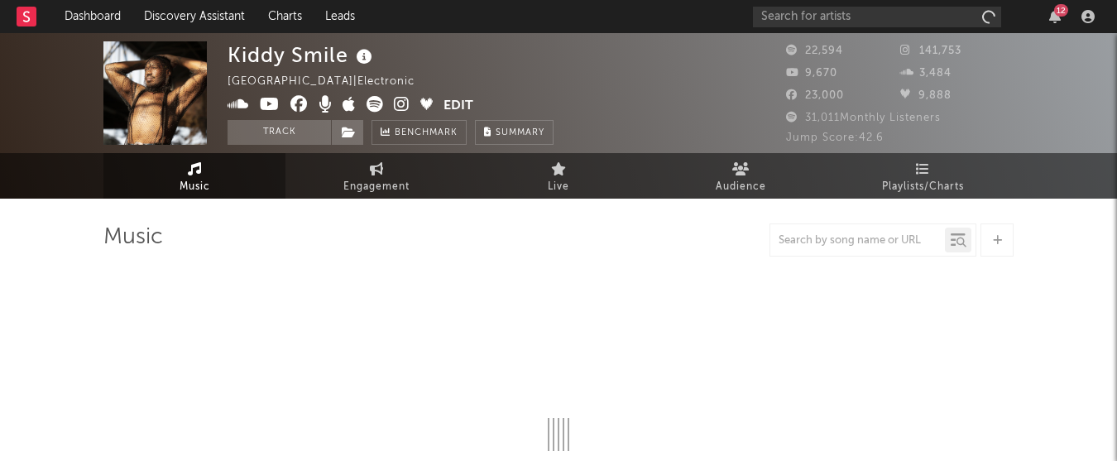
select select "1w"
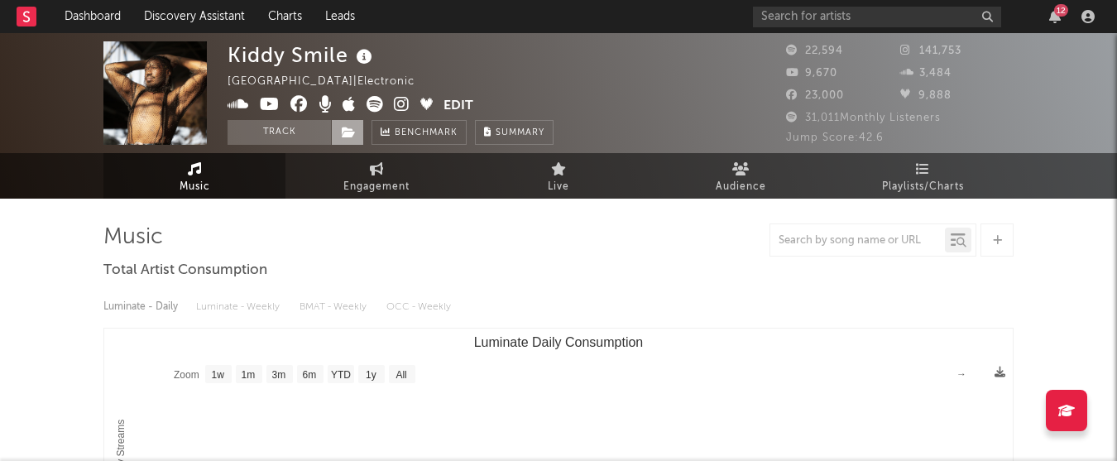
click at [352, 140] on span at bounding box center [347, 132] width 33 height 25
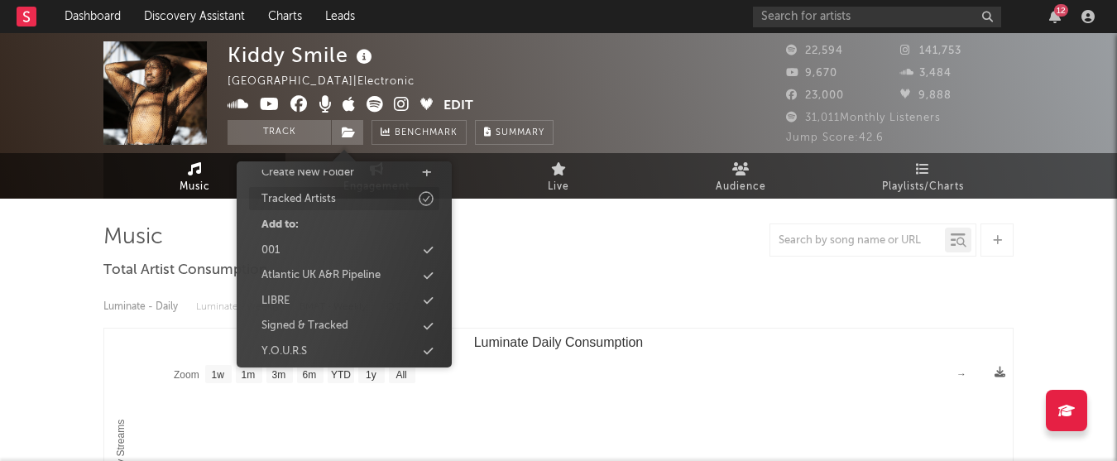
scroll to position [70, 0]
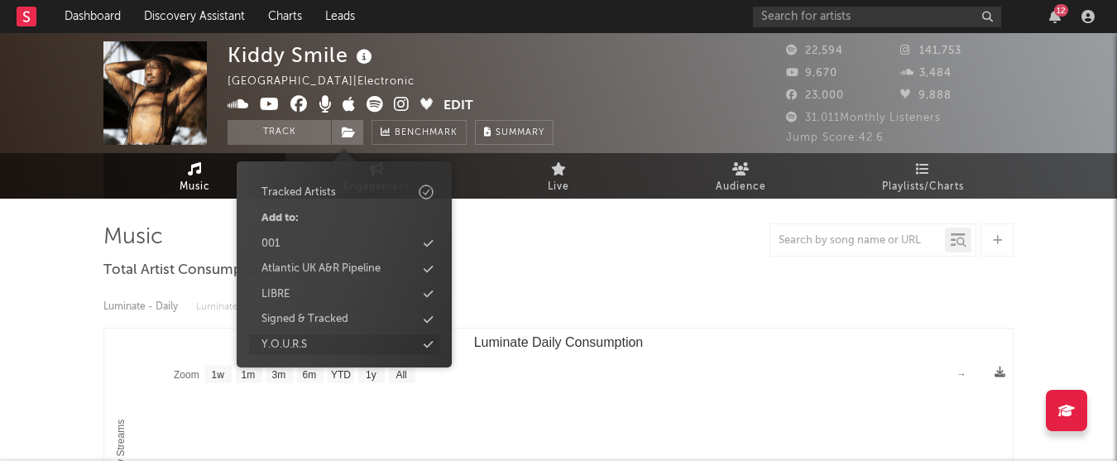
click at [346, 342] on div "Y.O.U.R.S" at bounding box center [344, 345] width 190 height 22
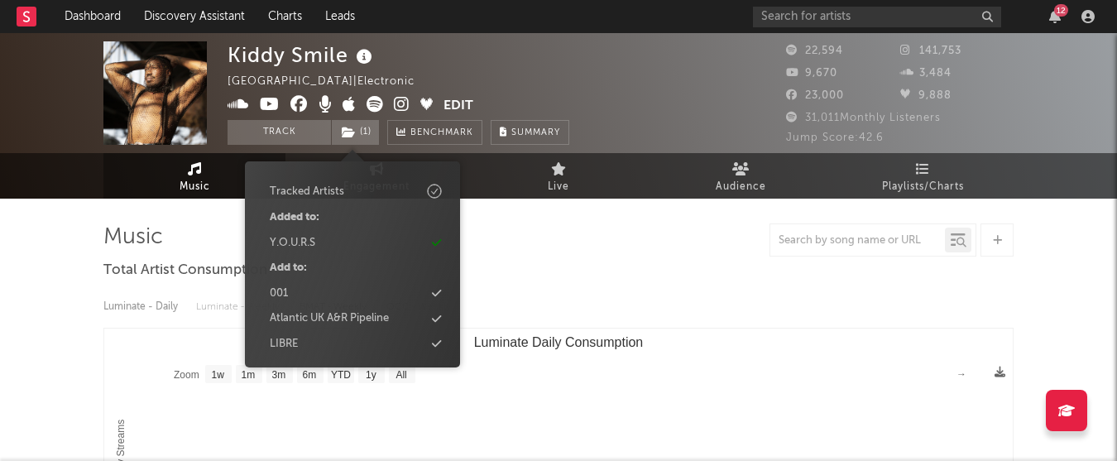
click at [534, 68] on div "Kiddy Smile France | Electronic Edit Track ( 1 ) Benchmark Summary" at bounding box center [398, 92] width 342 height 103
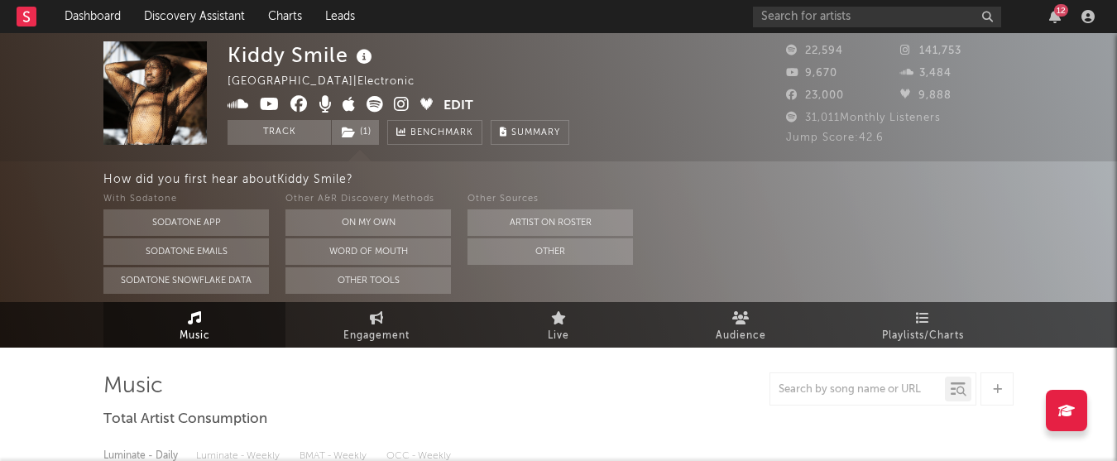
click at [400, 103] on icon at bounding box center [402, 104] width 16 height 17
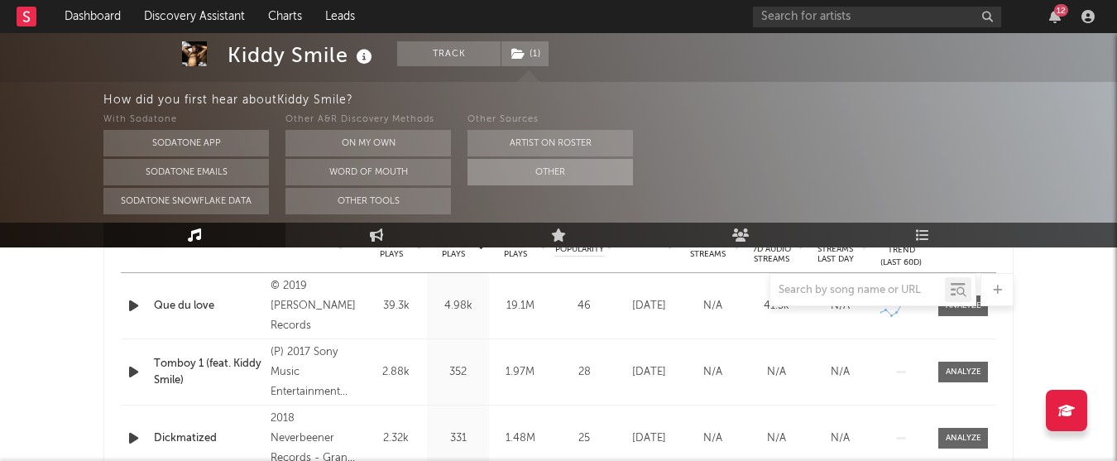
scroll to position [706, 0]
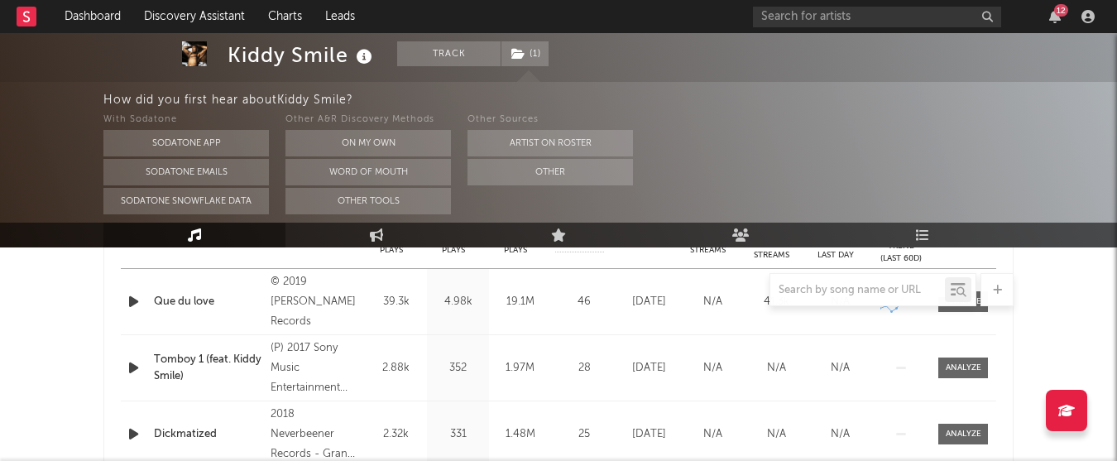
click at [141, 305] on div at bounding box center [558, 289] width 910 height 33
click at [133, 303] on div at bounding box center [558, 289] width 910 height 33
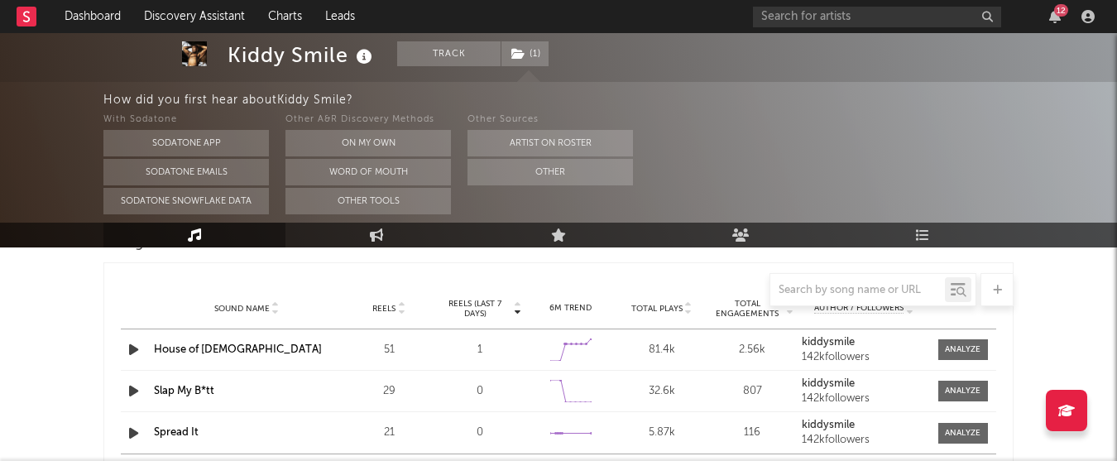
scroll to position [1151, 0]
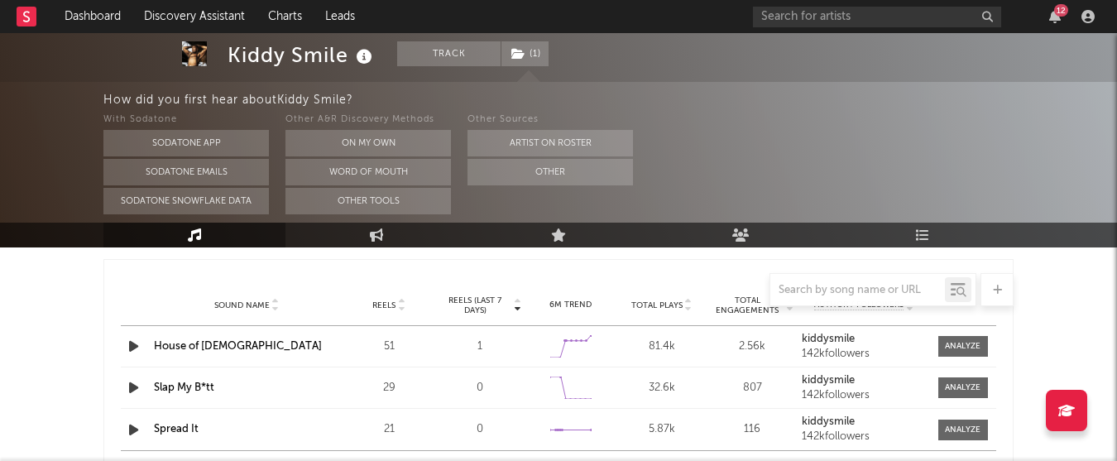
click at [132, 347] on icon "button" at bounding box center [133, 346] width 17 height 21
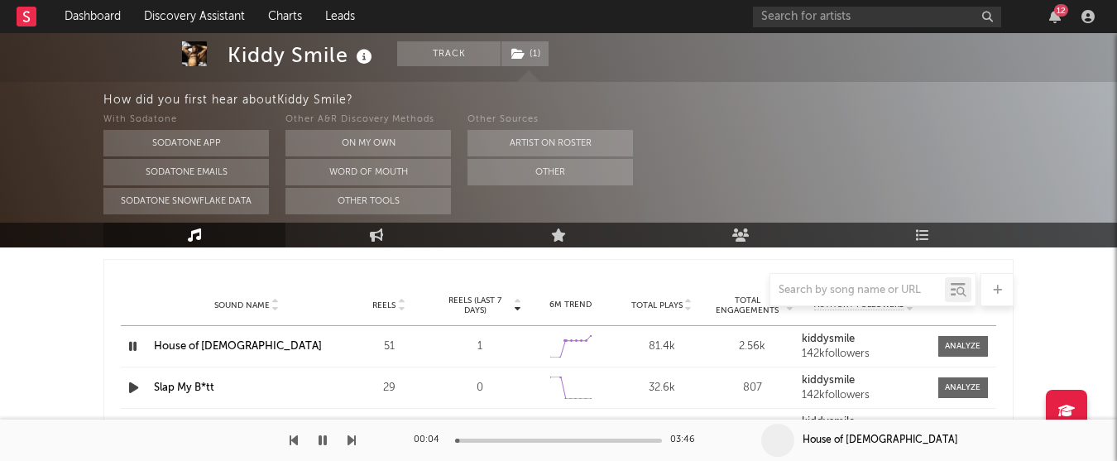
click at [518, 439] on div at bounding box center [558, 440] width 207 height 4
click at [594, 438] on div at bounding box center [558, 440] width 207 height 4
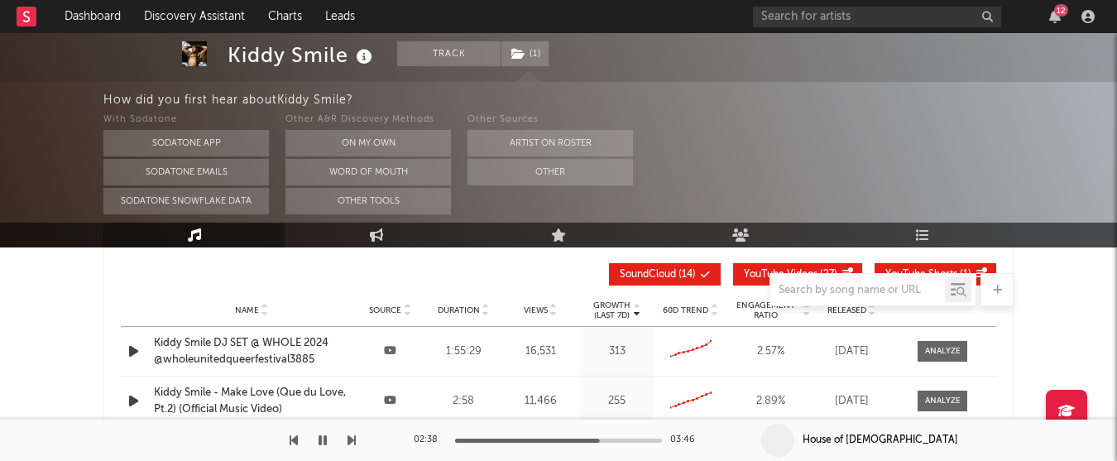
scroll to position [1470, 0]
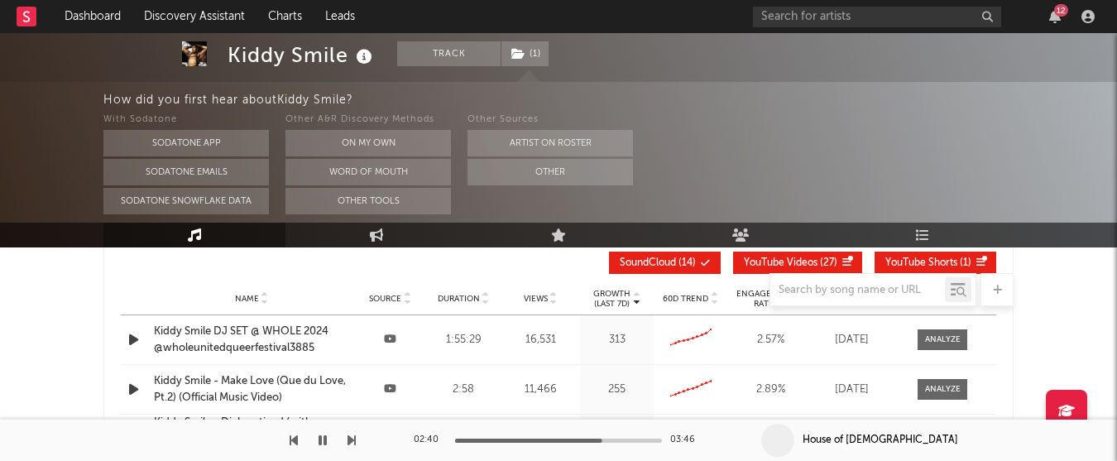
click at [129, 342] on icon "button" at bounding box center [133, 339] width 17 height 21
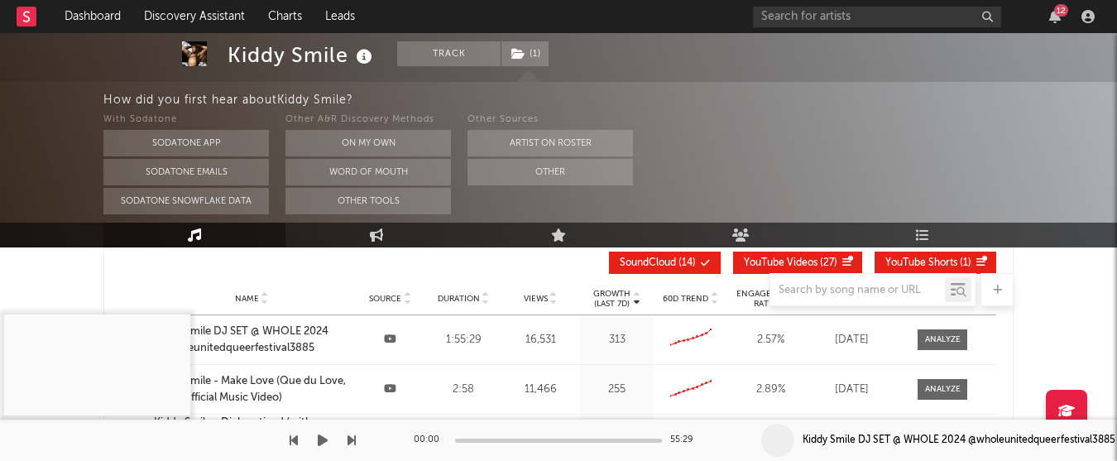
click at [328, 433] on button "button" at bounding box center [322, 439] width 17 height 41
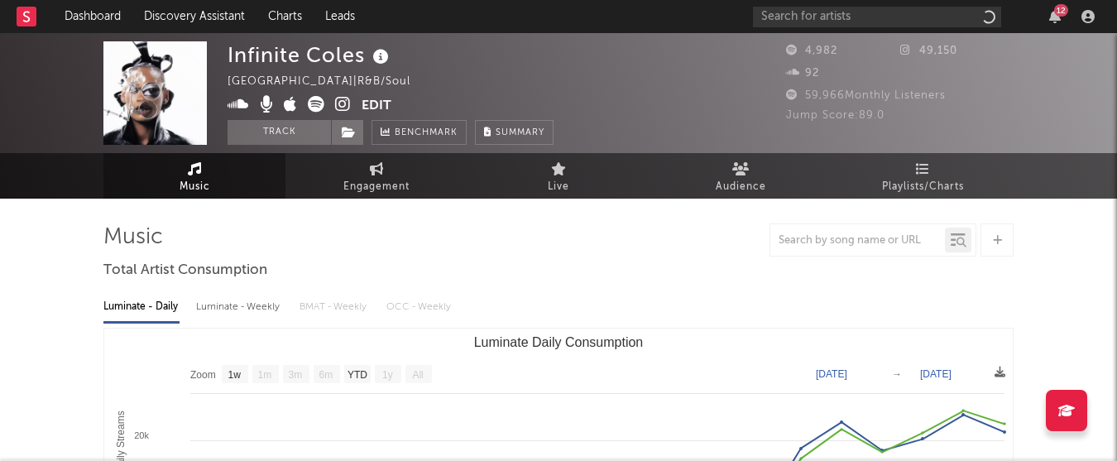
select select "1w"
click at [343, 102] on icon at bounding box center [343, 104] width 16 height 17
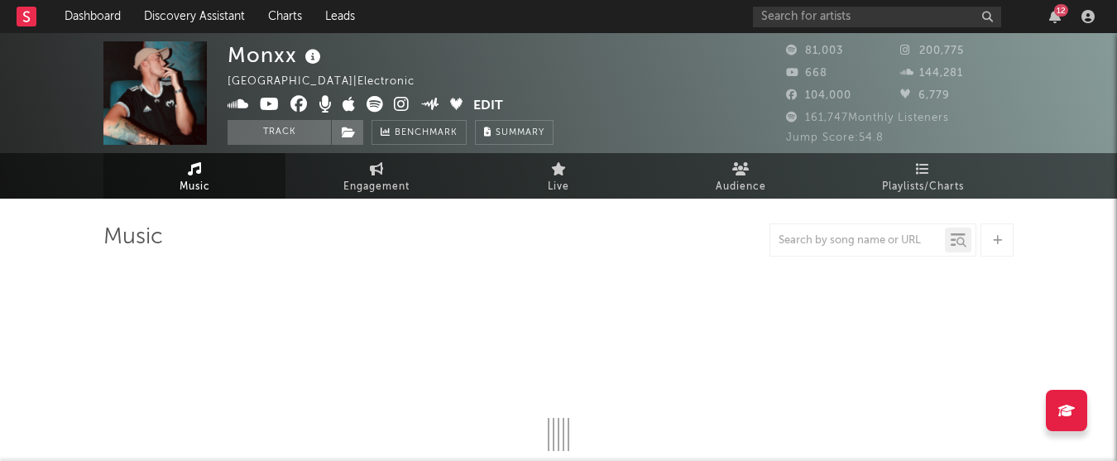
select select "6m"
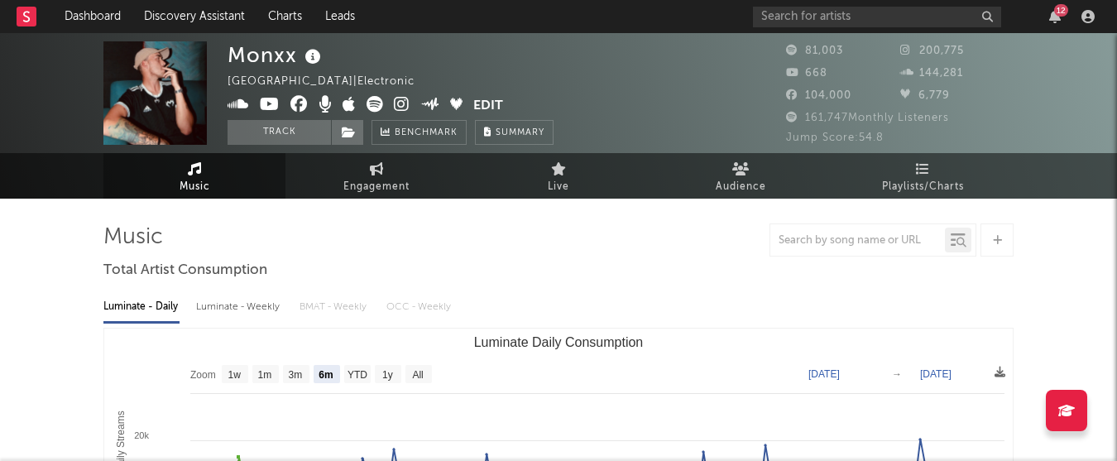
click at [397, 112] on icon at bounding box center [402, 104] width 16 height 17
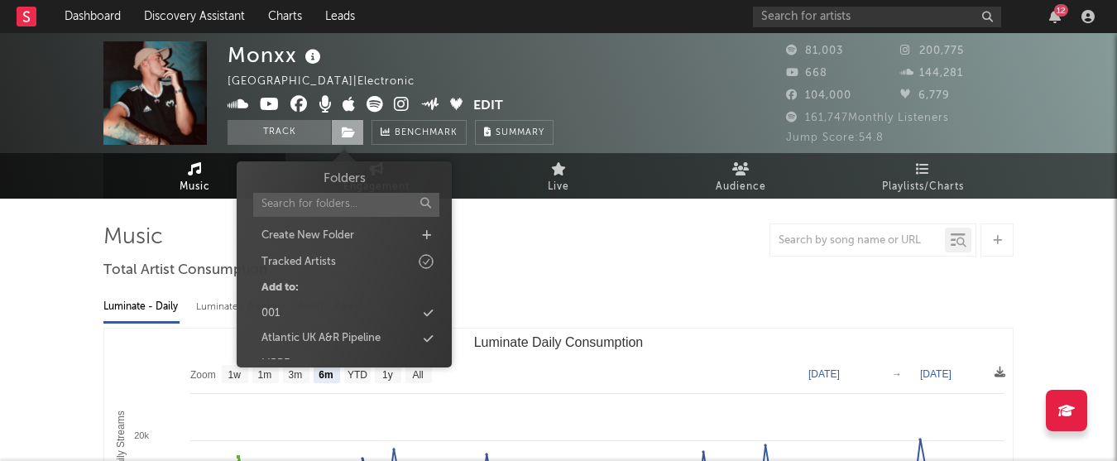
click at [348, 135] on icon at bounding box center [349, 133] width 14 height 12
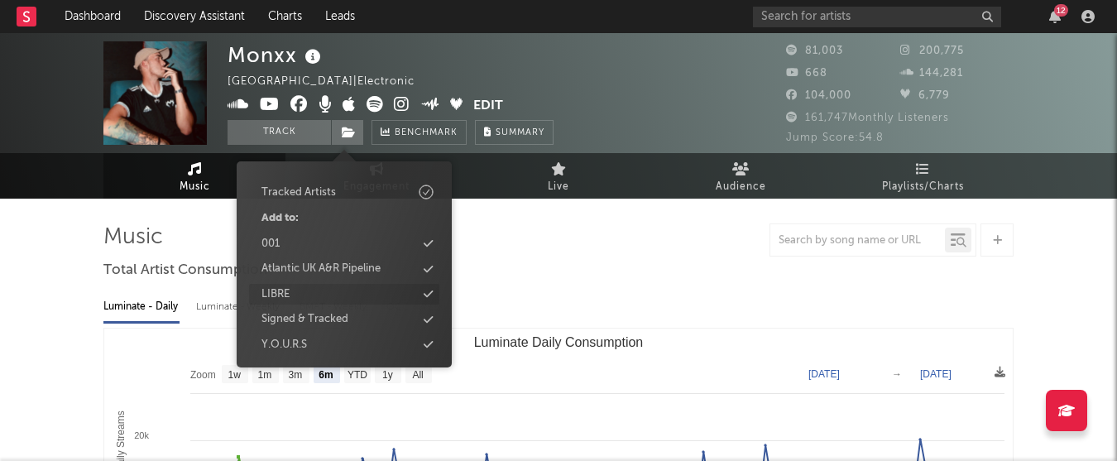
click at [295, 294] on div "LIBRE" at bounding box center [344, 295] width 190 height 22
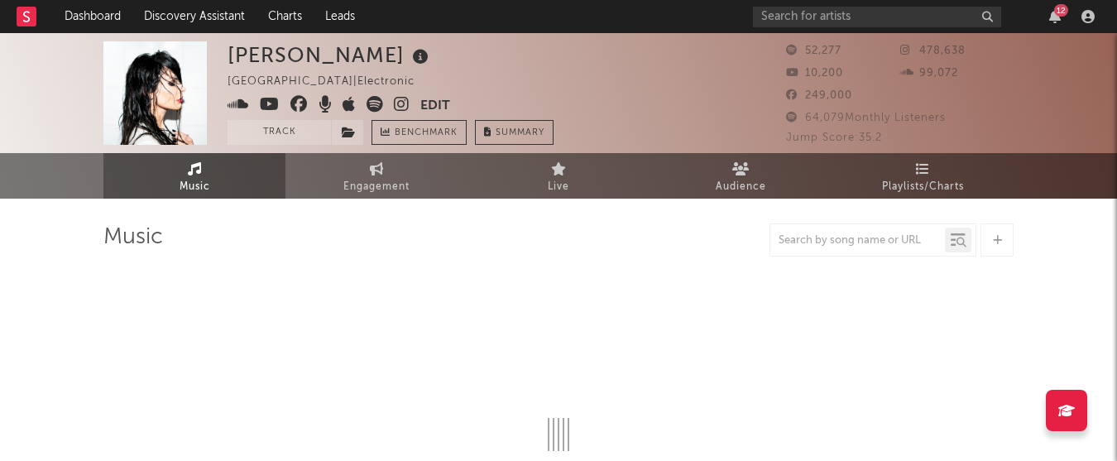
select select "1w"
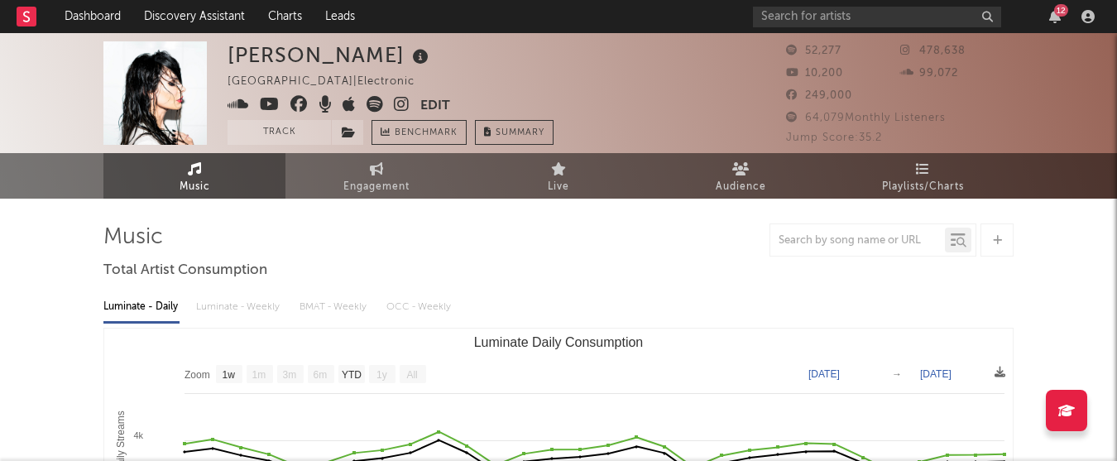
click at [397, 103] on icon at bounding box center [402, 104] width 16 height 17
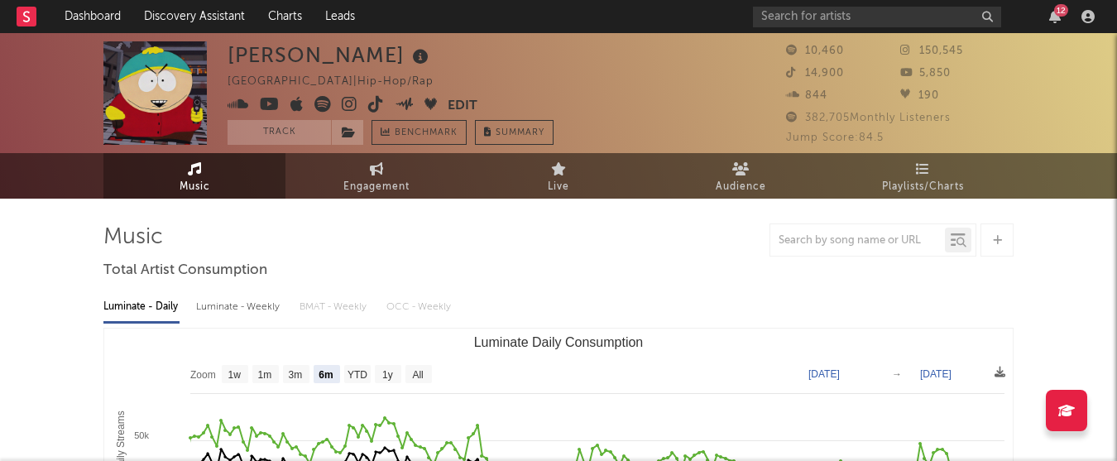
select select "6m"
click at [350, 108] on icon at bounding box center [350, 104] width 16 height 17
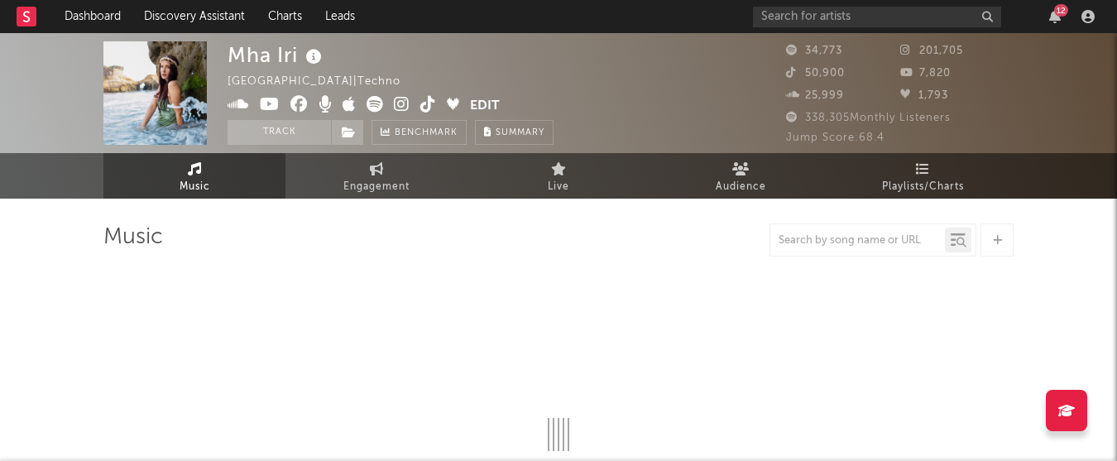
select select "6m"
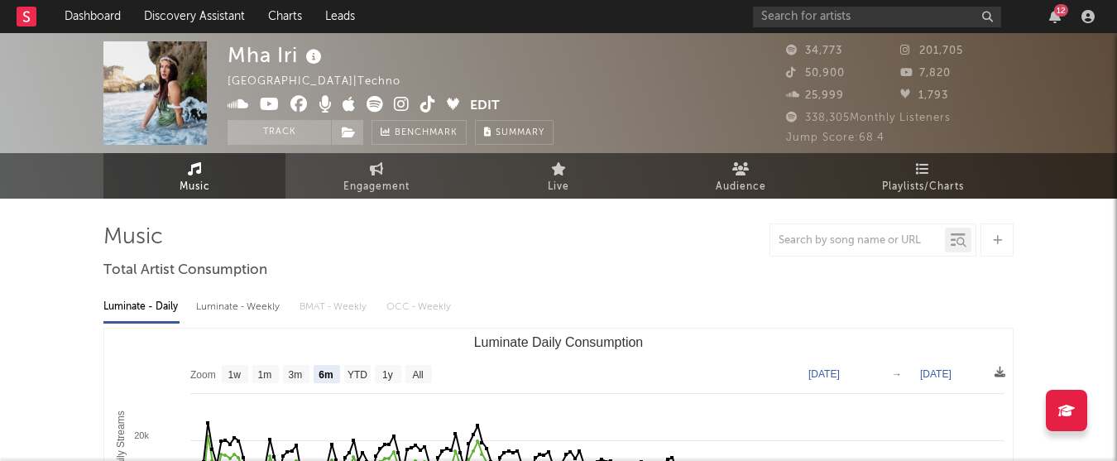
click at [395, 98] on icon at bounding box center [402, 104] width 16 height 17
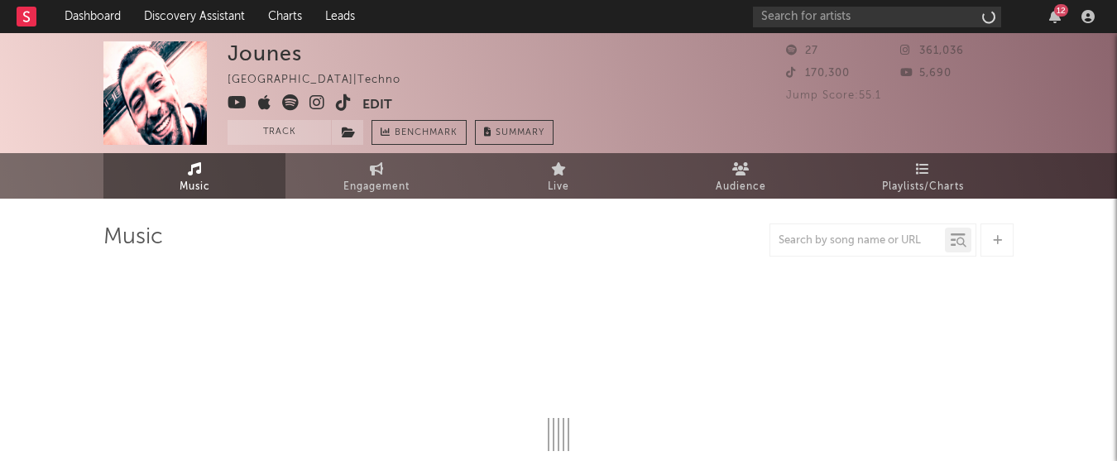
select select "1w"
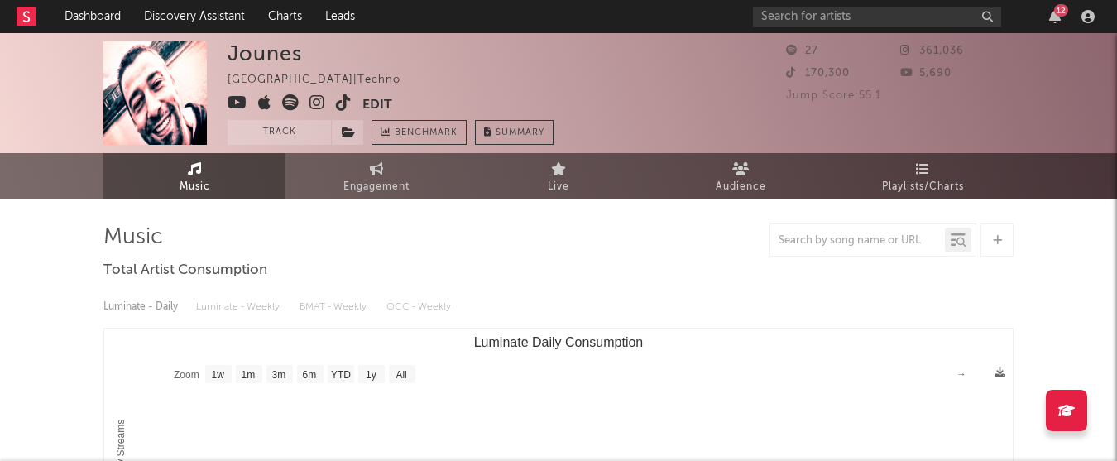
click at [317, 102] on icon at bounding box center [317, 102] width 16 height 17
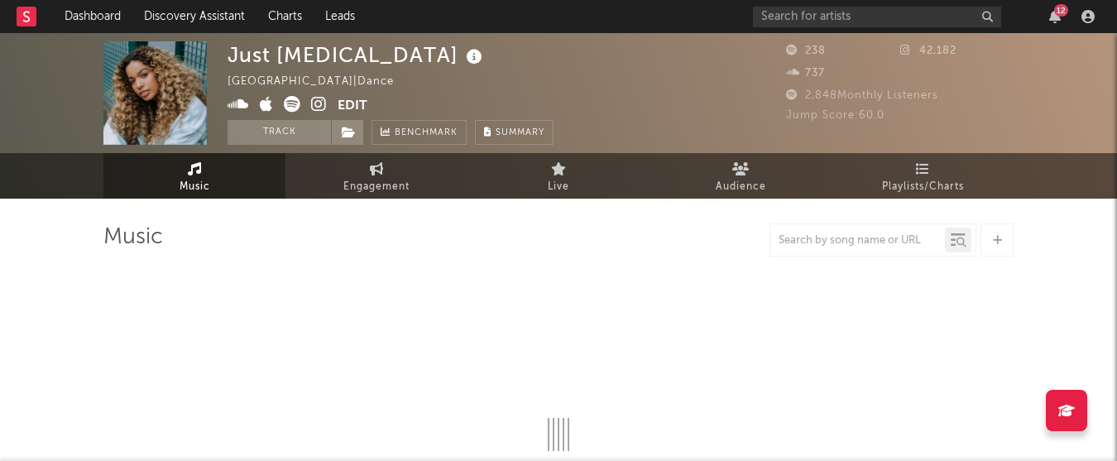
select select "1w"
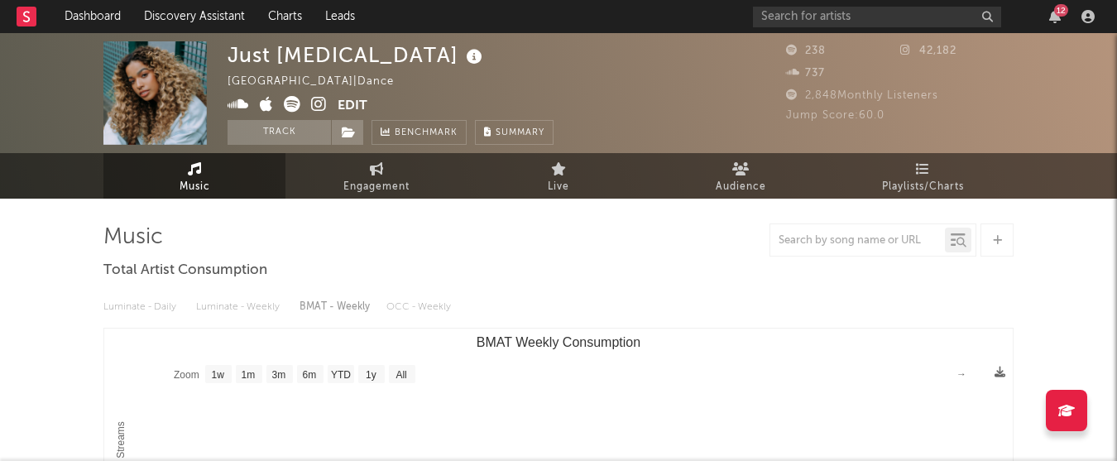
click at [318, 107] on icon at bounding box center [319, 104] width 16 height 17
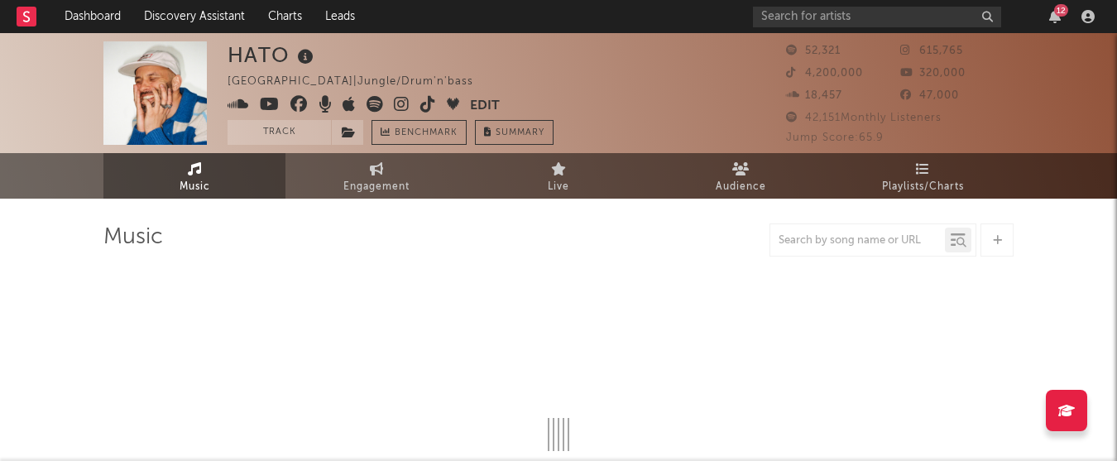
select select "6m"
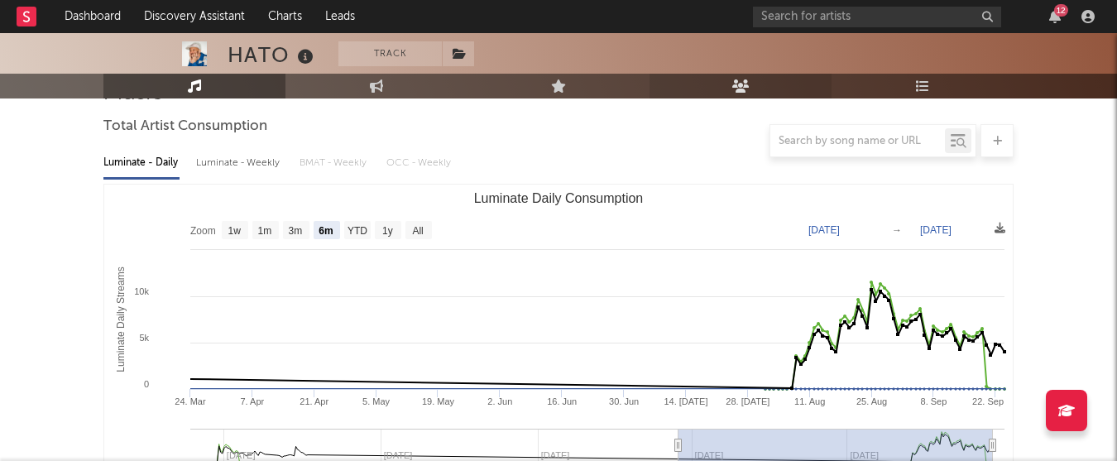
scroll to position [165, 0]
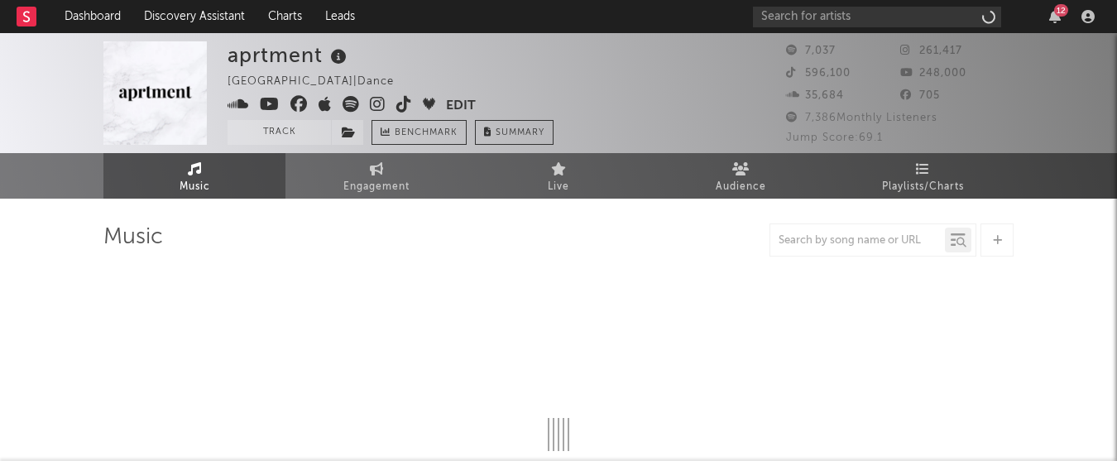
select select "6m"
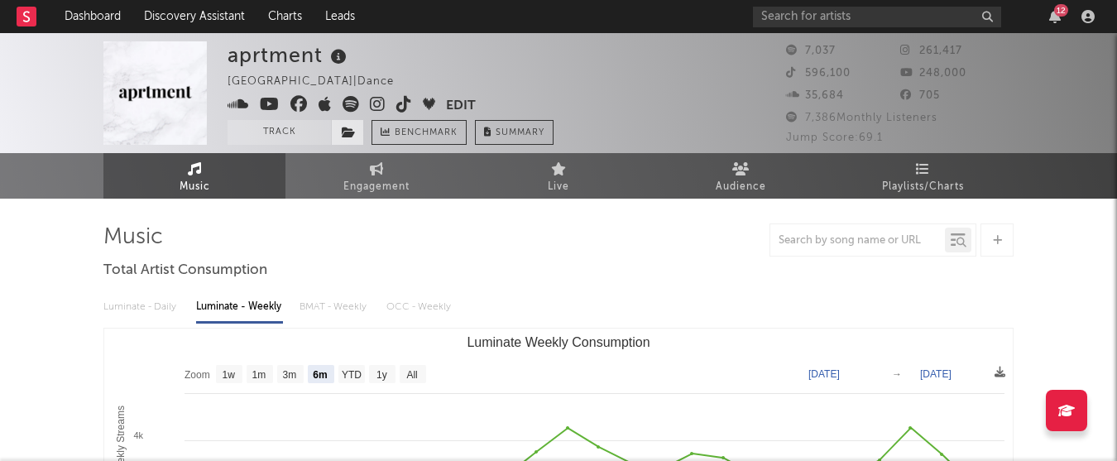
click at [351, 133] on icon at bounding box center [349, 133] width 14 height 12
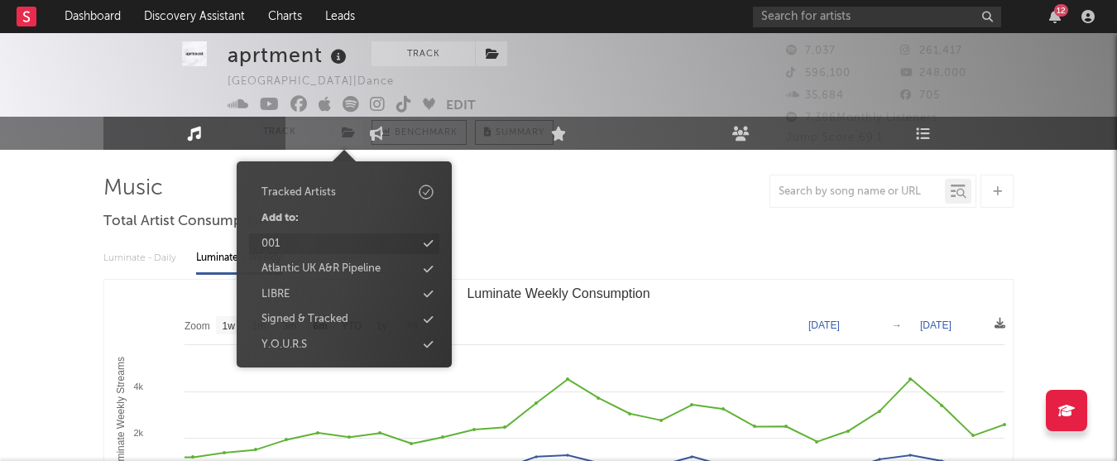
scroll to position [50, 0]
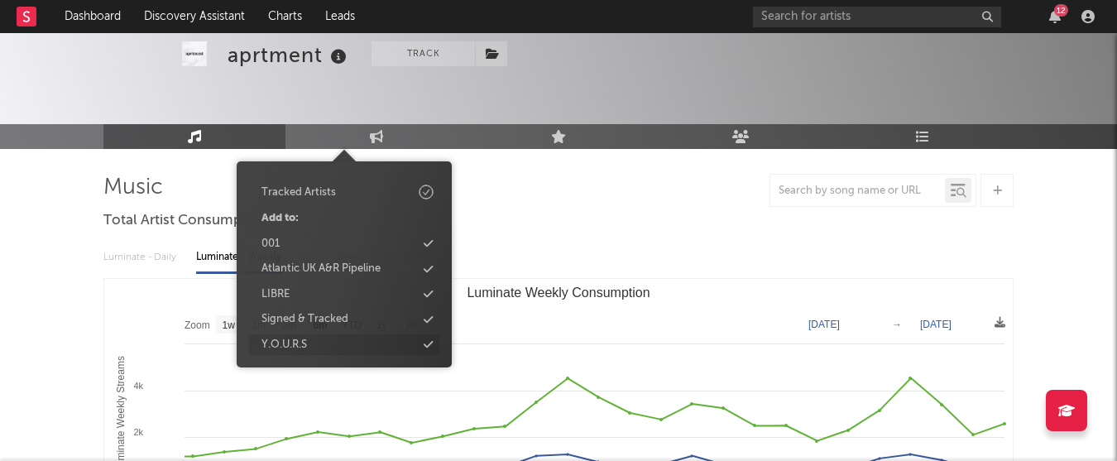
click at [329, 343] on div "Y.O.U.R.S" at bounding box center [344, 345] width 190 height 22
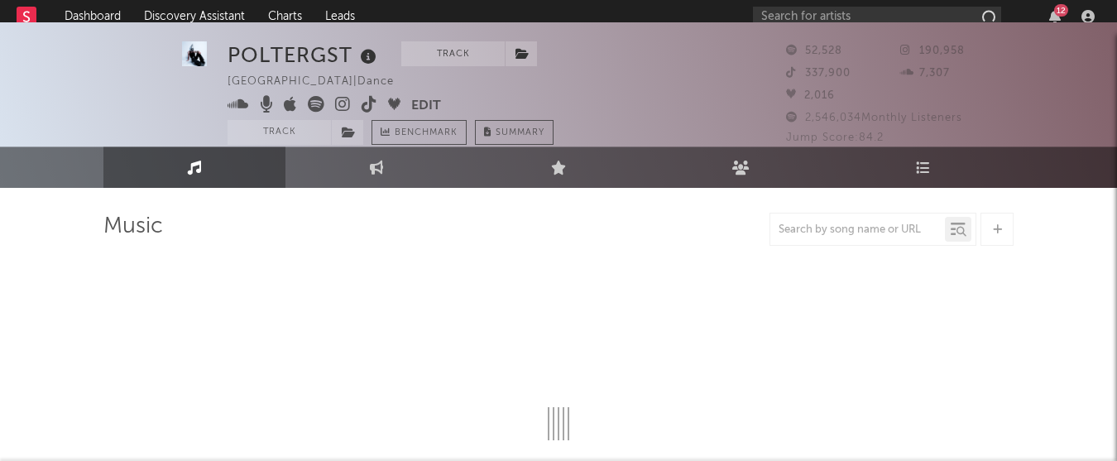
select select "6m"
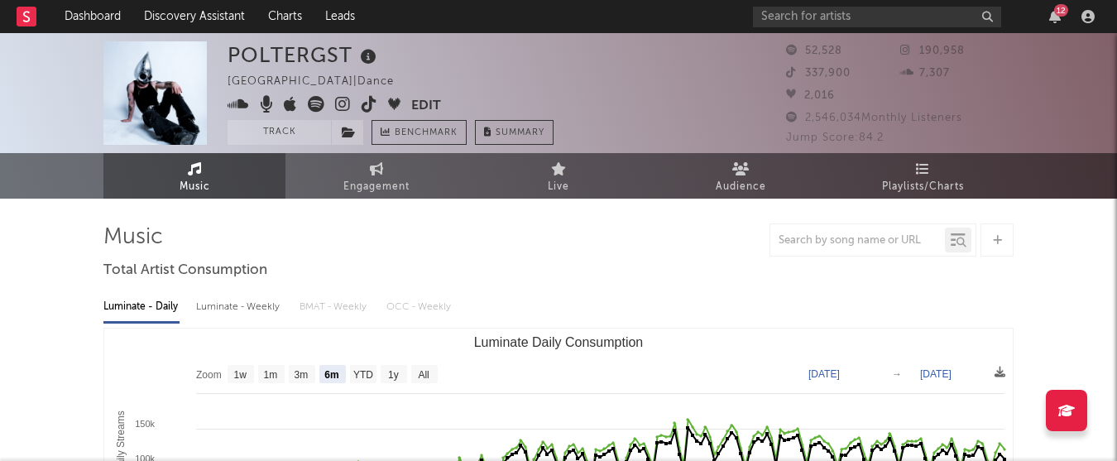
click at [338, 103] on icon at bounding box center [343, 104] width 16 height 17
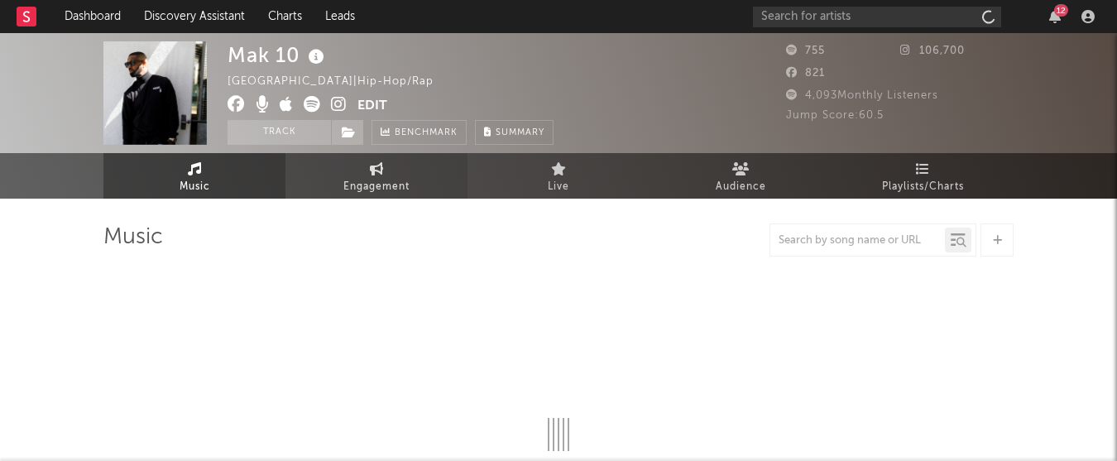
select select "1w"
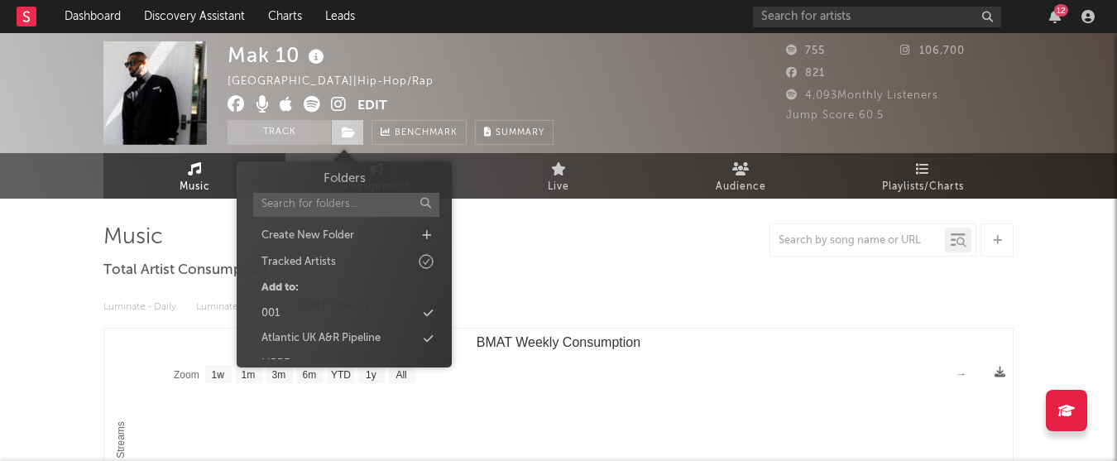
click at [347, 127] on icon at bounding box center [349, 133] width 14 height 12
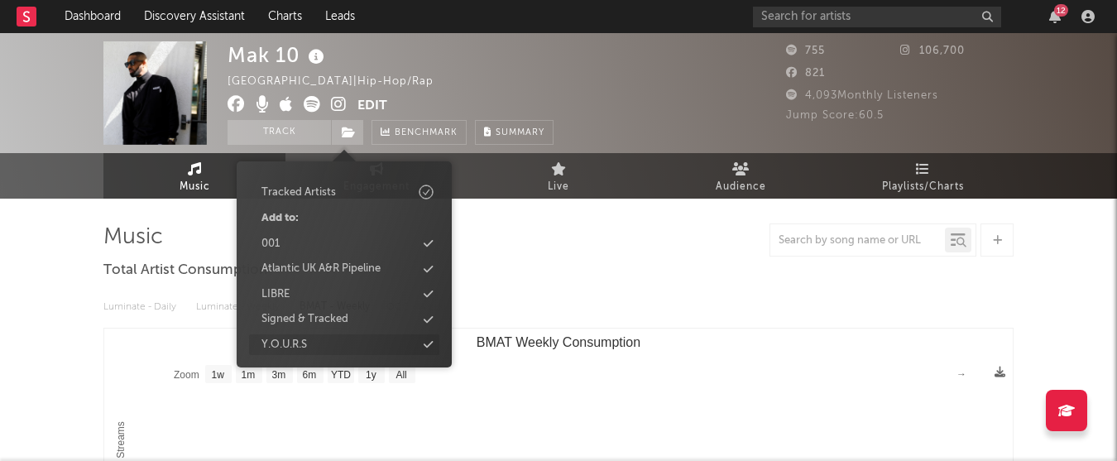
click at [315, 348] on div "Y.O.U.R.S" at bounding box center [344, 345] width 190 height 22
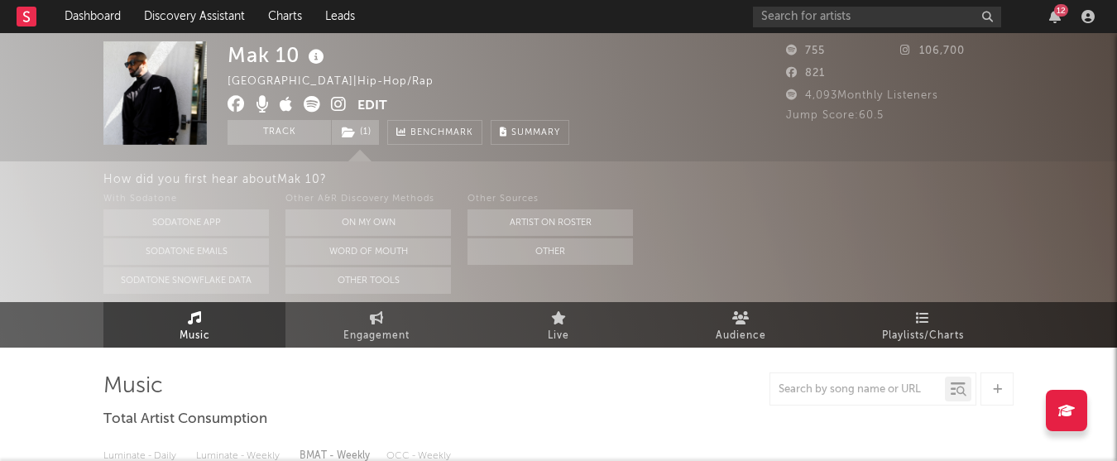
click at [335, 107] on icon at bounding box center [339, 104] width 16 height 17
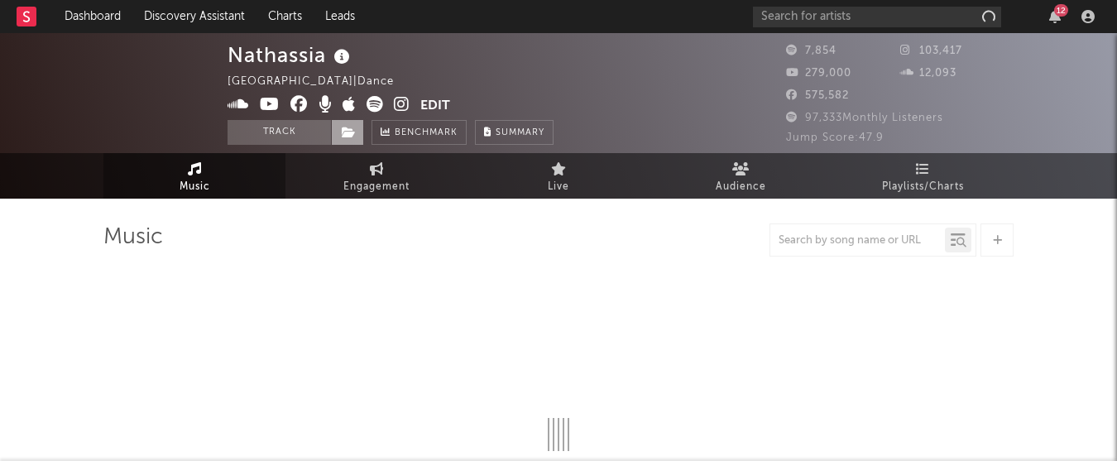
select select "6m"
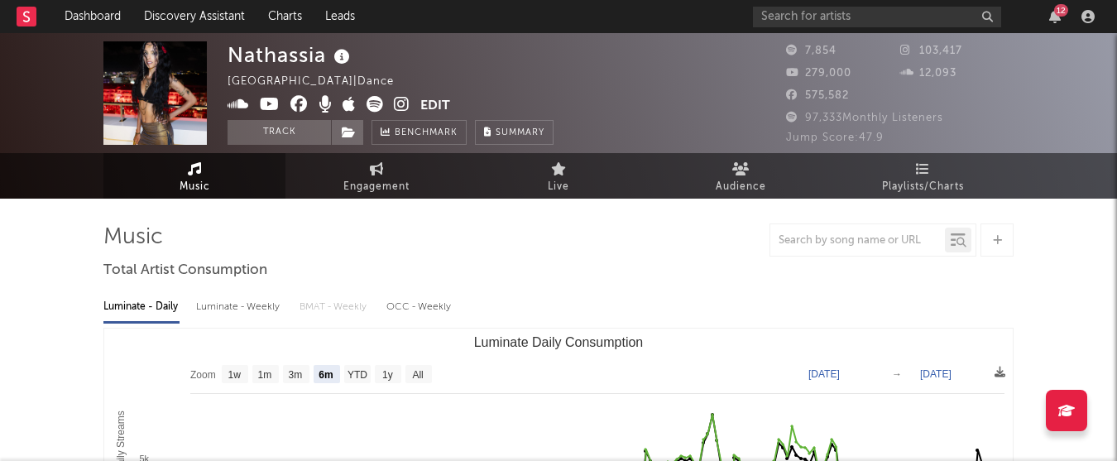
click at [402, 101] on icon at bounding box center [402, 104] width 16 height 17
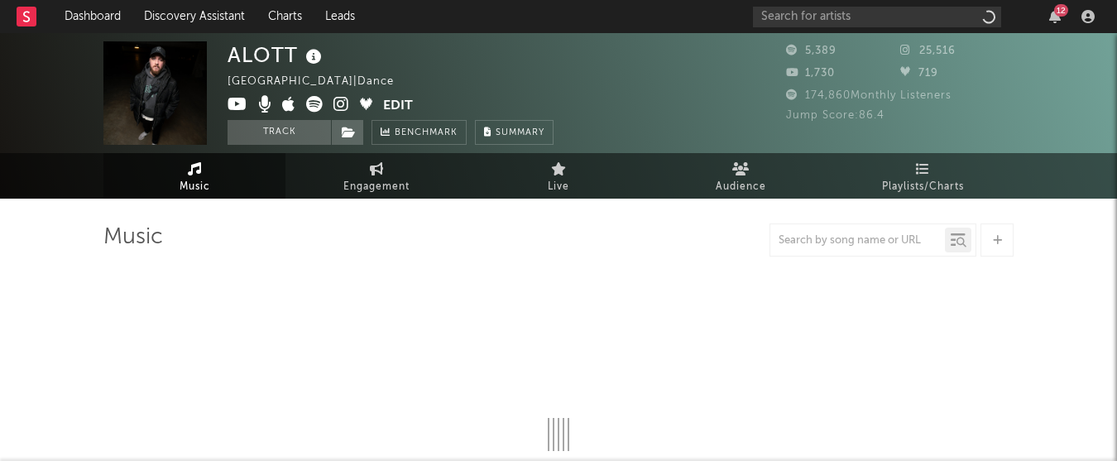
select select "6m"
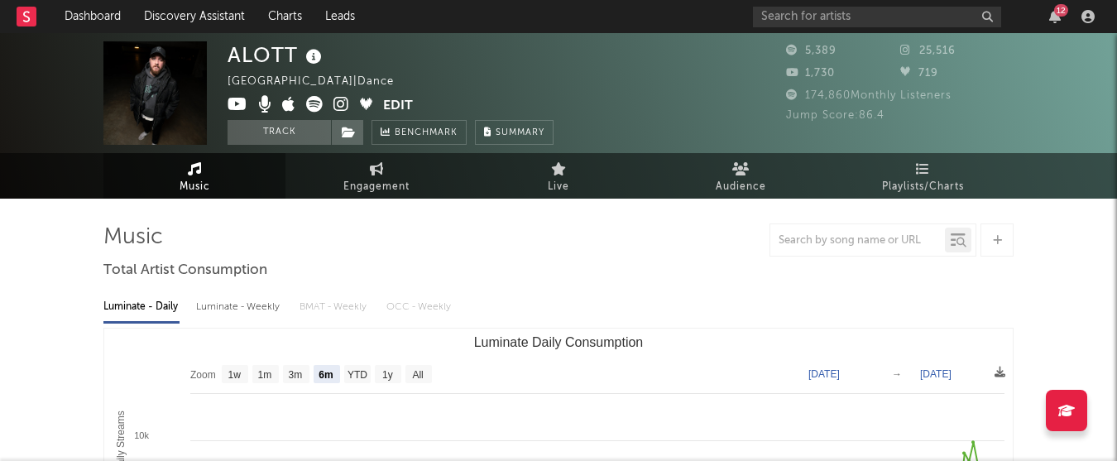
click at [337, 105] on icon at bounding box center [341, 104] width 16 height 17
click at [351, 135] on icon at bounding box center [349, 133] width 14 height 12
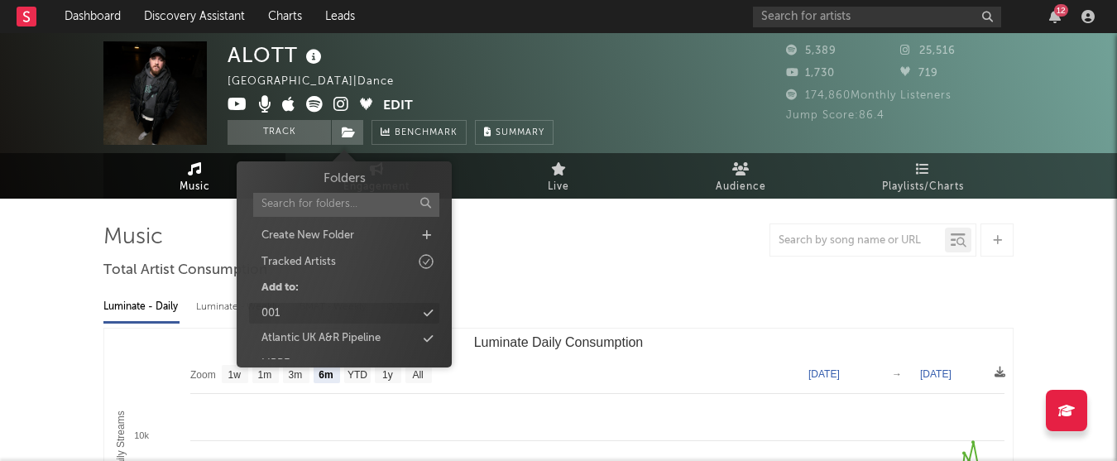
scroll to position [70, 0]
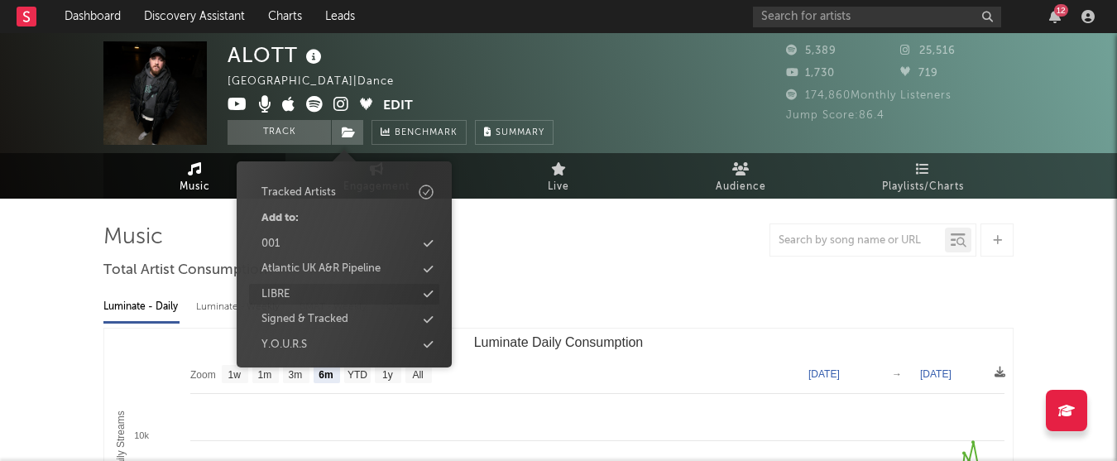
click at [330, 301] on div "LIBRE" at bounding box center [344, 295] width 190 height 22
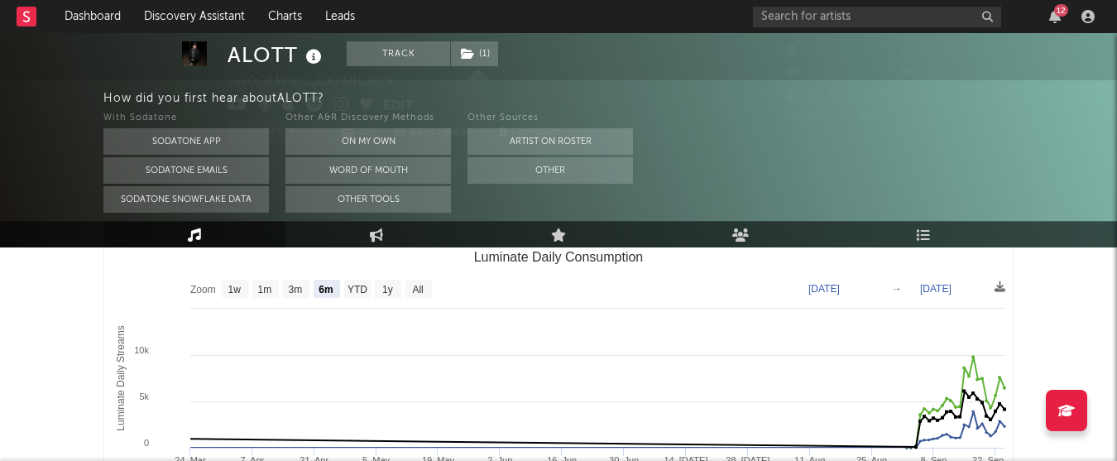
scroll to position [0, 0]
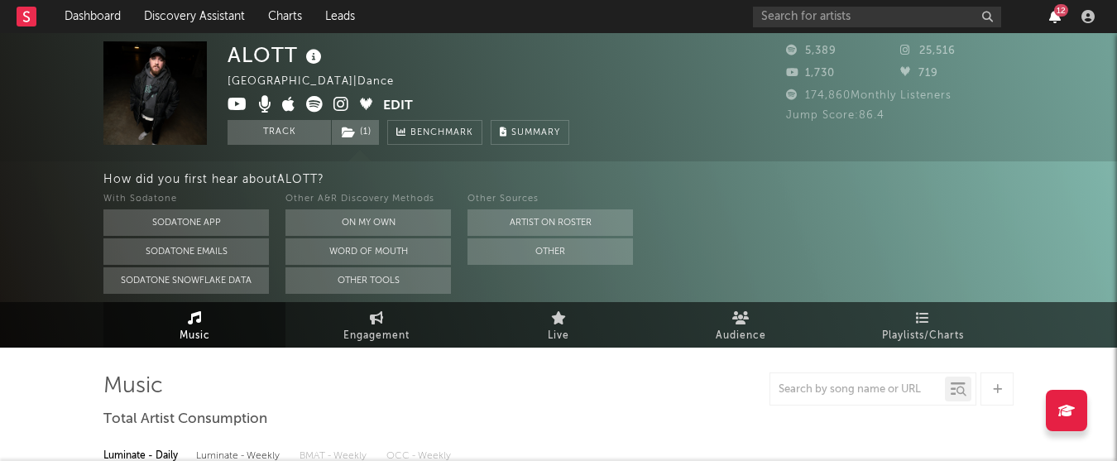
click at [1055, 22] on icon "button" at bounding box center [1055, 16] width 12 height 13
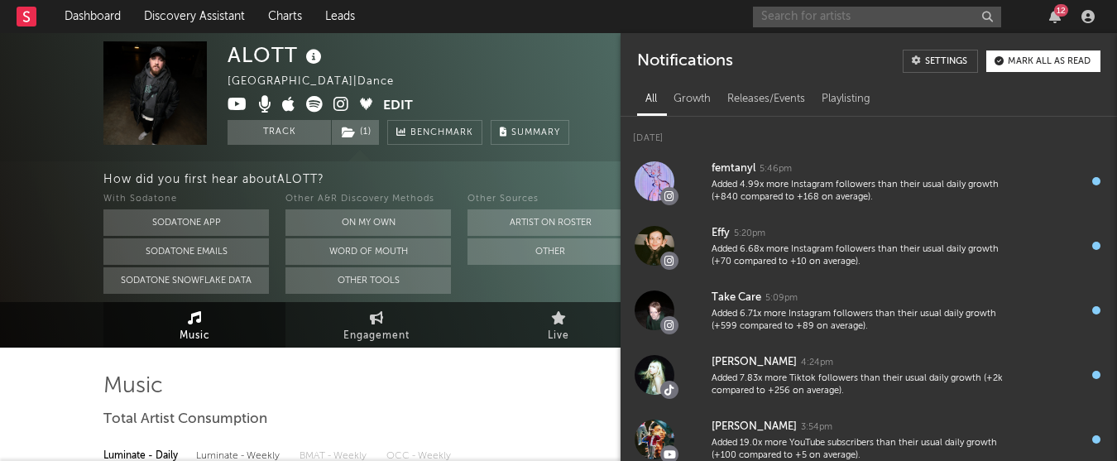
click at [923, 16] on input "text" at bounding box center [877, 17] width 248 height 21
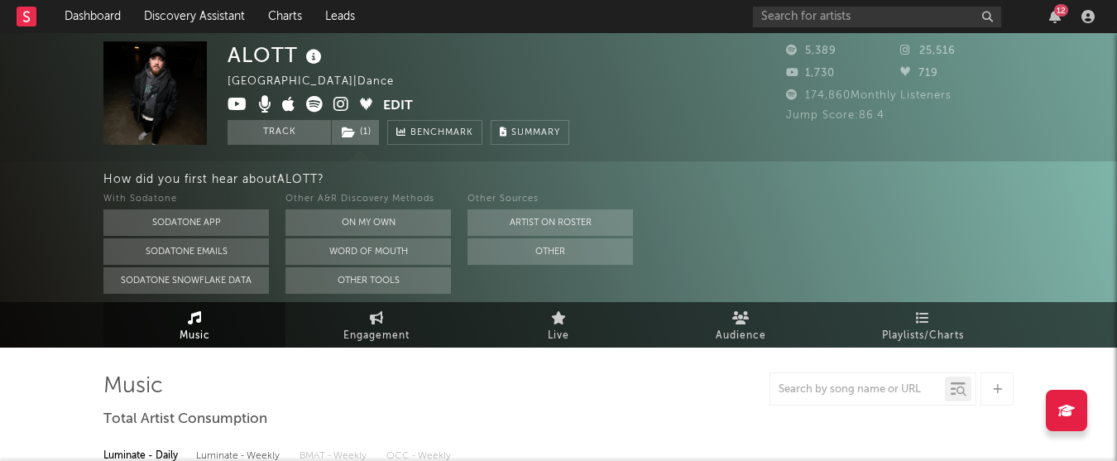
click at [1060, 23] on div "12" at bounding box center [926, 16] width 347 height 33
click at [1056, 13] on div "12" at bounding box center [1061, 10] width 14 height 12
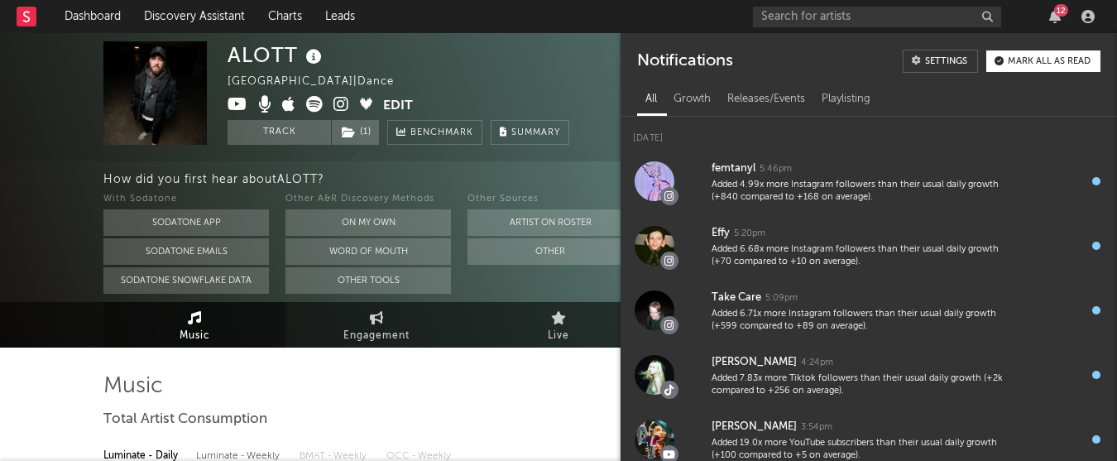
click at [1056, 13] on div "12" at bounding box center [1061, 10] width 14 height 12
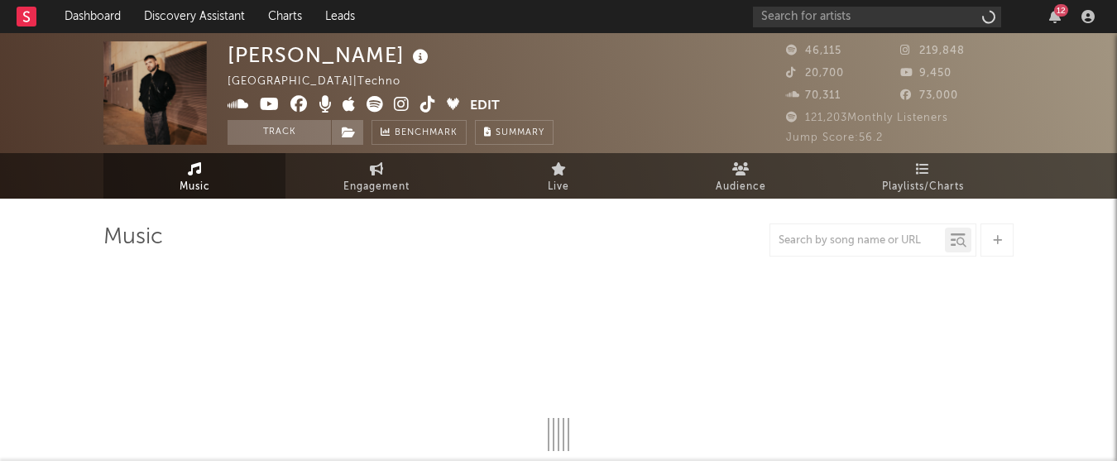
select select "6m"
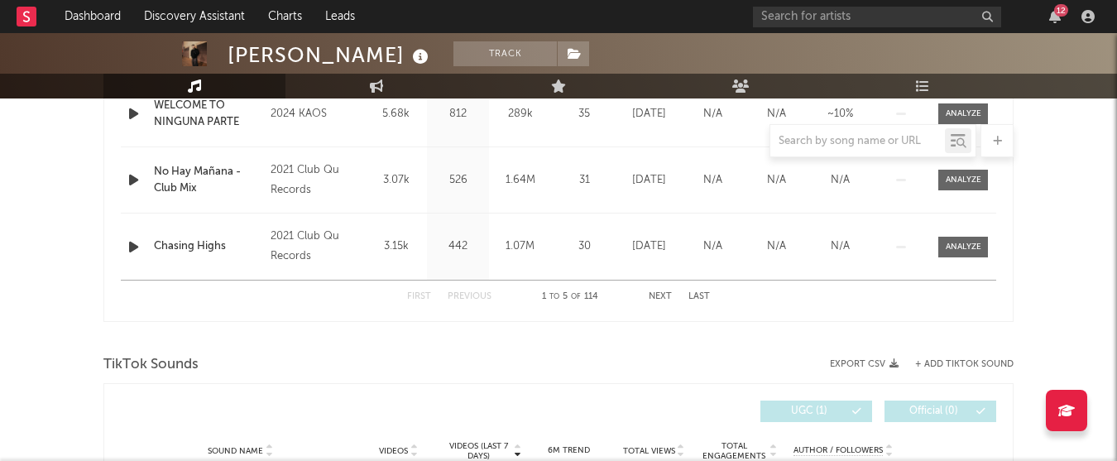
scroll to position [577, 0]
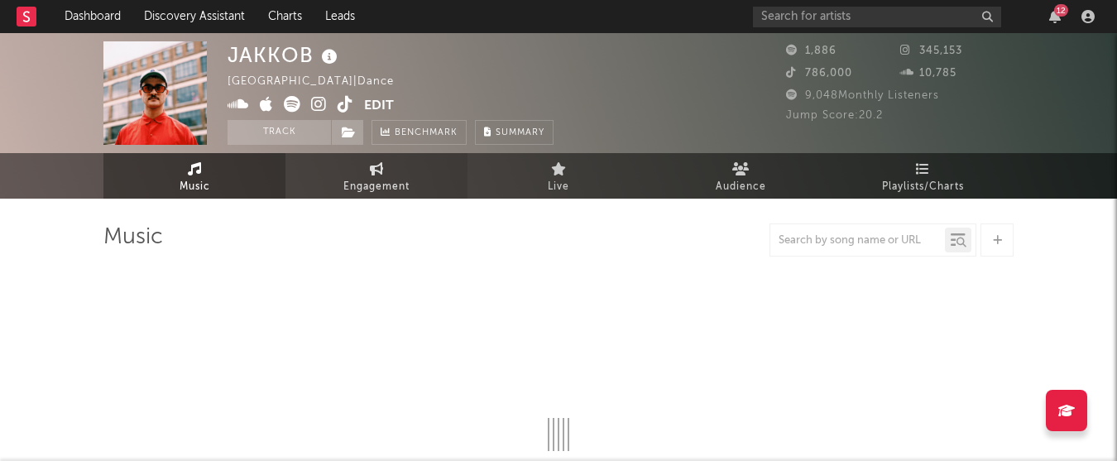
select select "6m"
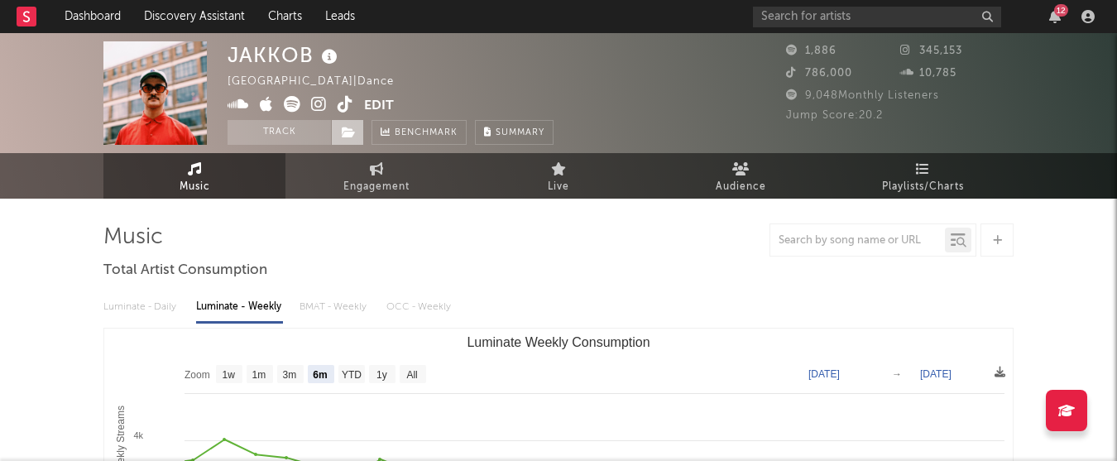
click at [349, 140] on span at bounding box center [347, 132] width 33 height 25
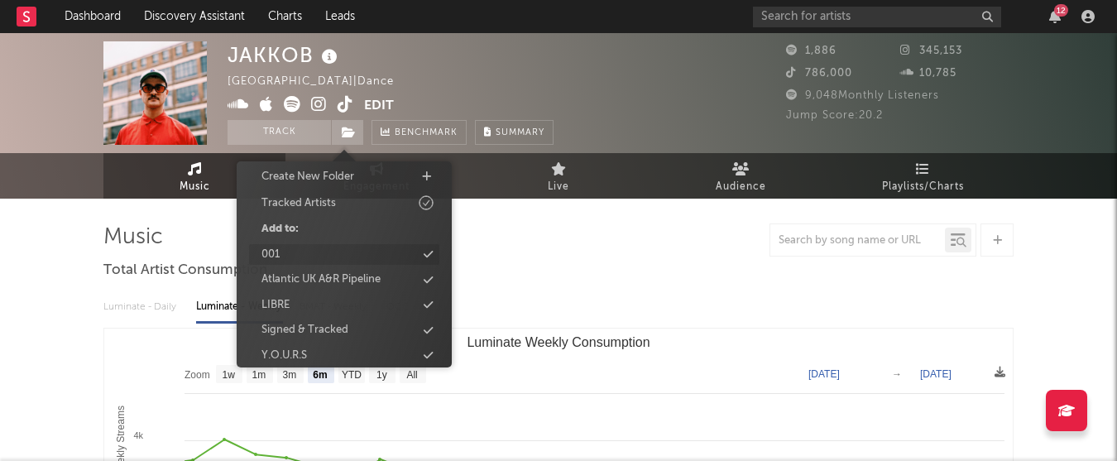
scroll to position [70, 0]
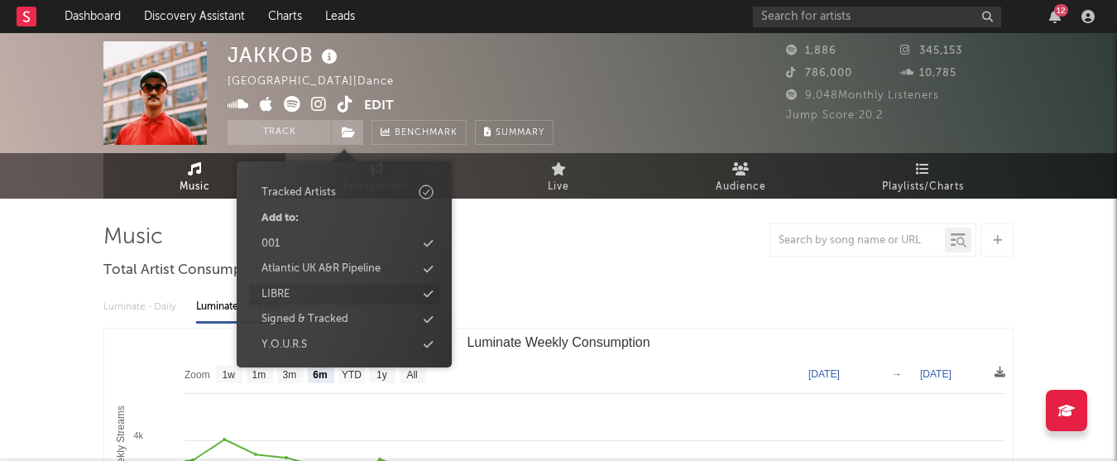
click at [290, 298] on div "LIBRE" at bounding box center [275, 294] width 28 height 17
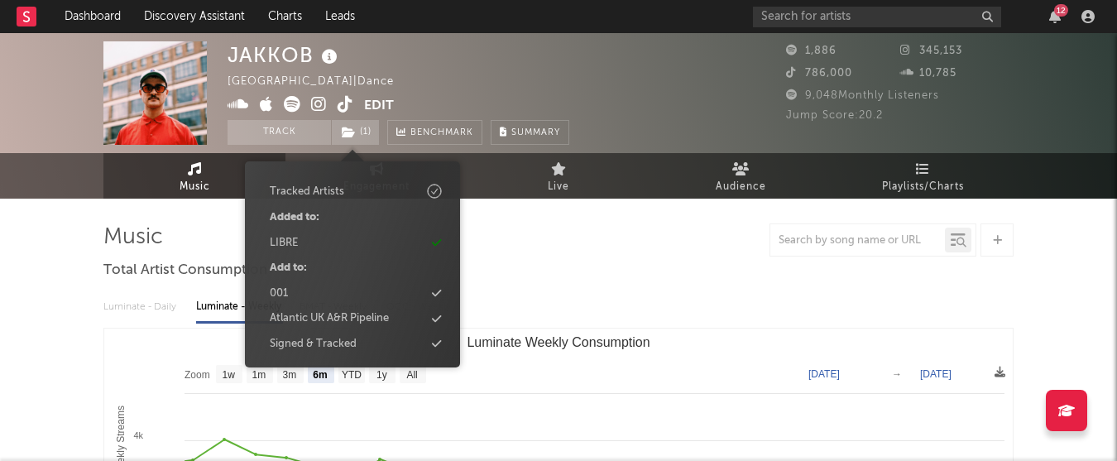
click at [725, 94] on div "JAKKOB United Kingdom | Dance Edit Track ( 1 ) Benchmark Summary" at bounding box center [496, 92] width 538 height 103
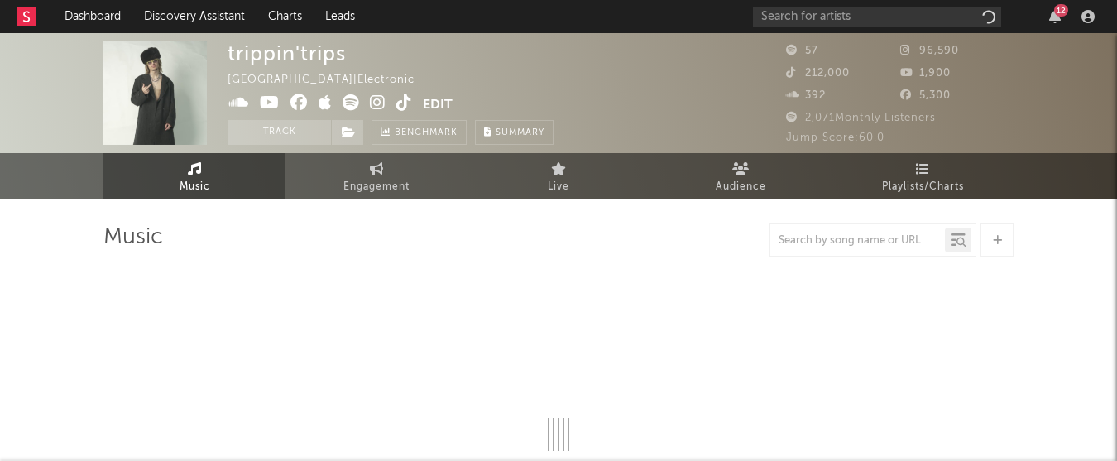
select select "1w"
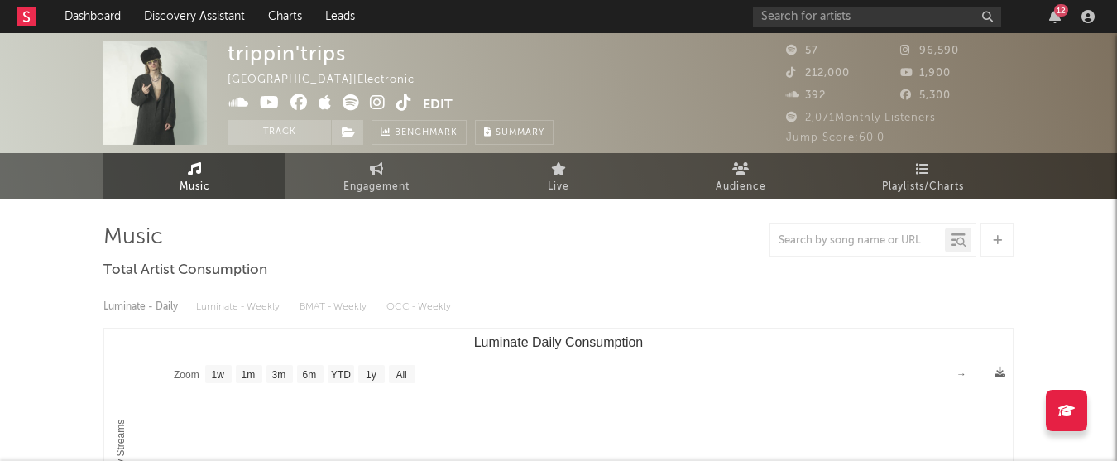
click at [379, 101] on icon at bounding box center [378, 102] width 16 height 17
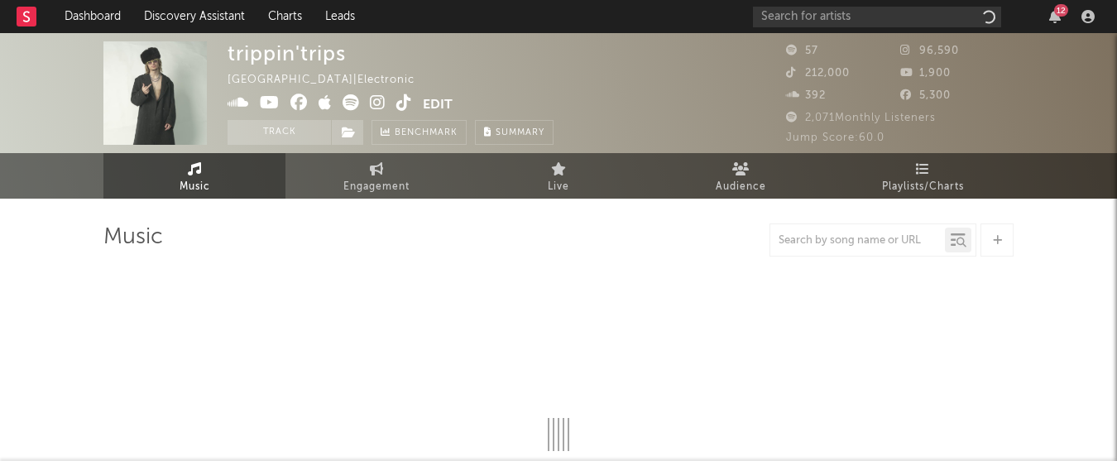
select select "1w"
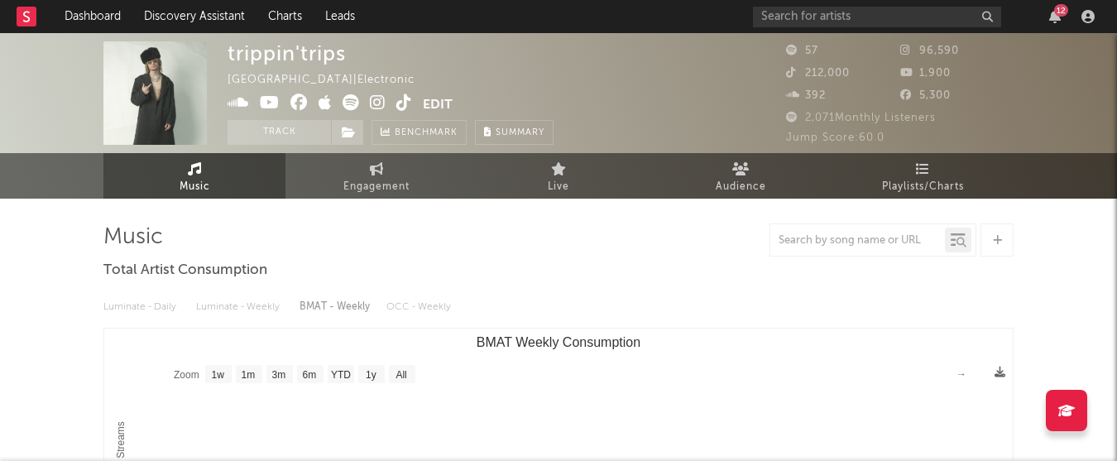
click at [353, 106] on icon at bounding box center [350, 102] width 17 height 17
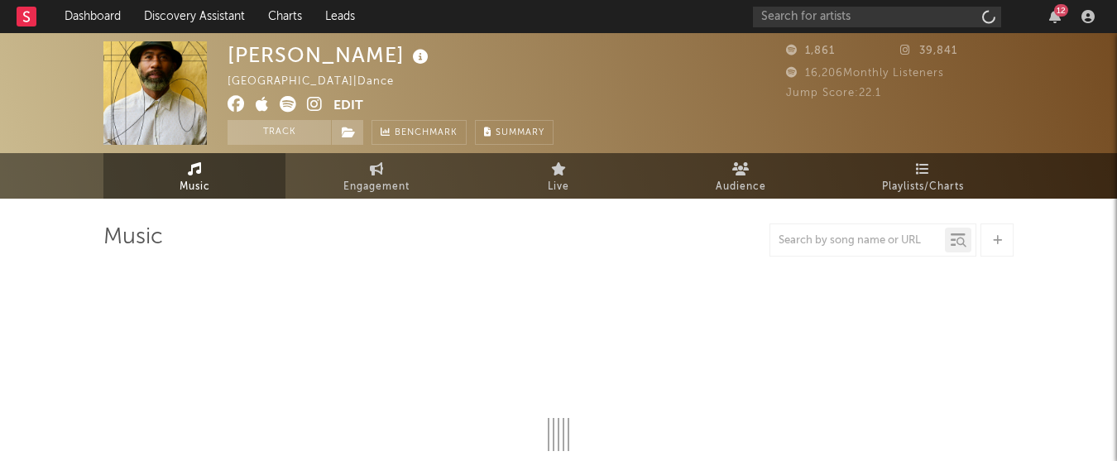
select select "1w"
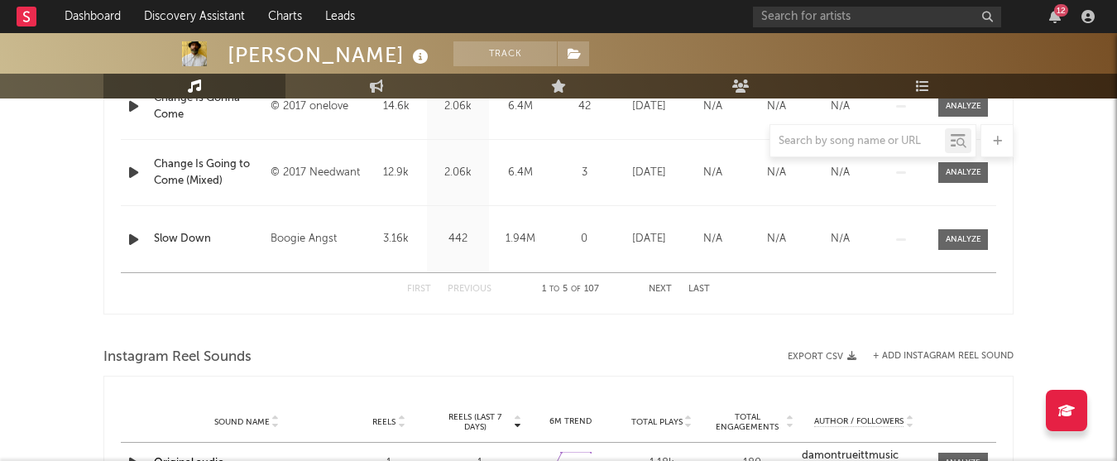
scroll to position [1113, 0]
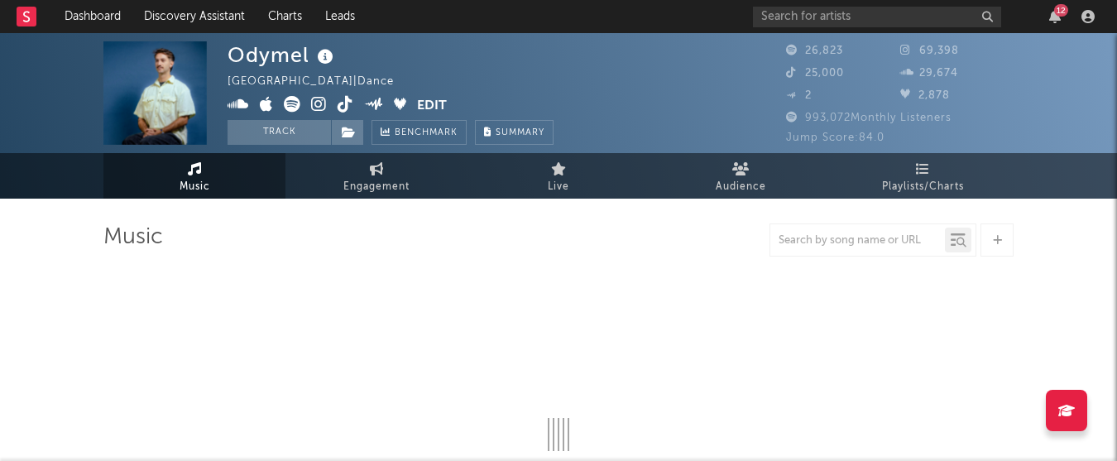
select select "6m"
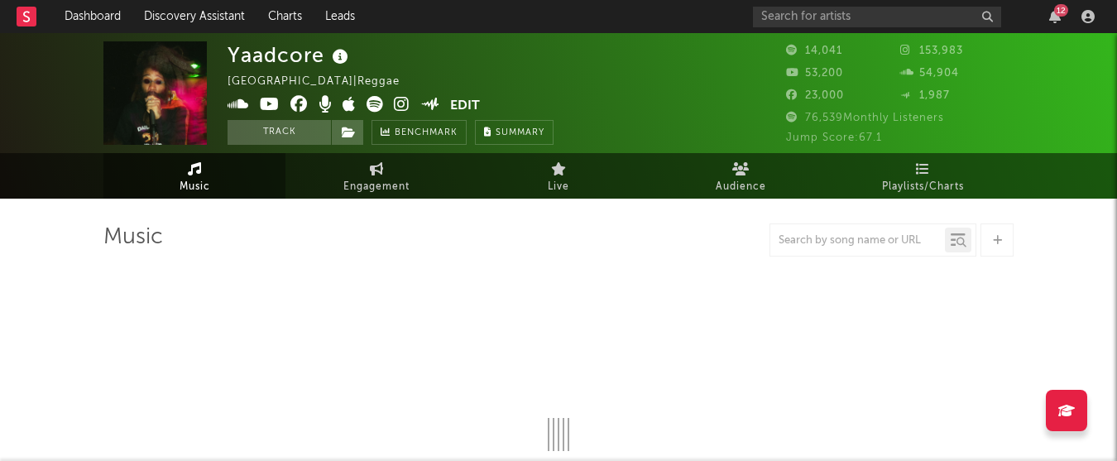
select select "6m"
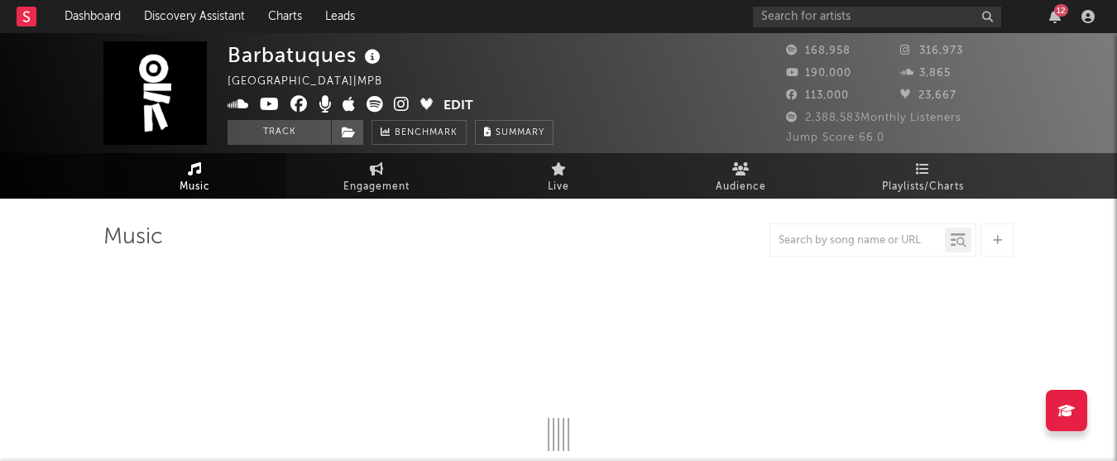
click at [399, 100] on icon at bounding box center [402, 104] width 16 height 17
select select "6m"
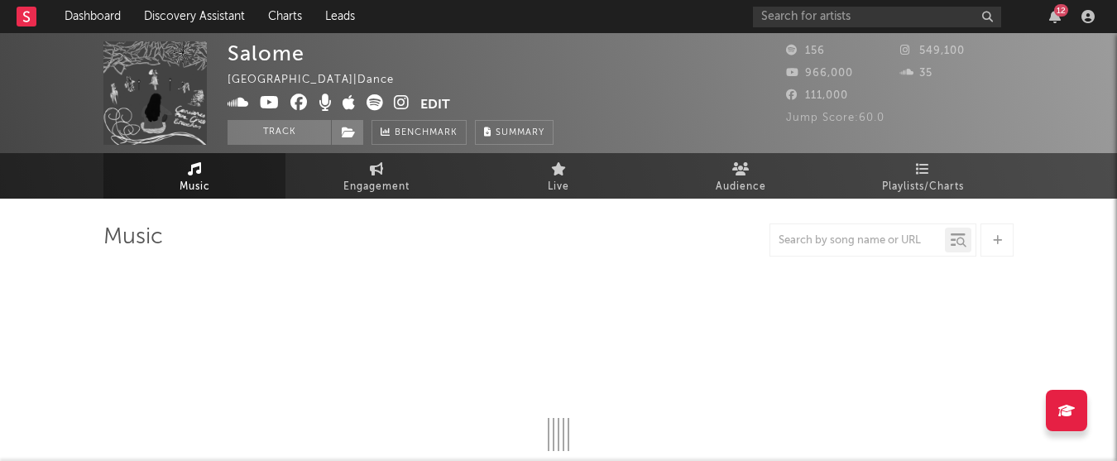
select select "1w"
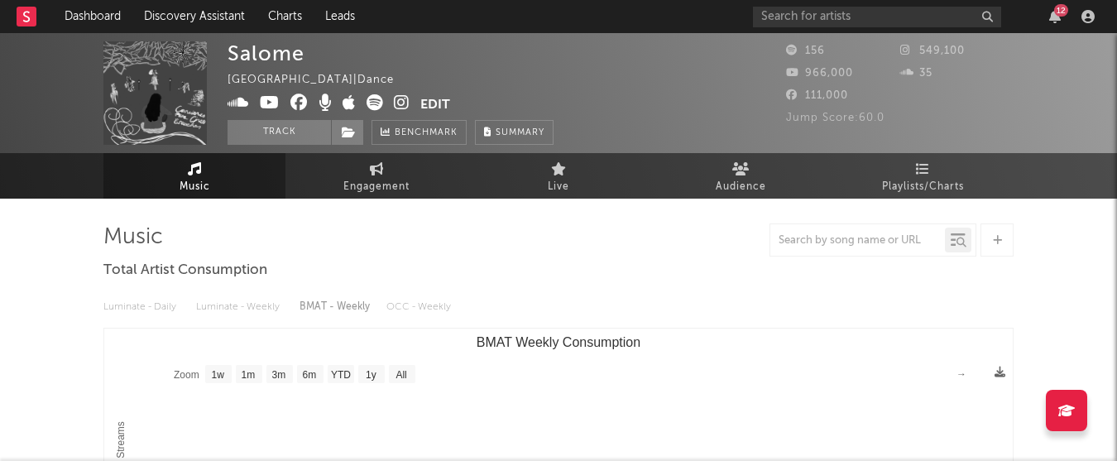
click at [403, 105] on icon at bounding box center [402, 102] width 16 height 17
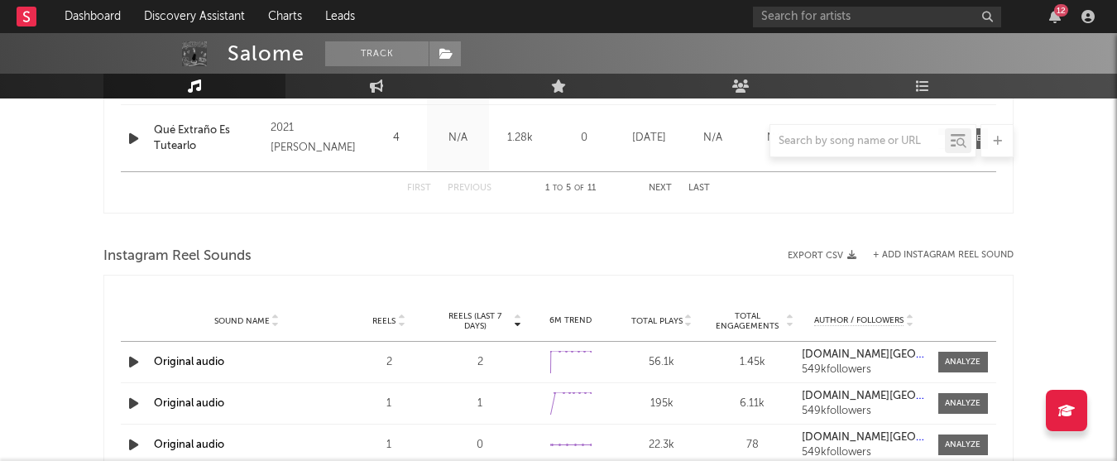
scroll to position [988, 0]
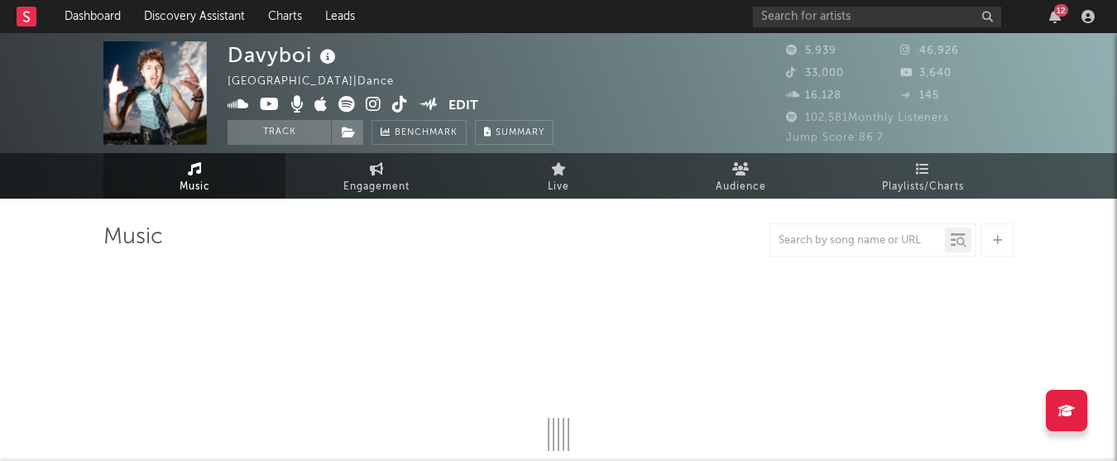
select select "6m"
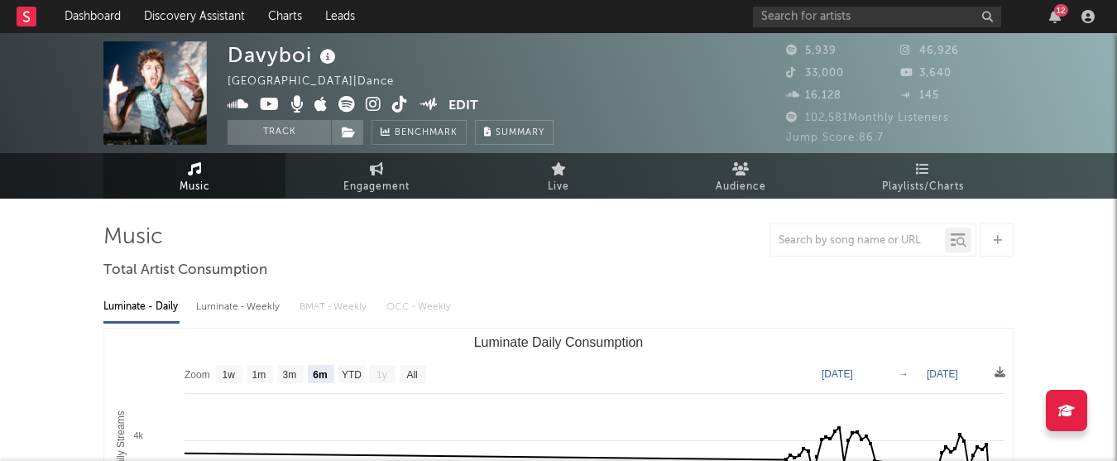
click at [371, 105] on icon at bounding box center [374, 104] width 16 height 17
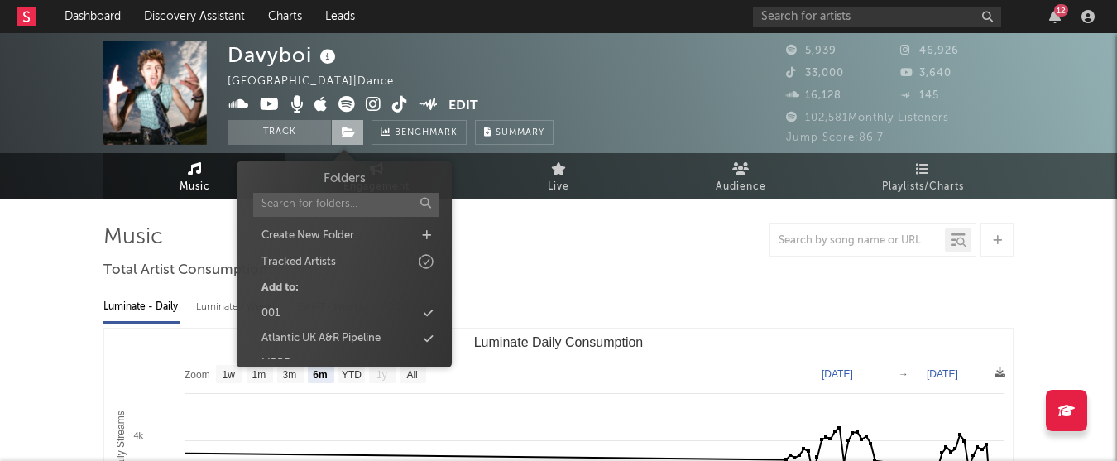
click at [359, 130] on span at bounding box center [347, 132] width 33 height 25
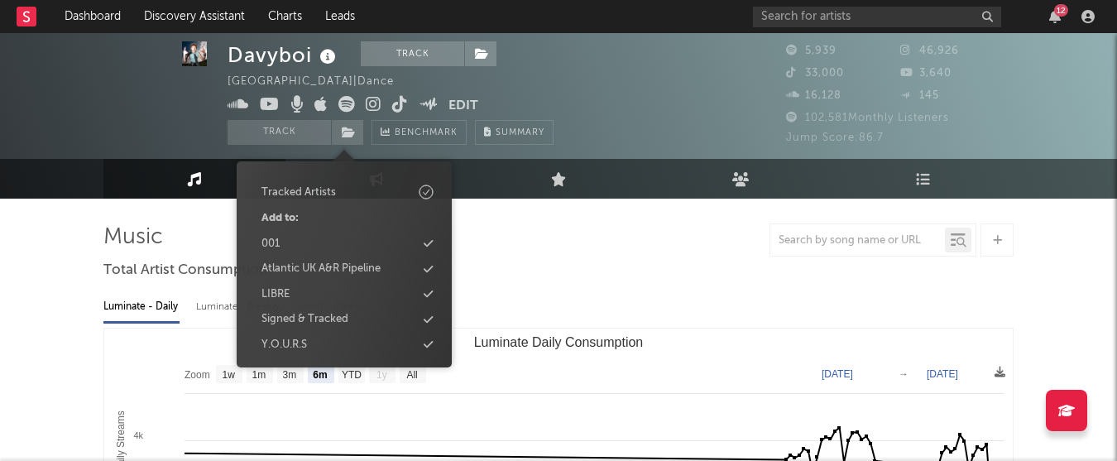
scroll to position [25, 0]
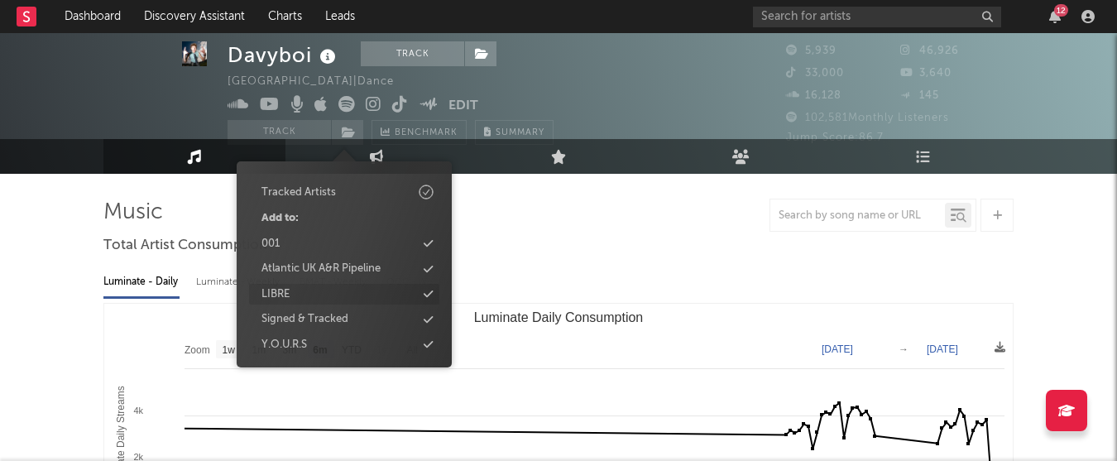
click at [325, 294] on div "LIBRE" at bounding box center [344, 295] width 190 height 22
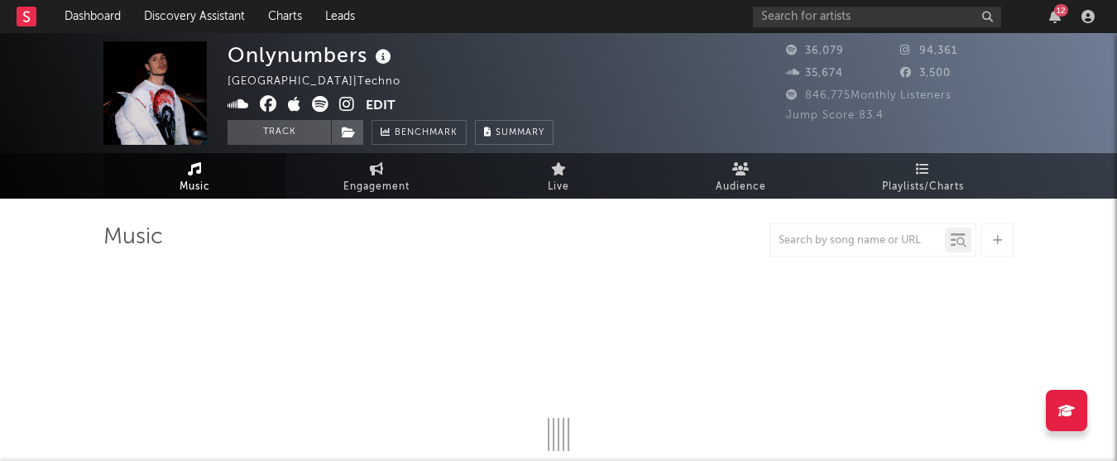
select select "6m"
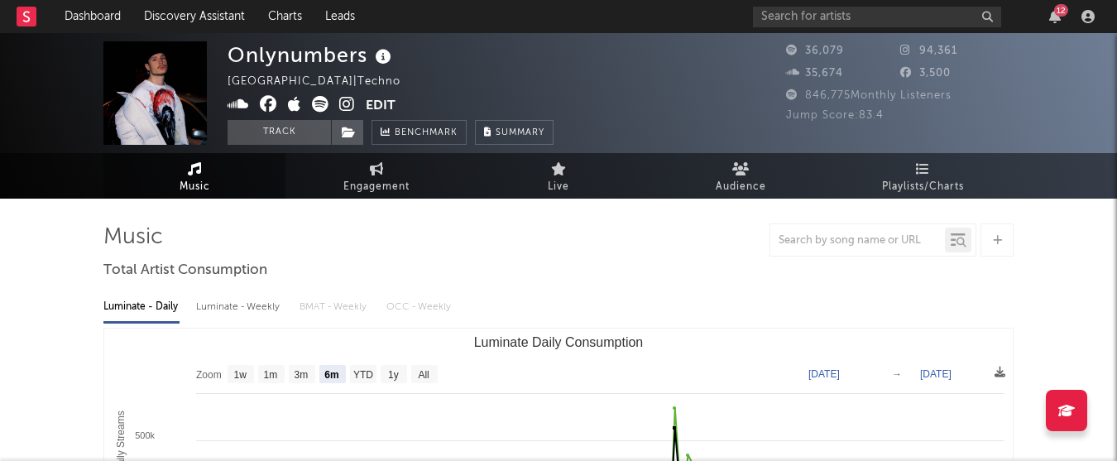
click at [346, 100] on icon at bounding box center [347, 104] width 16 height 17
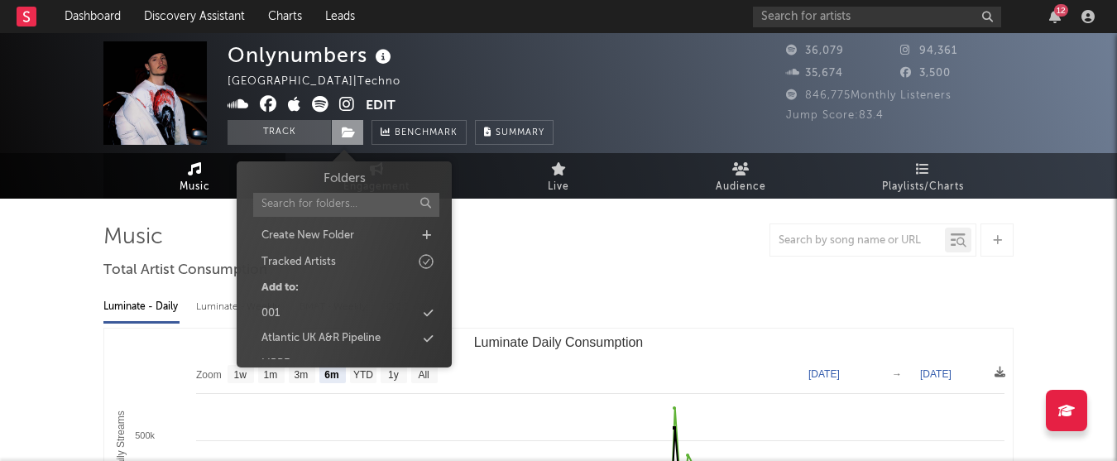
click at [357, 142] on span at bounding box center [347, 132] width 33 height 25
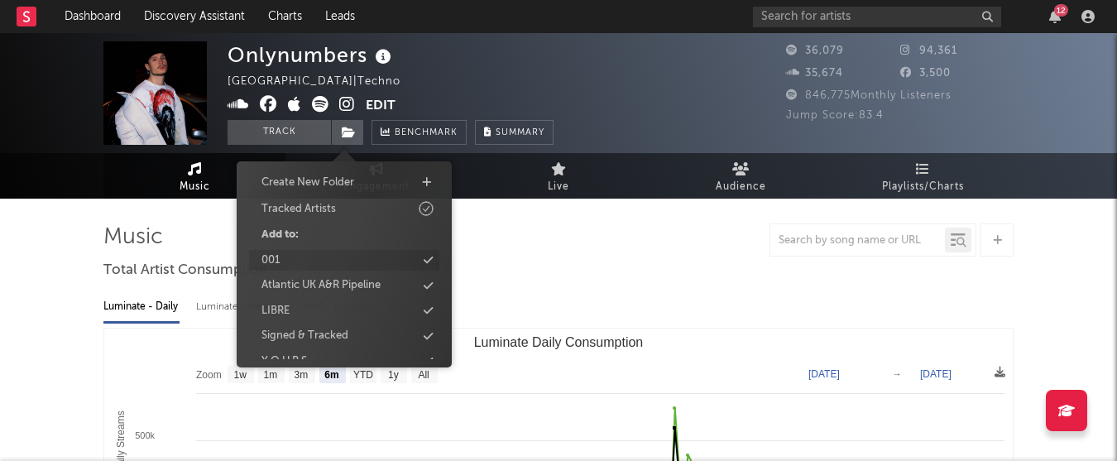
scroll to position [64, 0]
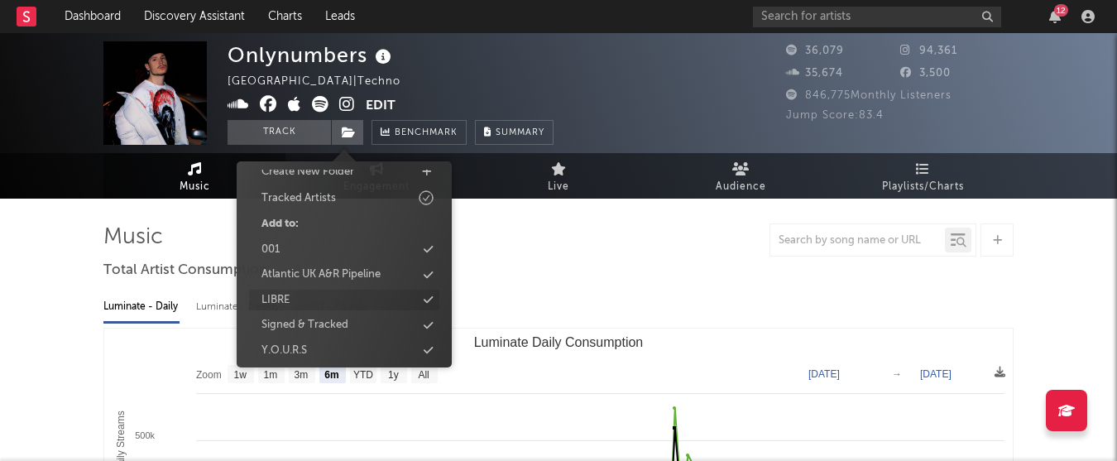
click at [332, 295] on div "LIBRE" at bounding box center [344, 301] width 190 height 22
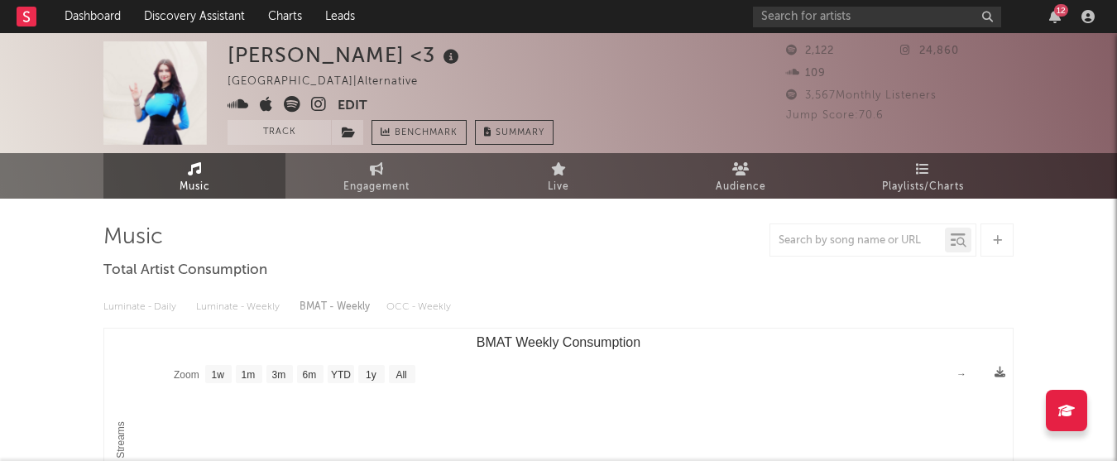
select select "1w"
click at [318, 99] on icon at bounding box center [319, 104] width 16 height 17
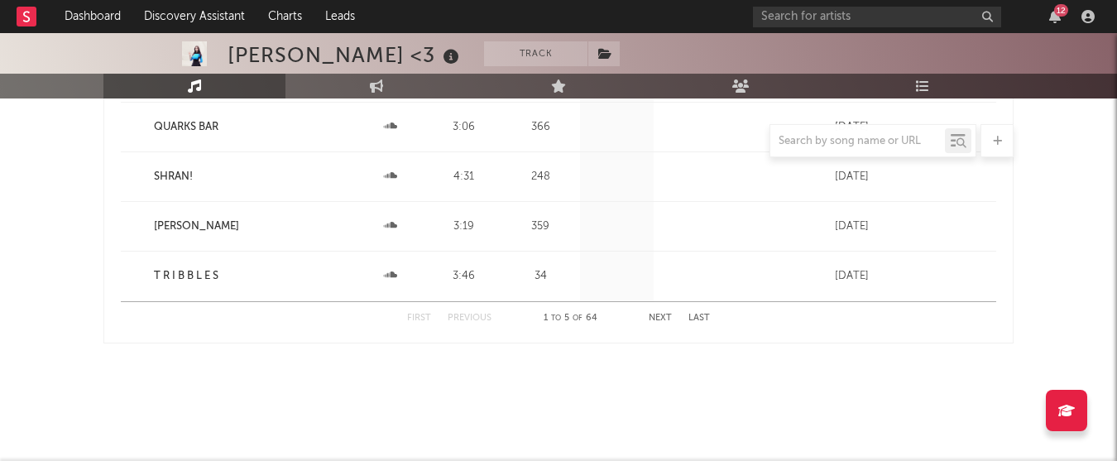
scroll to position [1667, 0]
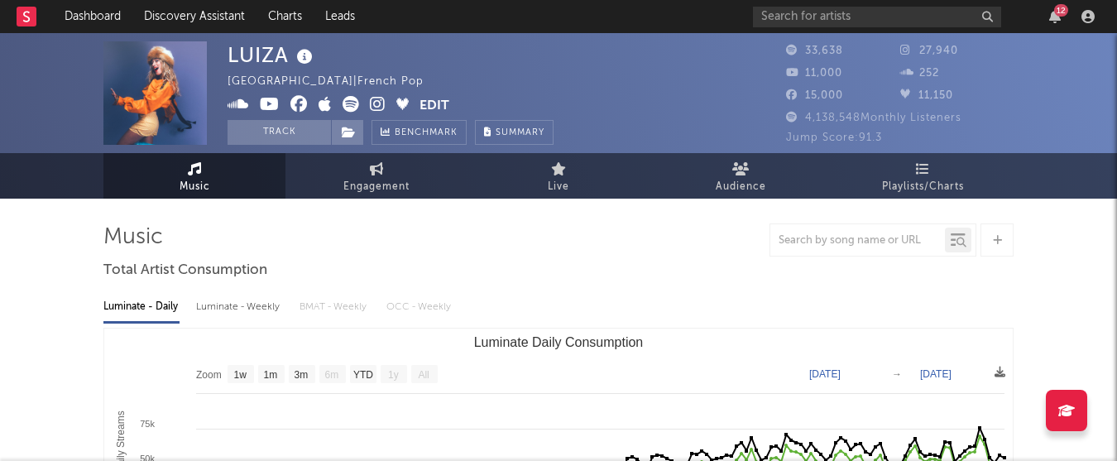
select select "1w"
click at [374, 100] on icon at bounding box center [378, 104] width 16 height 17
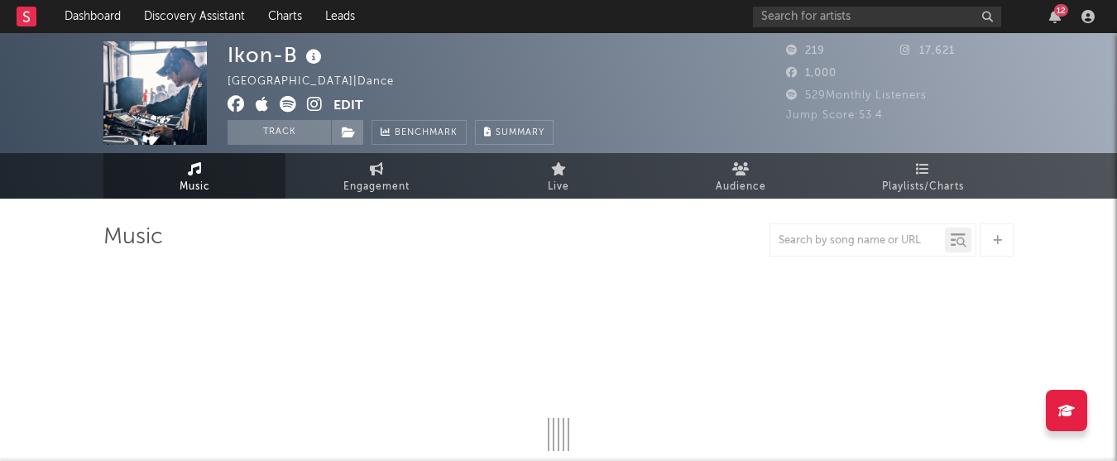
click at [310, 105] on icon at bounding box center [315, 104] width 16 height 17
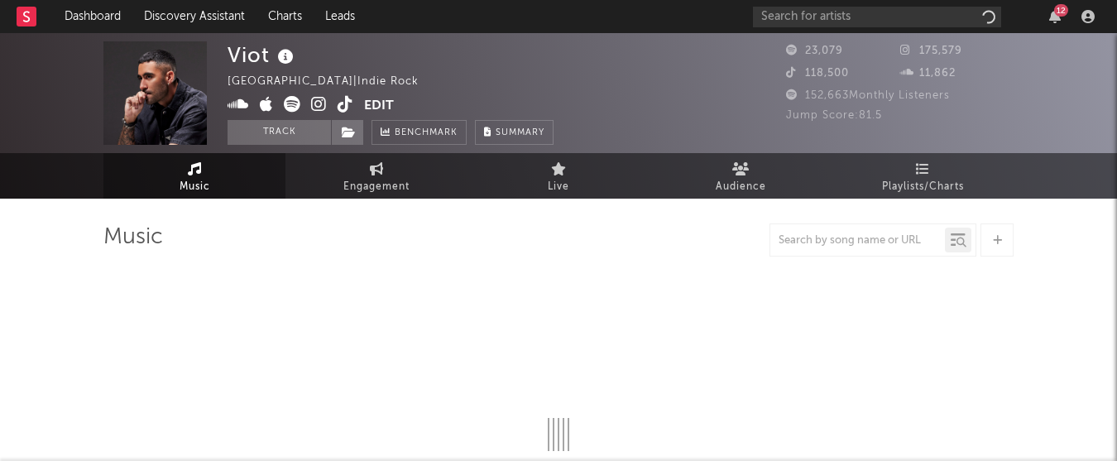
select select "6m"
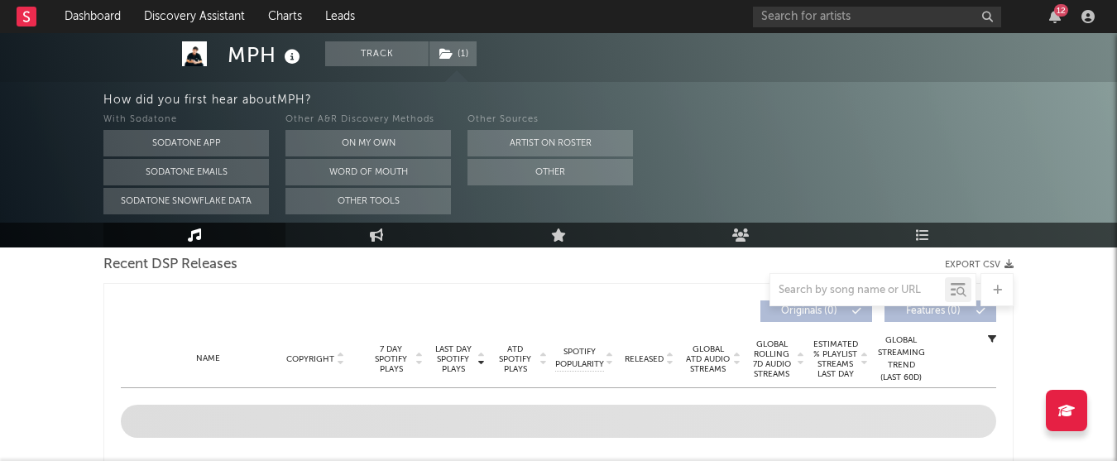
select select "6m"
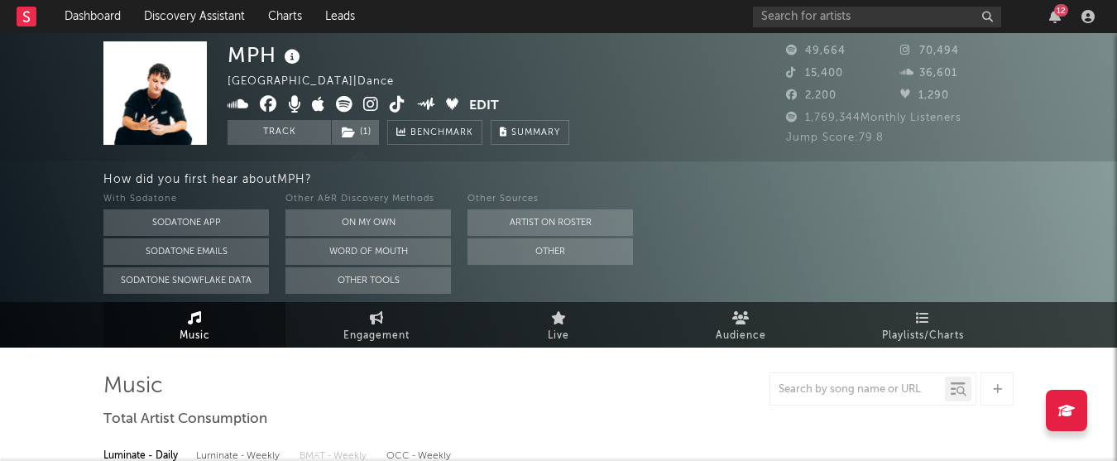
click at [371, 108] on icon at bounding box center [371, 104] width 16 height 17
click at [373, 107] on icon at bounding box center [371, 104] width 16 height 17
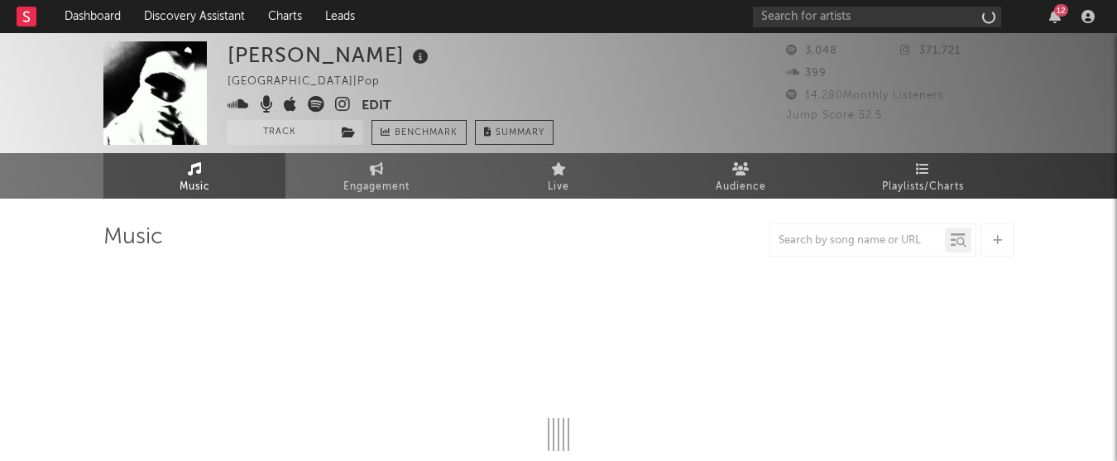
select select "1w"
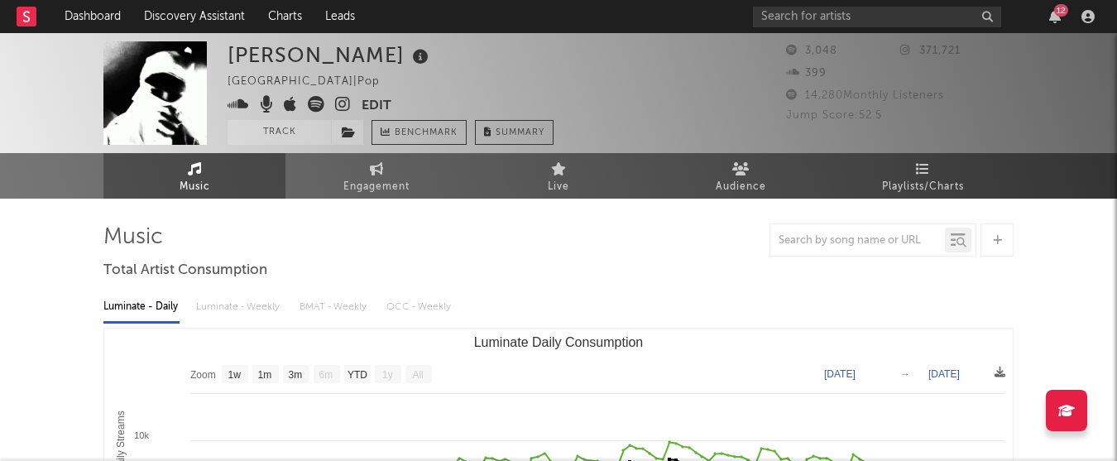
click at [333, 111] on span at bounding box center [294, 106] width 134 height 21
click at [340, 108] on icon at bounding box center [343, 104] width 16 height 17
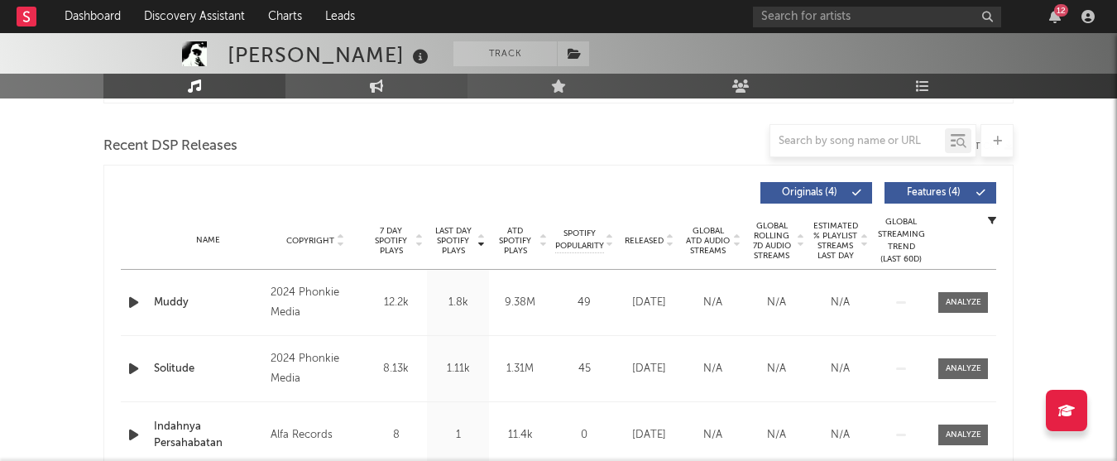
scroll to position [427, 0]
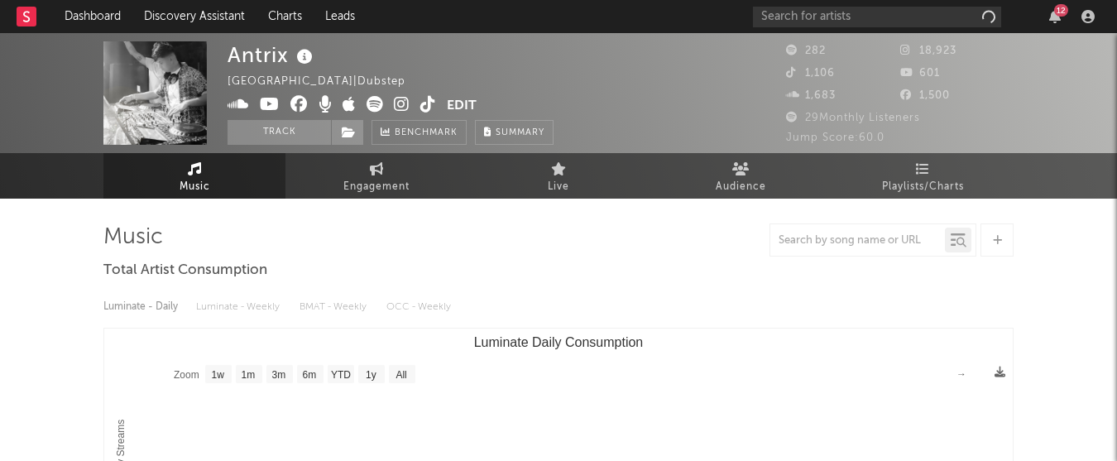
select select "1w"
click at [401, 107] on icon at bounding box center [402, 104] width 16 height 17
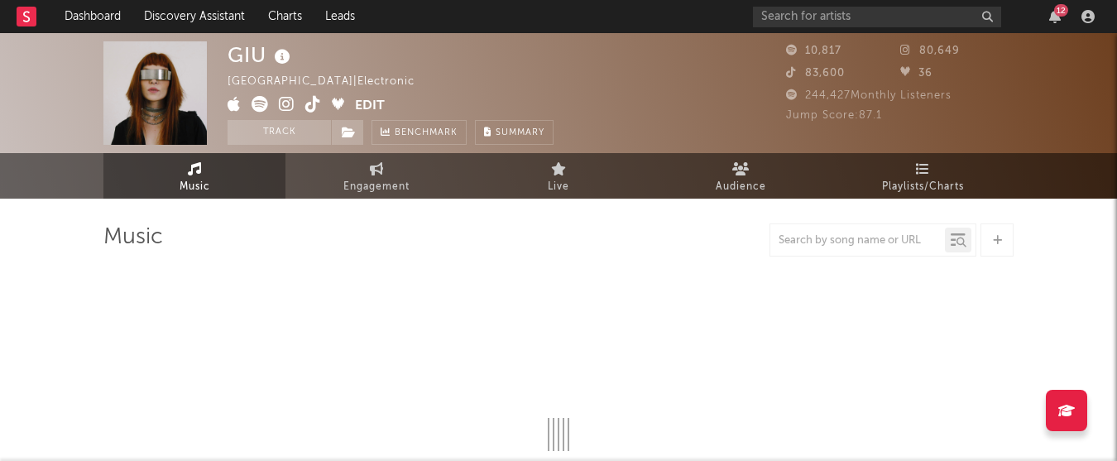
select select "6m"
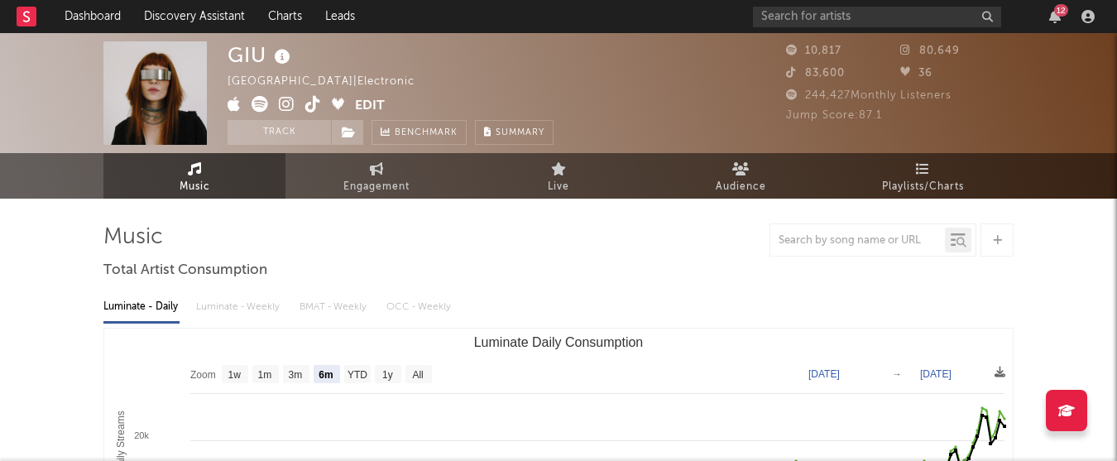
click at [285, 103] on icon at bounding box center [287, 104] width 16 height 17
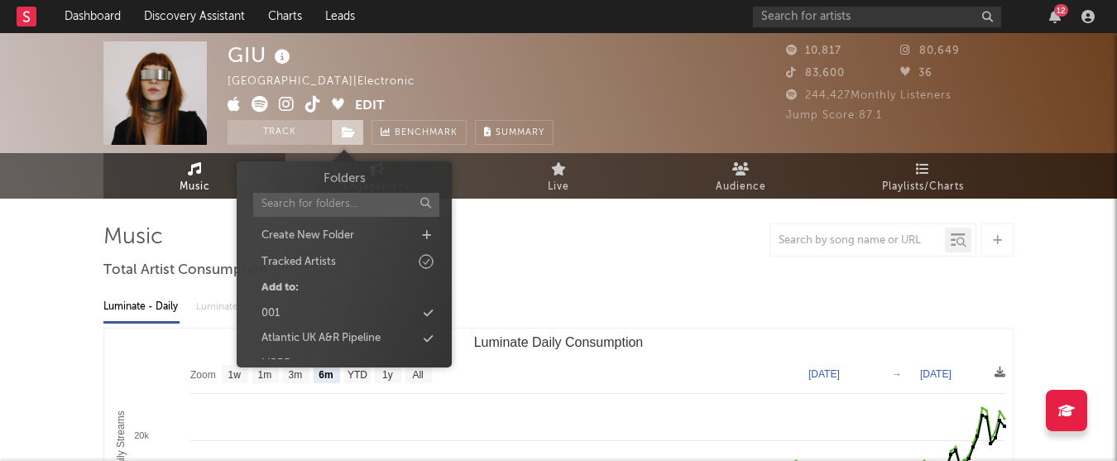
click at [347, 135] on icon at bounding box center [349, 133] width 14 height 12
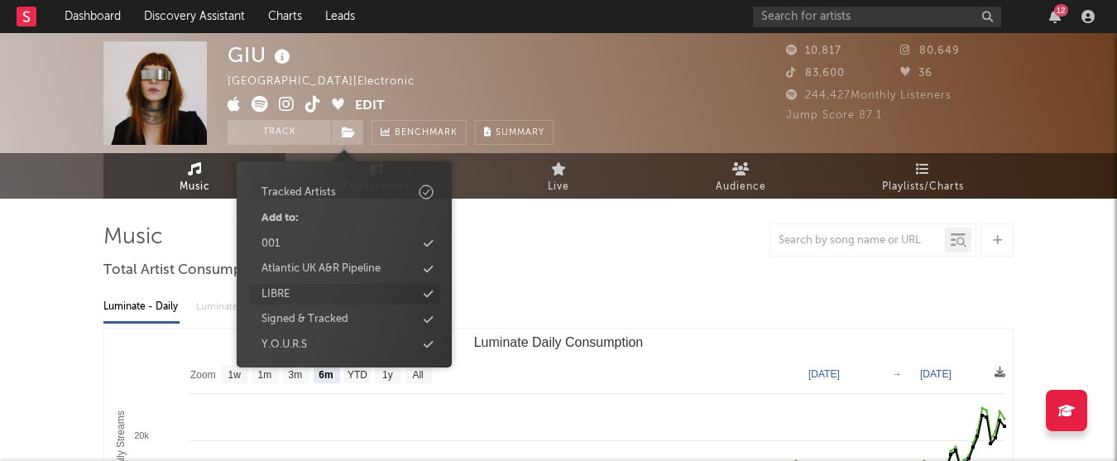
click at [312, 293] on div "LIBRE" at bounding box center [344, 295] width 190 height 22
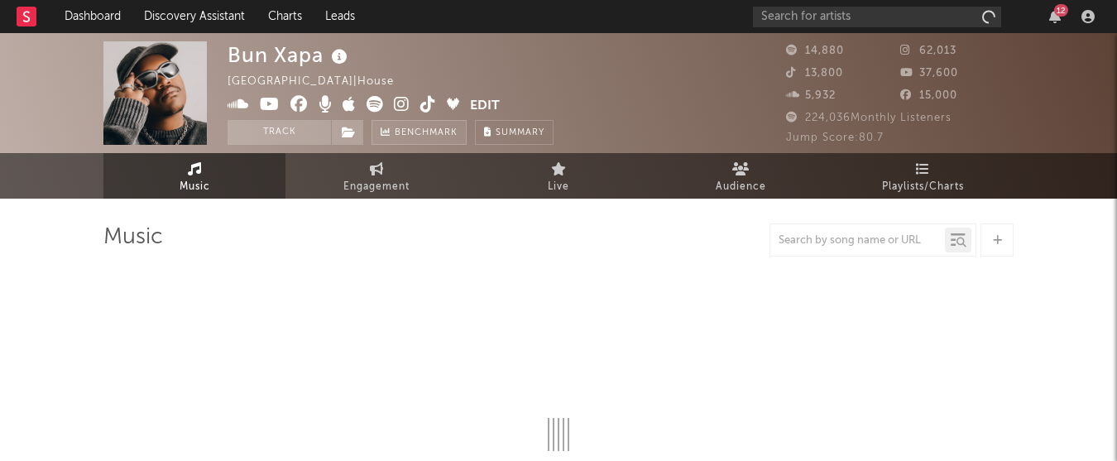
select select "1w"
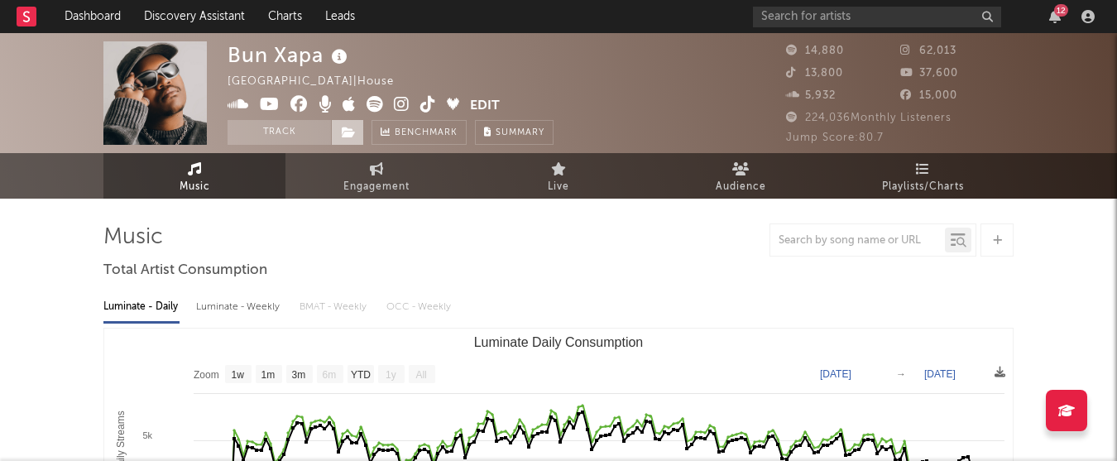
click at [350, 130] on icon at bounding box center [349, 133] width 14 height 12
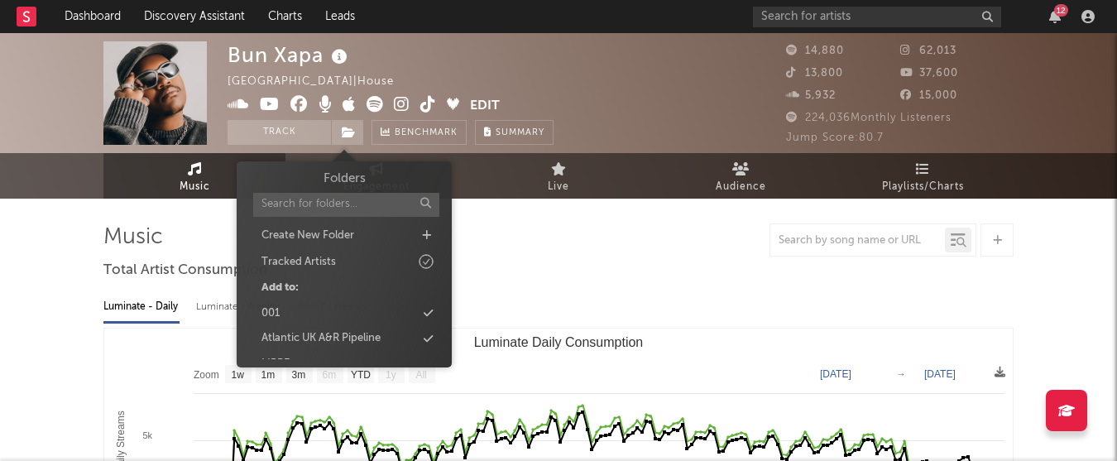
scroll to position [70, 0]
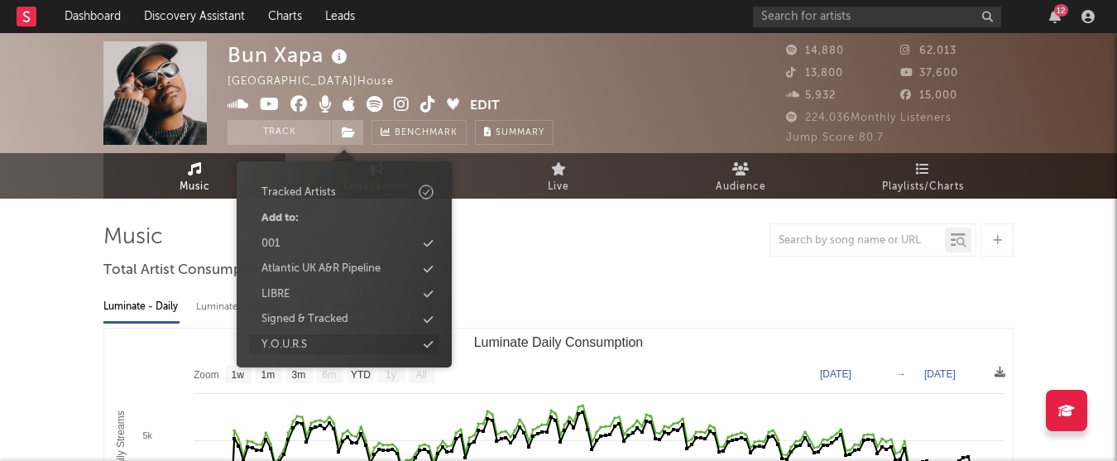
click at [344, 347] on div "Y.O.U.R.S" at bounding box center [344, 345] width 190 height 22
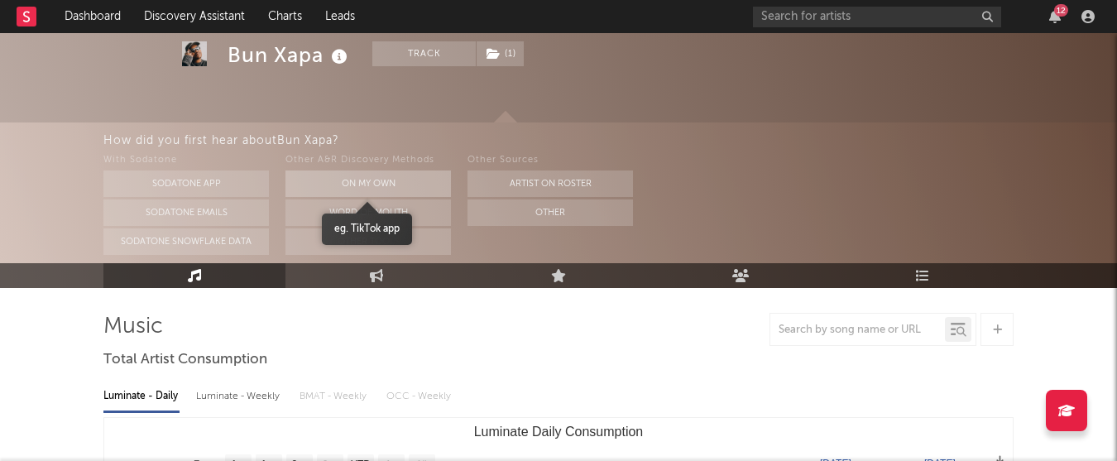
scroll to position [0, 0]
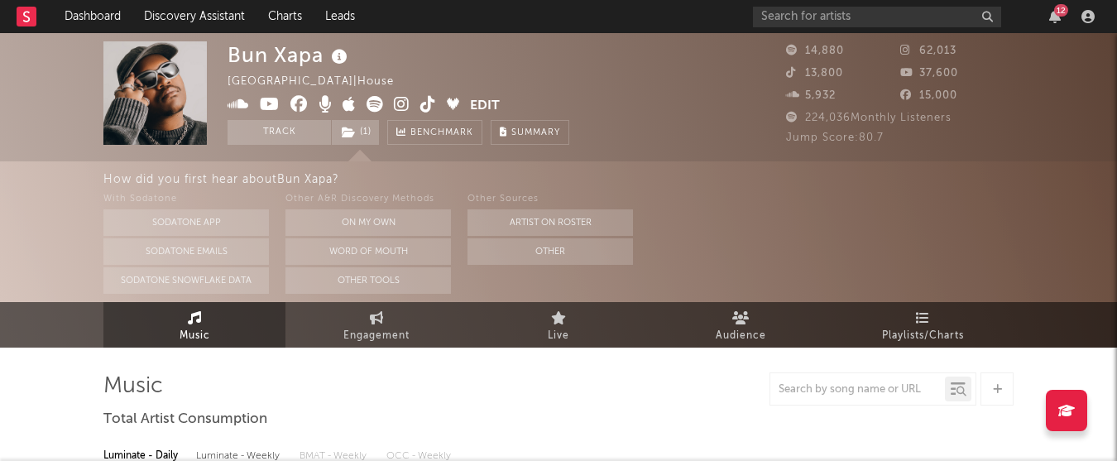
click at [404, 106] on icon at bounding box center [402, 104] width 16 height 17
